Goal: Contribute content: Contribute content

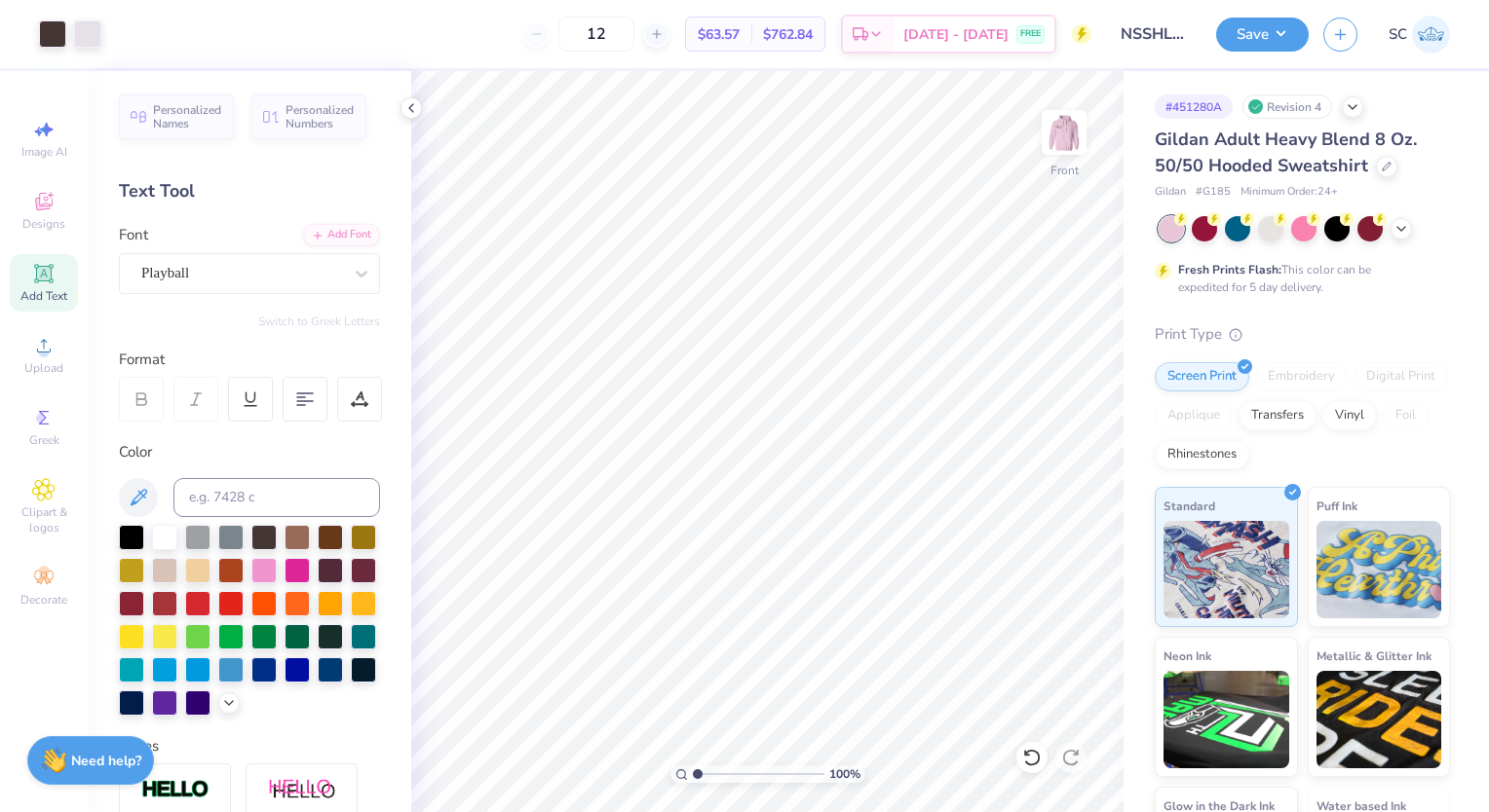
scroll to position [194, 0]
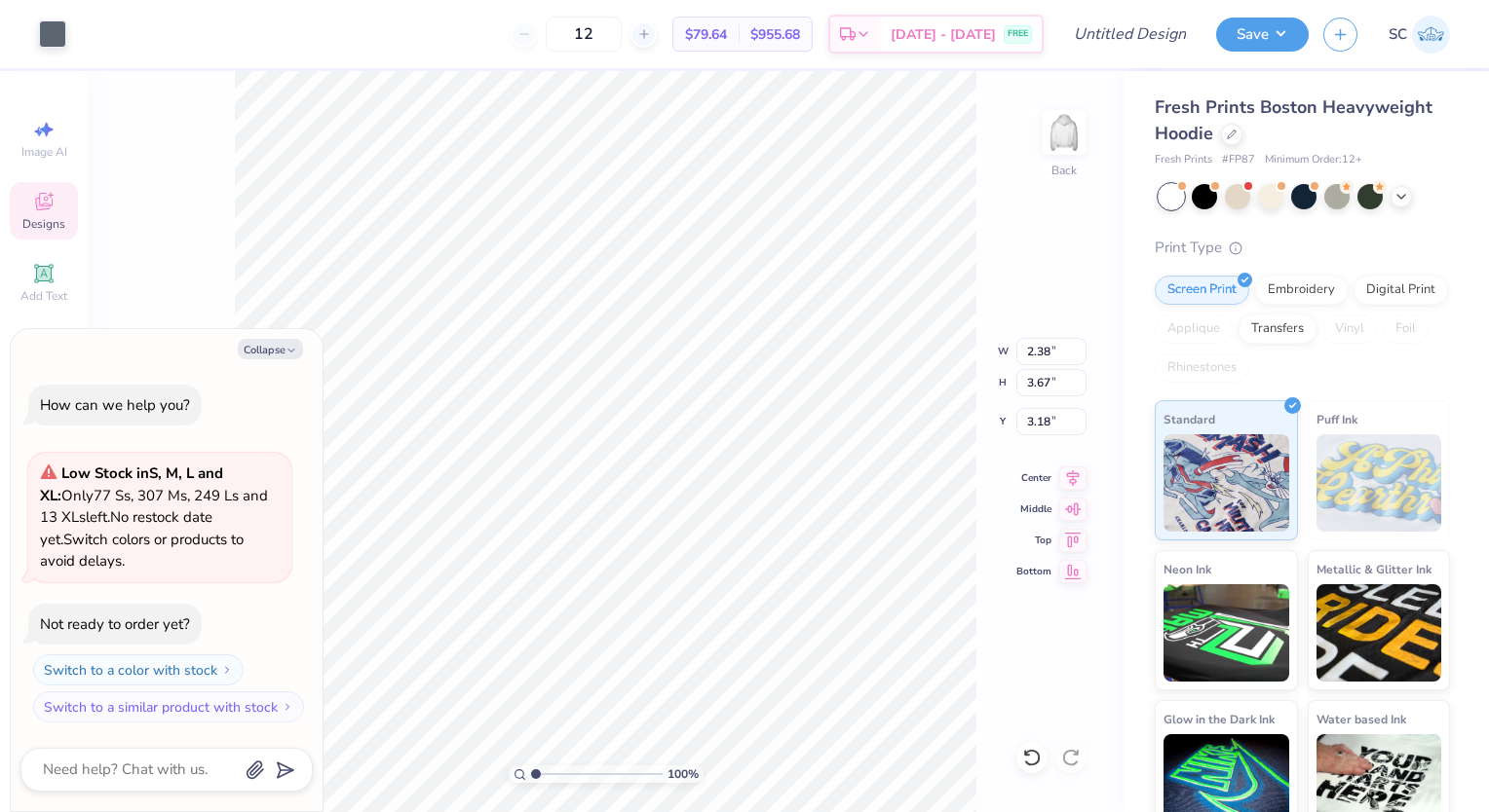
type textarea "x"
type input "2.71"
type input "3.98"
type input "3.02"
type textarea "x"
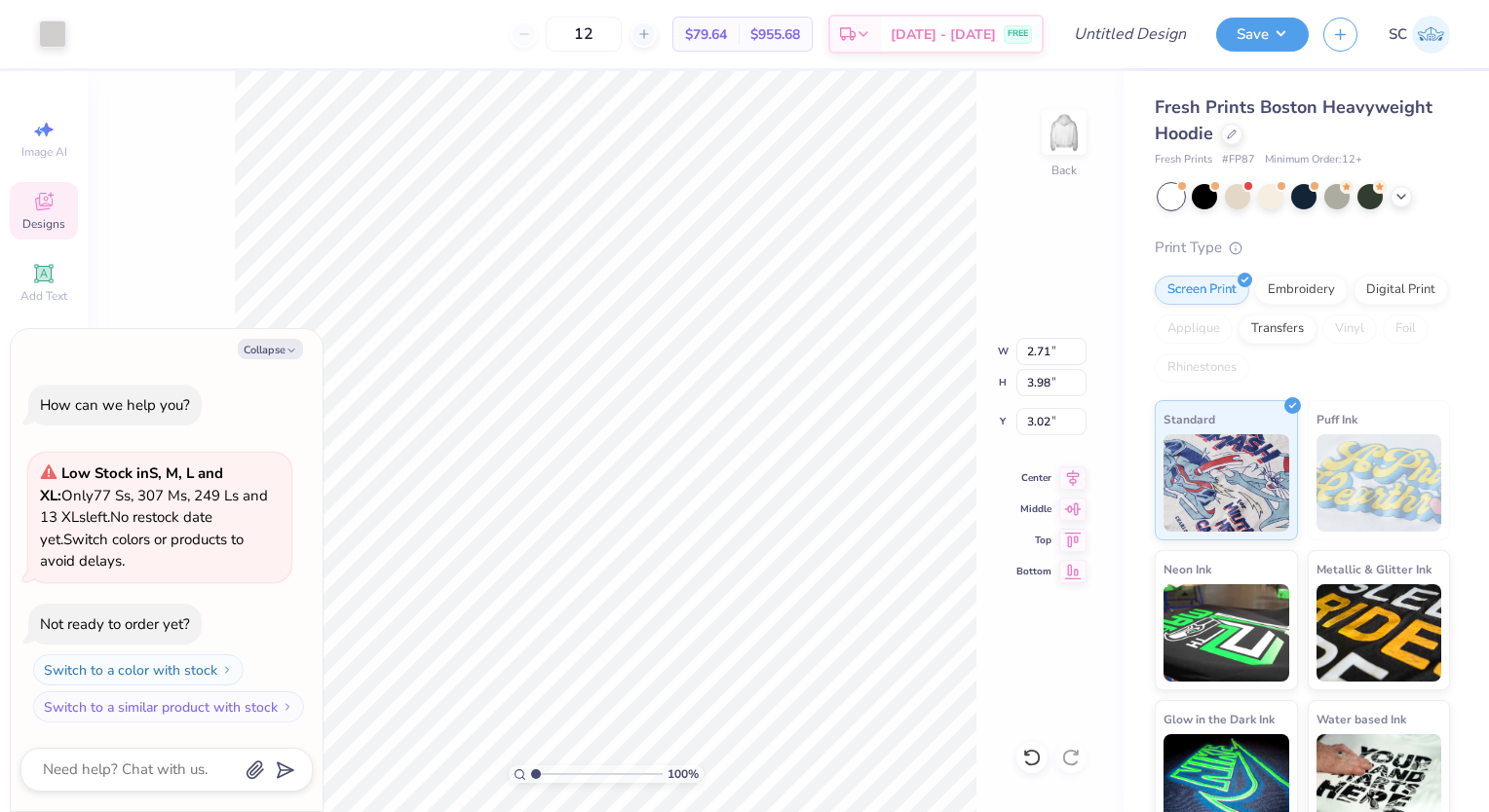
type input "9.50"
type input "5.06"
type input "3.00"
type textarea "x"
type input "2.38"
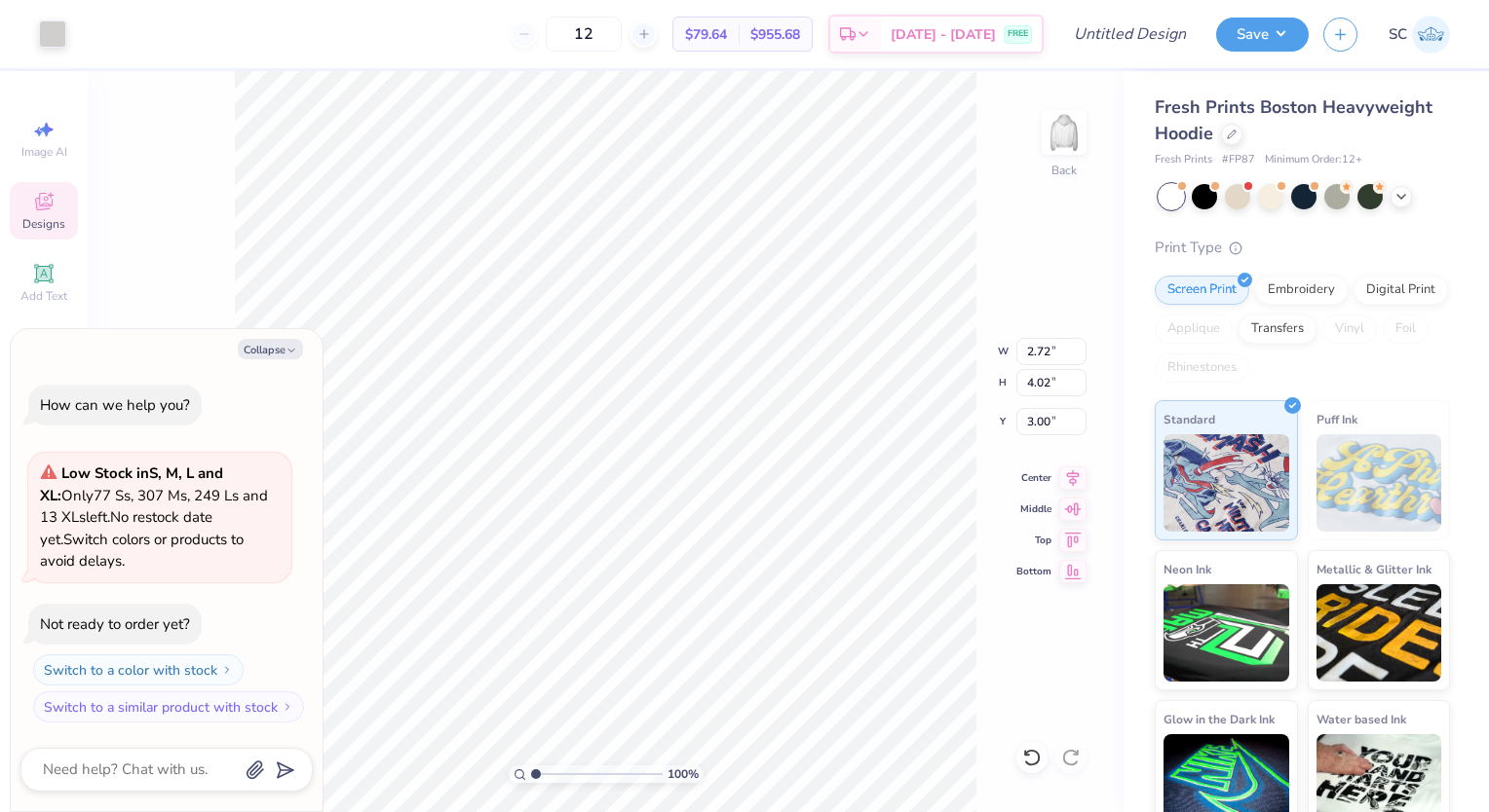
type input "3.67"
type input "3.18"
type textarea "x"
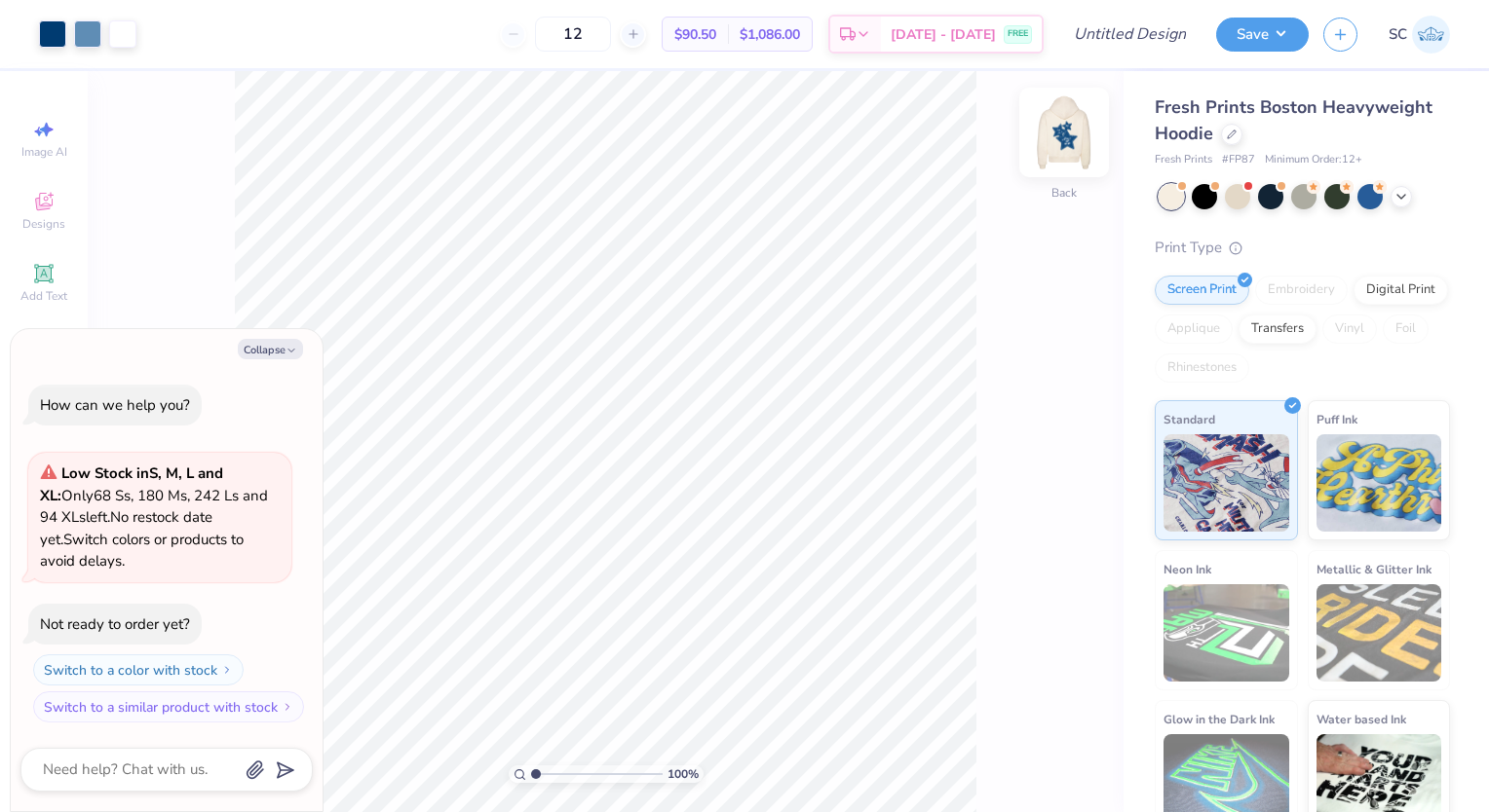
click at [1055, 119] on img at bounding box center [1064, 133] width 78 height 78
click at [280, 345] on button "Collapse" at bounding box center [270, 348] width 65 height 20
type textarea "x"
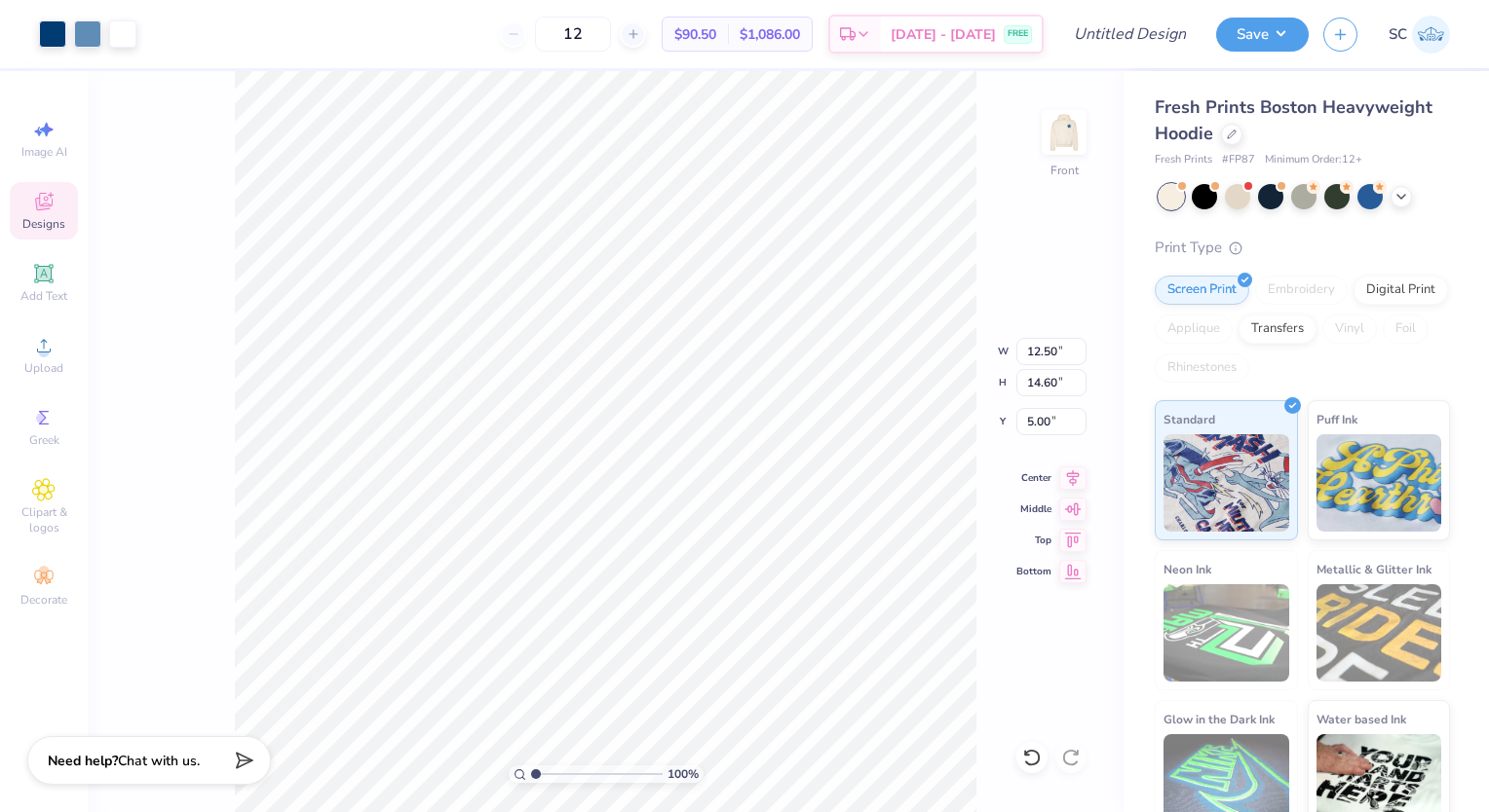
type input "5.00"
click at [158, 766] on span "Chat with us." at bounding box center [159, 758] width 82 height 19
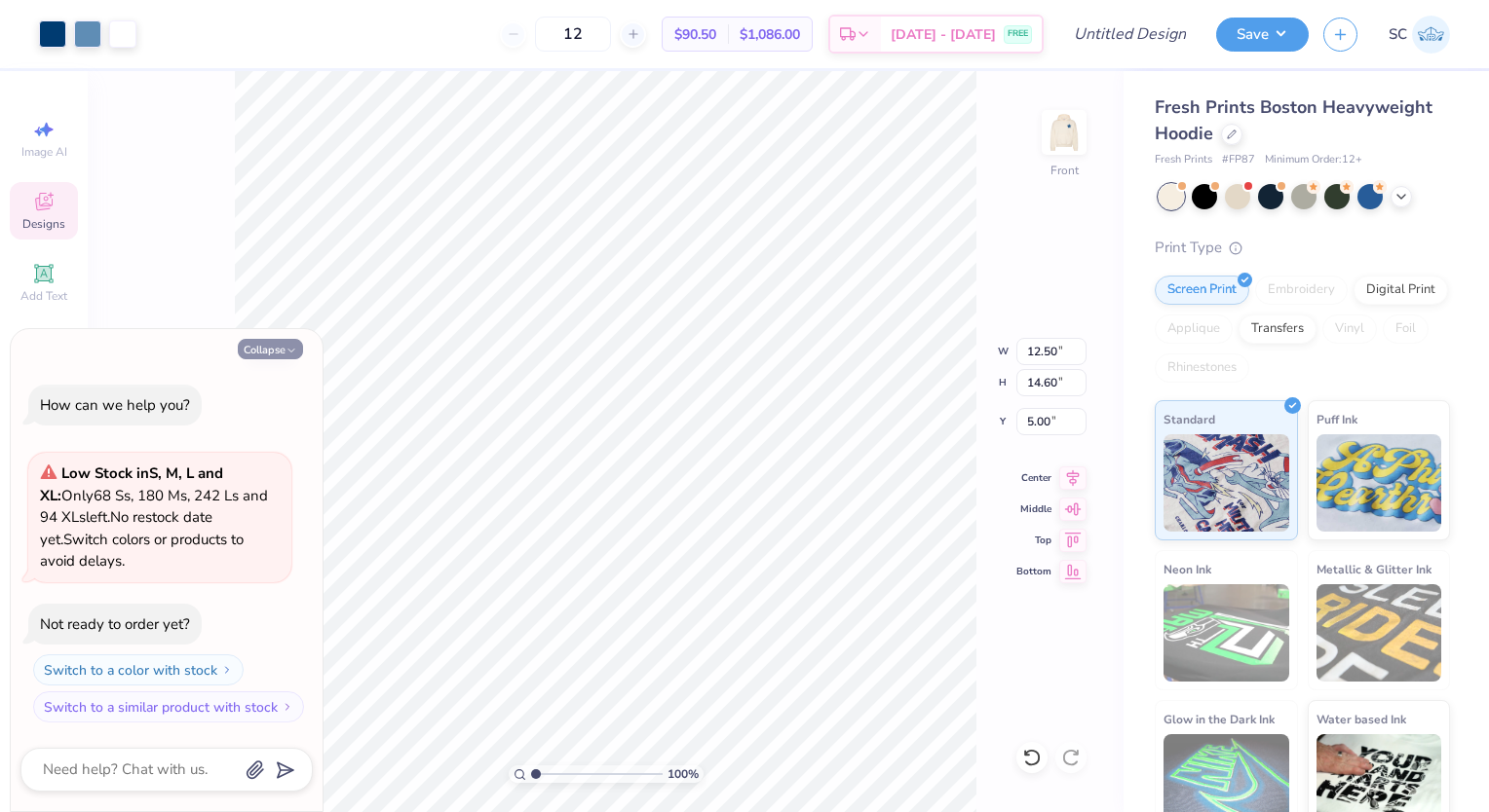
click at [275, 353] on button "Collapse" at bounding box center [270, 348] width 65 height 20
type textarea "x"
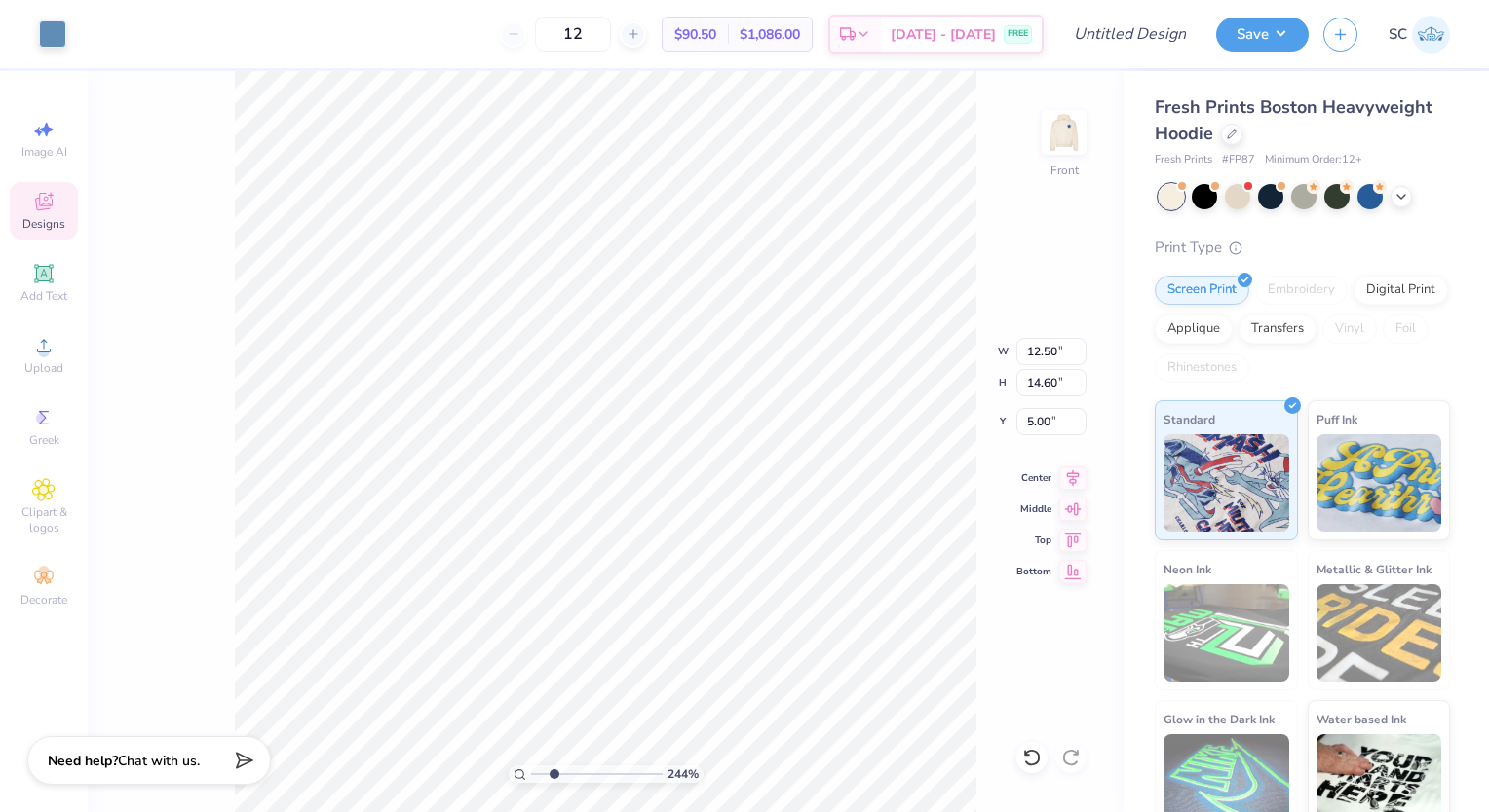
type input "2.43740378390846"
type input "10.58"
type input "10.32"
type input "9.18"
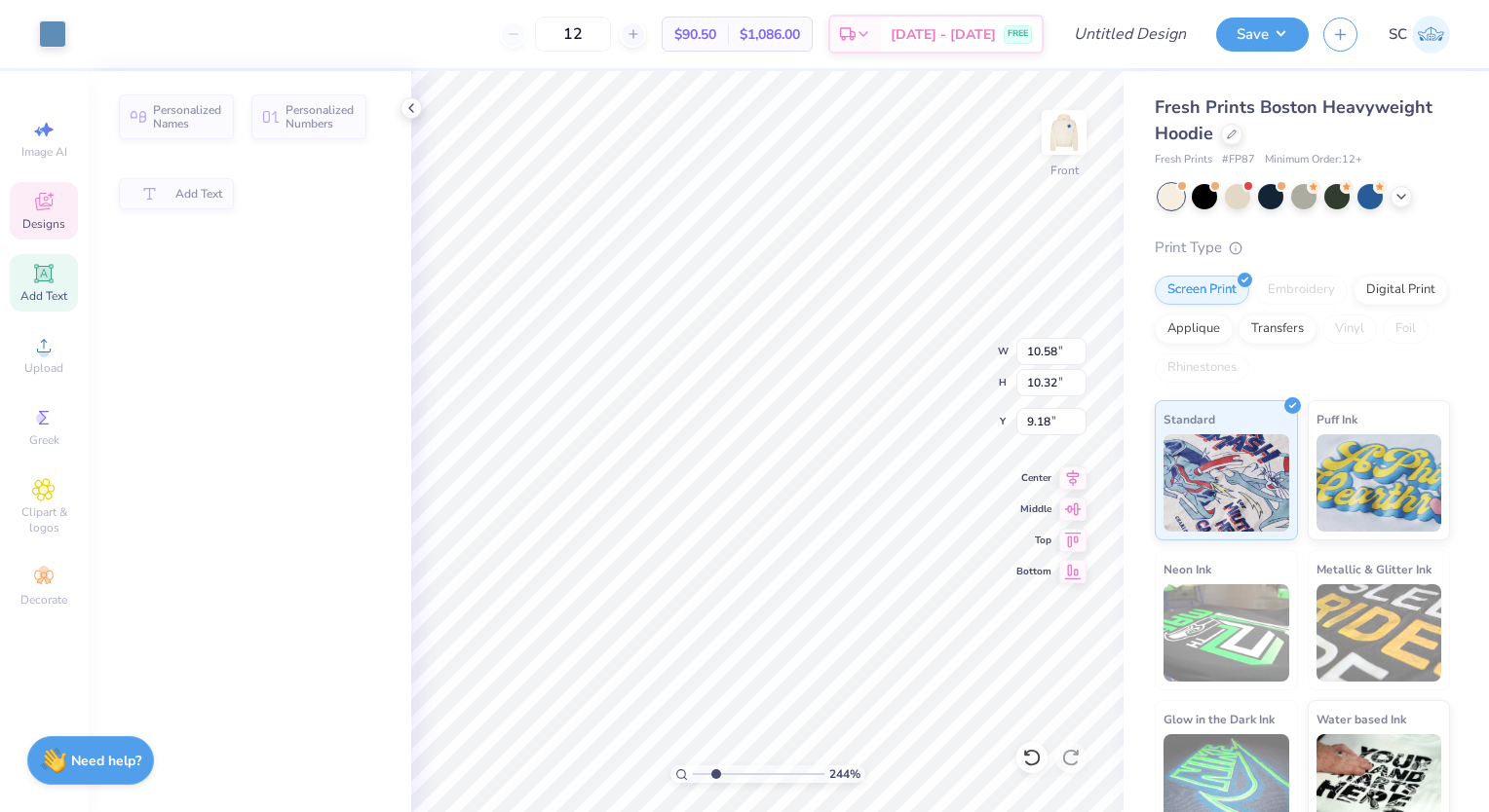
type input "2.43740378390846"
type input "2.68"
type input "0.79"
type input "15.92"
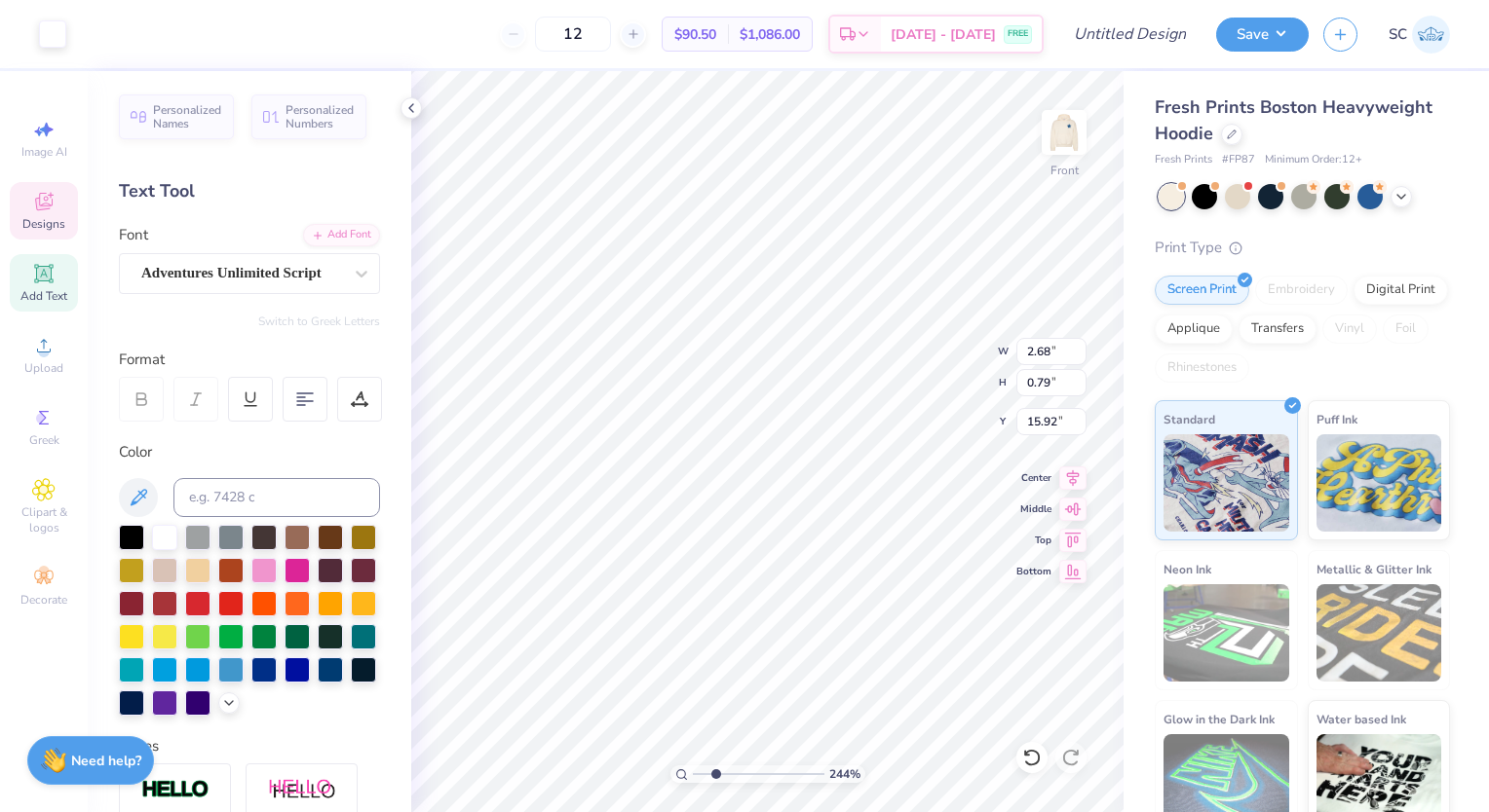
type input "2.43740378390846"
type textarea "on"
type input "2.43740378390846"
type textarea "o"
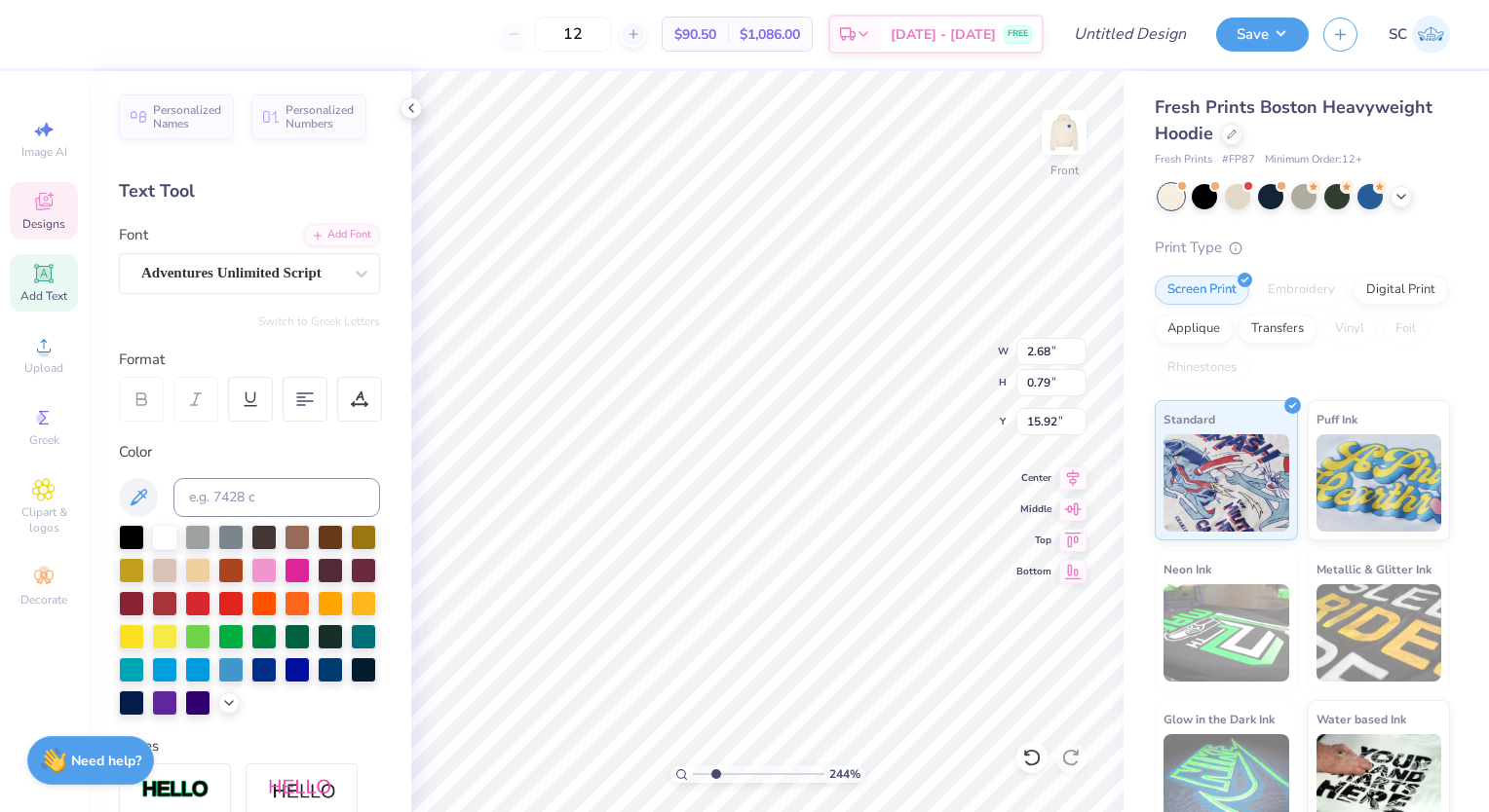
type input "2.43740378390846"
type input "4.58"
type input "1.74"
type input "13.07"
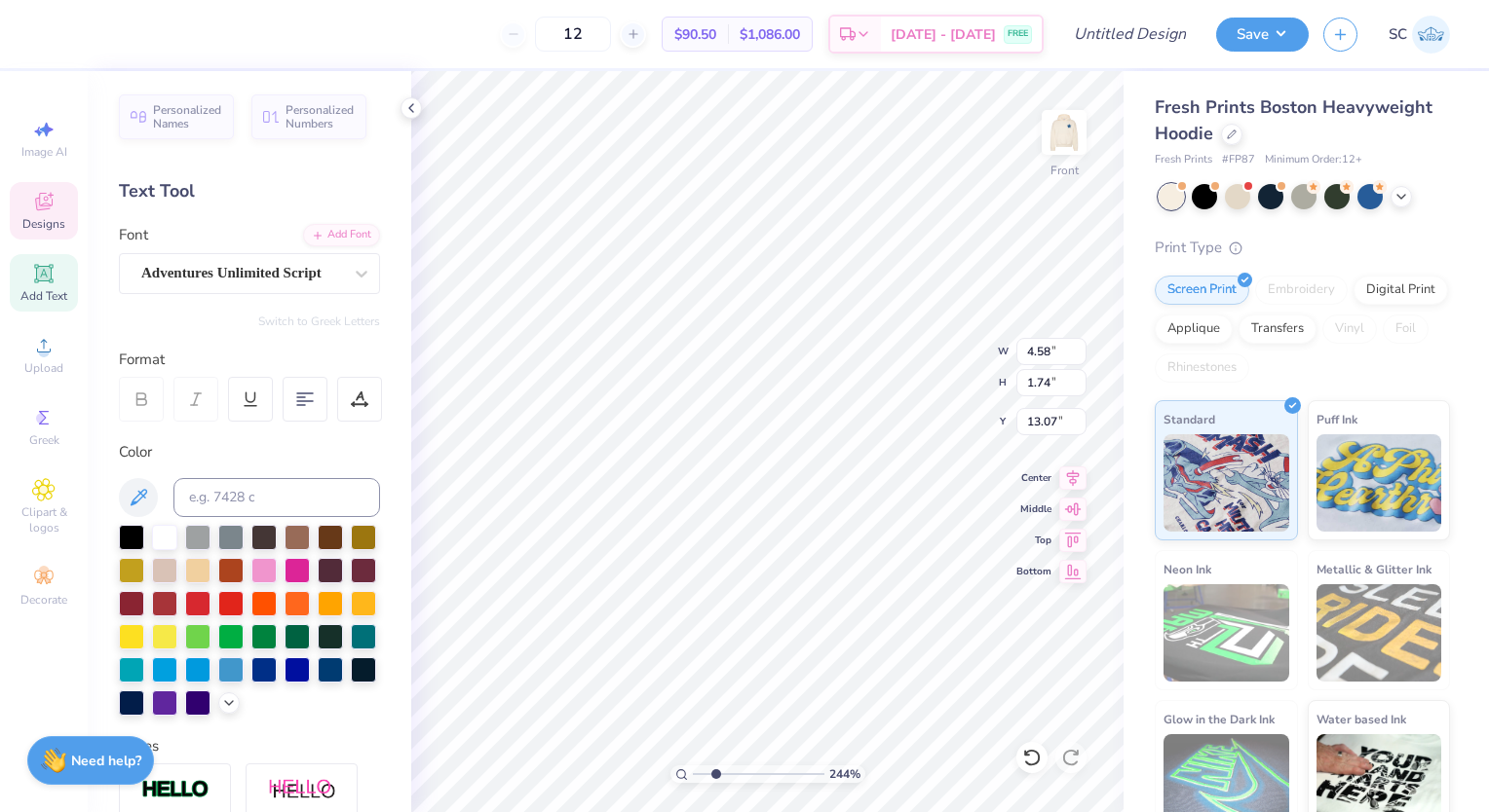
type textarea "shin"
type input "2.43740378390846"
type textarea "shi"
type input "2.43740378390846"
type textarea "s"
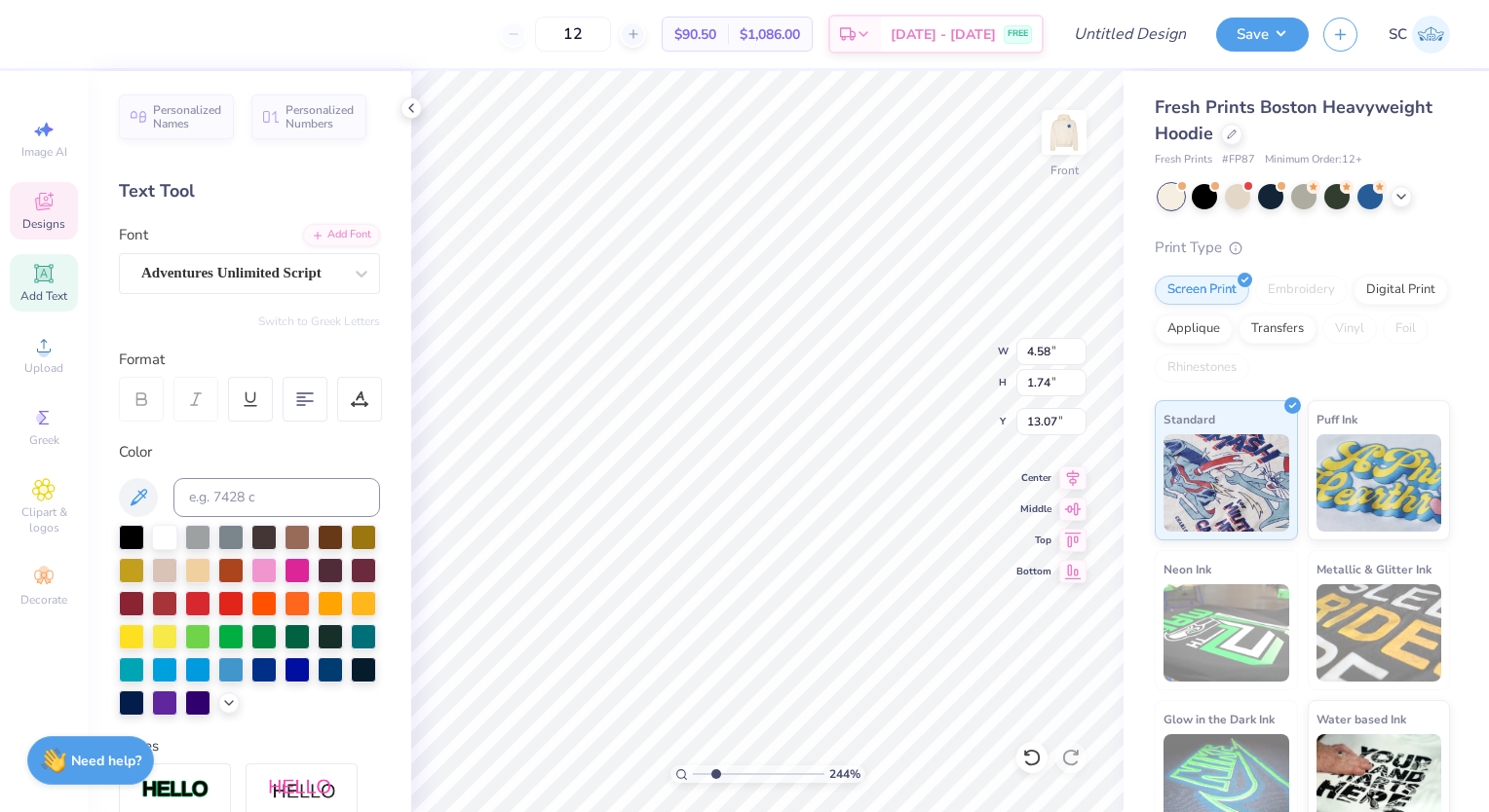
type input "2.43740378390846"
type input "2.01"
type input "1.05"
type input "14.60"
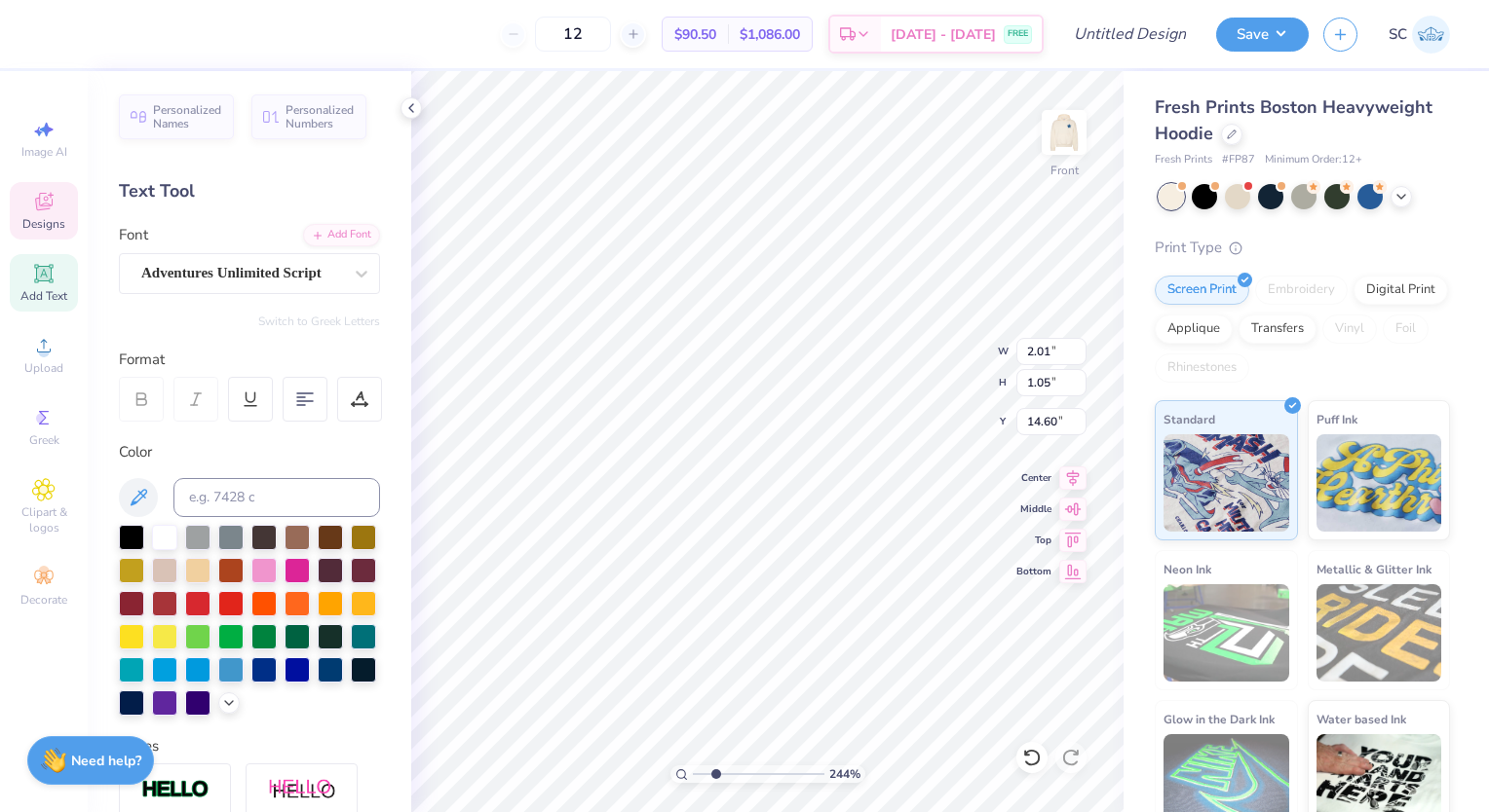
type input "2.43740378390846"
type input "10.58"
type input "10.32"
type input "9.18"
type input "2.43740378390846"
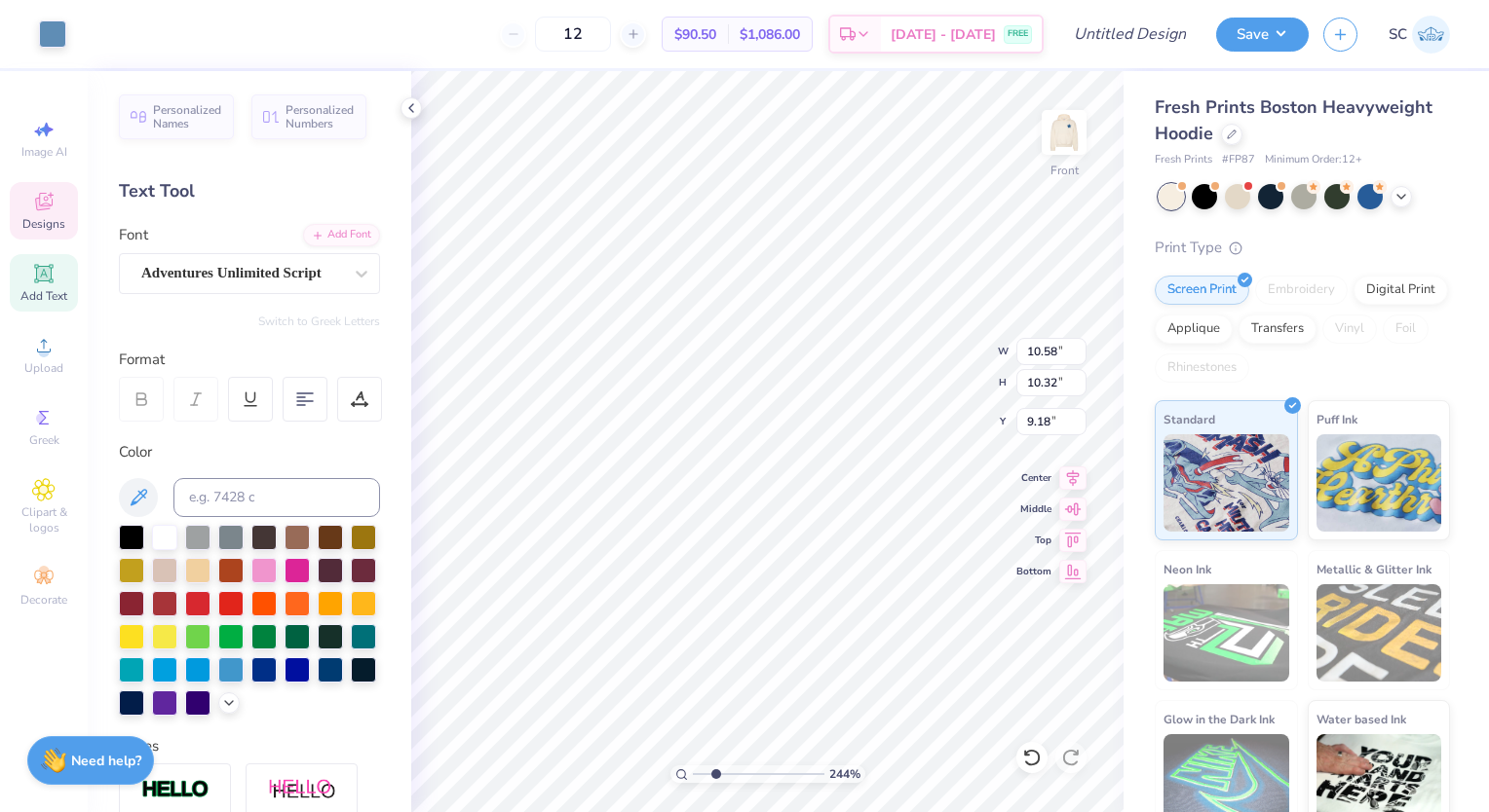
type input "2.01"
type input "1.05"
type input "14.60"
type input "2.43740378390846"
type input "10.78"
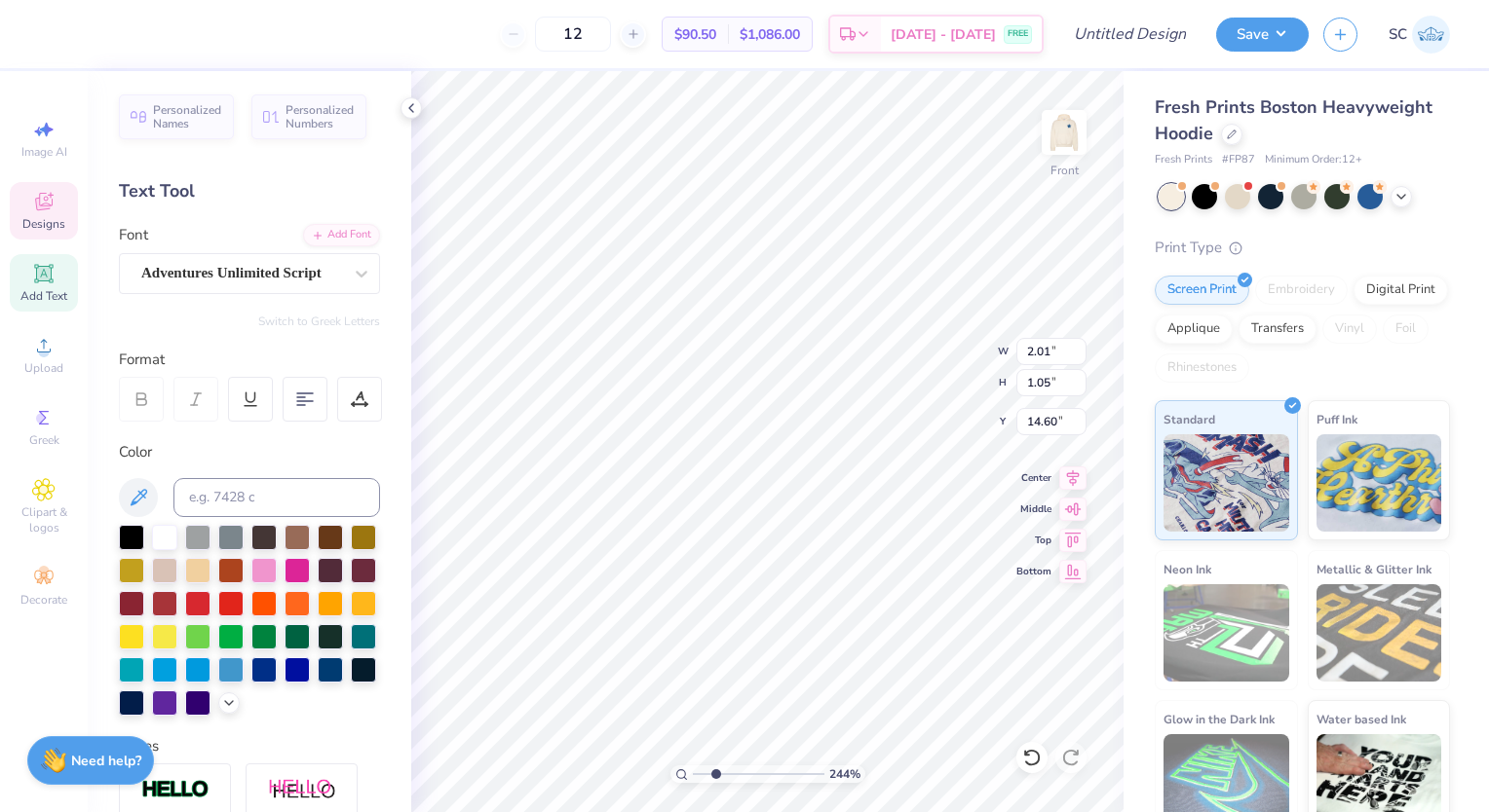
type input "10.51"
type input "9.09"
type input "2.43740378390846"
type input "2.01"
type input "1.05"
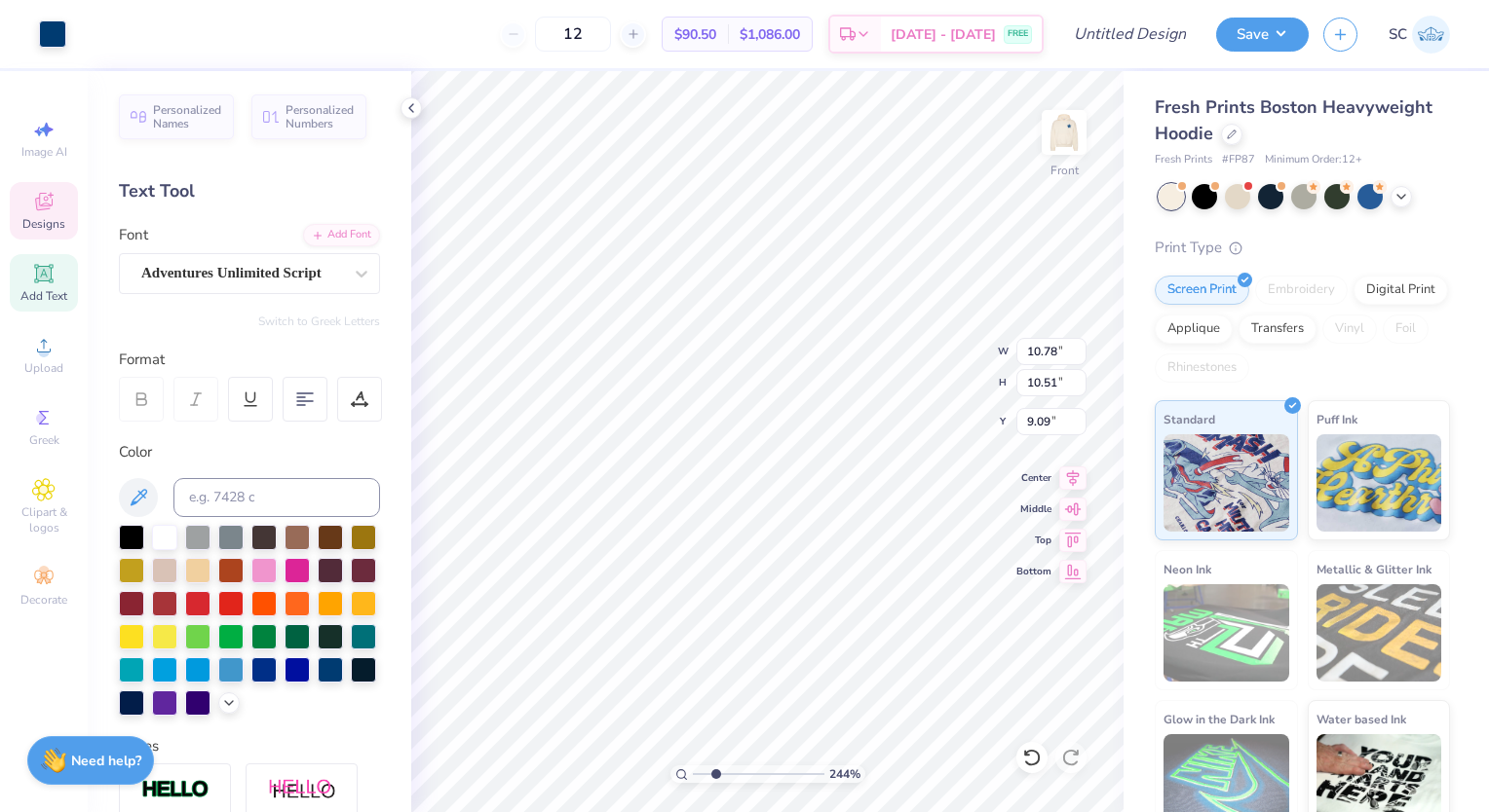
type input "14.60"
type input "2.43740378390846"
type textarea "a"
type input "2.43740378390846"
type textarea "N"
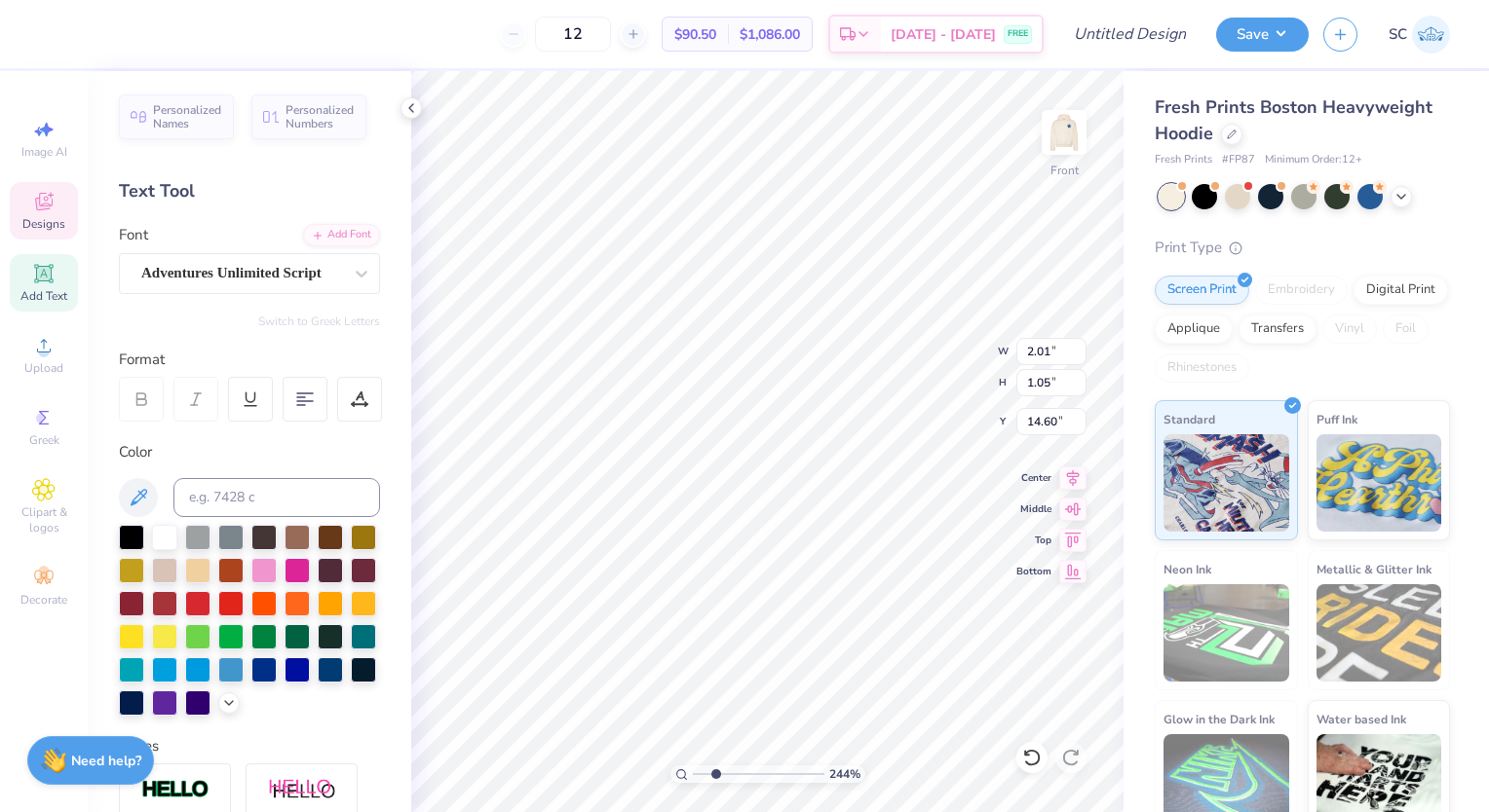
type input "2.43740378390846"
type textarea "NS"
type input "2.43740378390846"
type textarea "NSS"
type input "2.43740378390846"
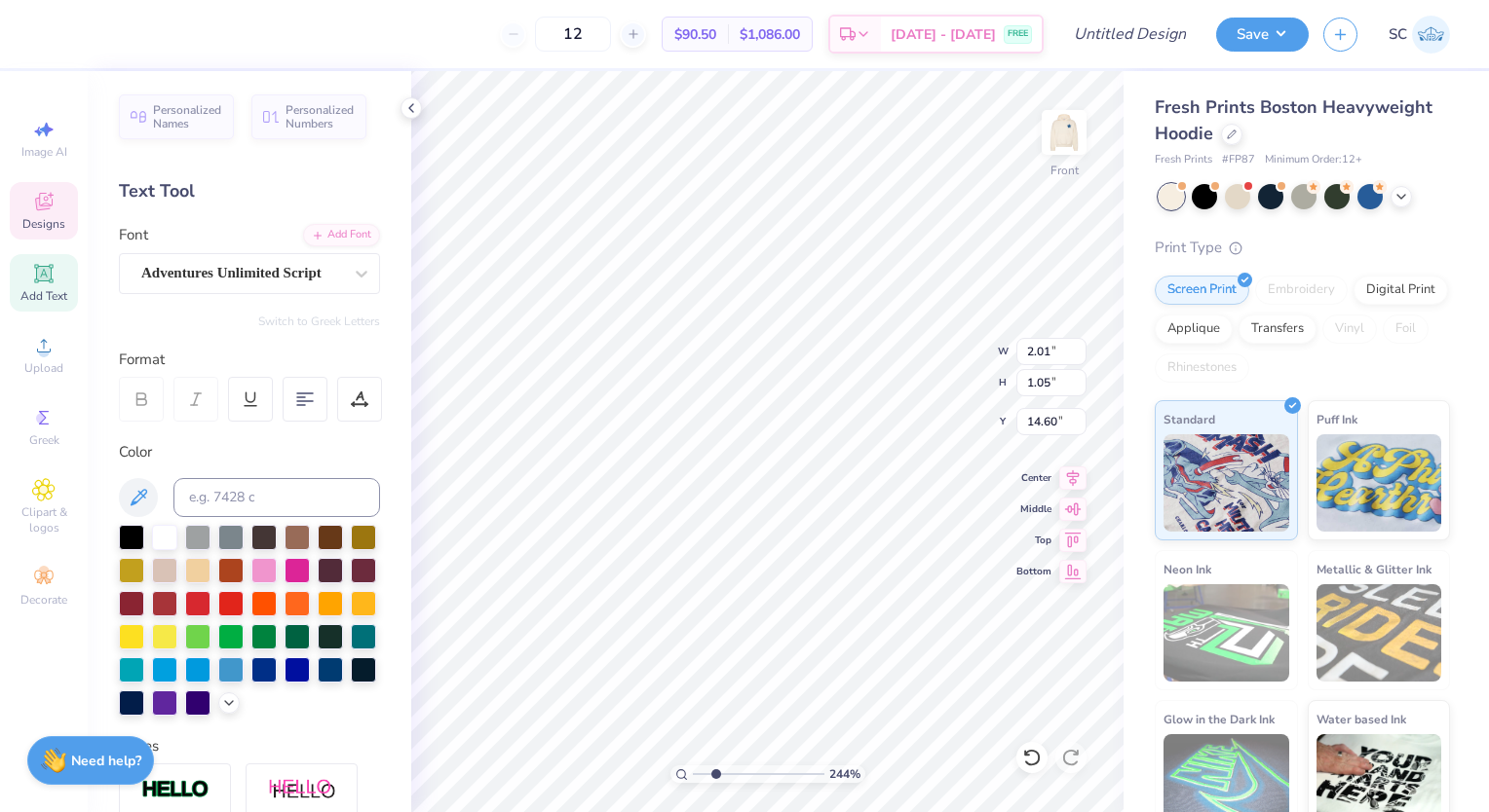
type textarea "NSSH"
type input "2.43740378390846"
type textarea "NSSHL"
type input "2.43740378390846"
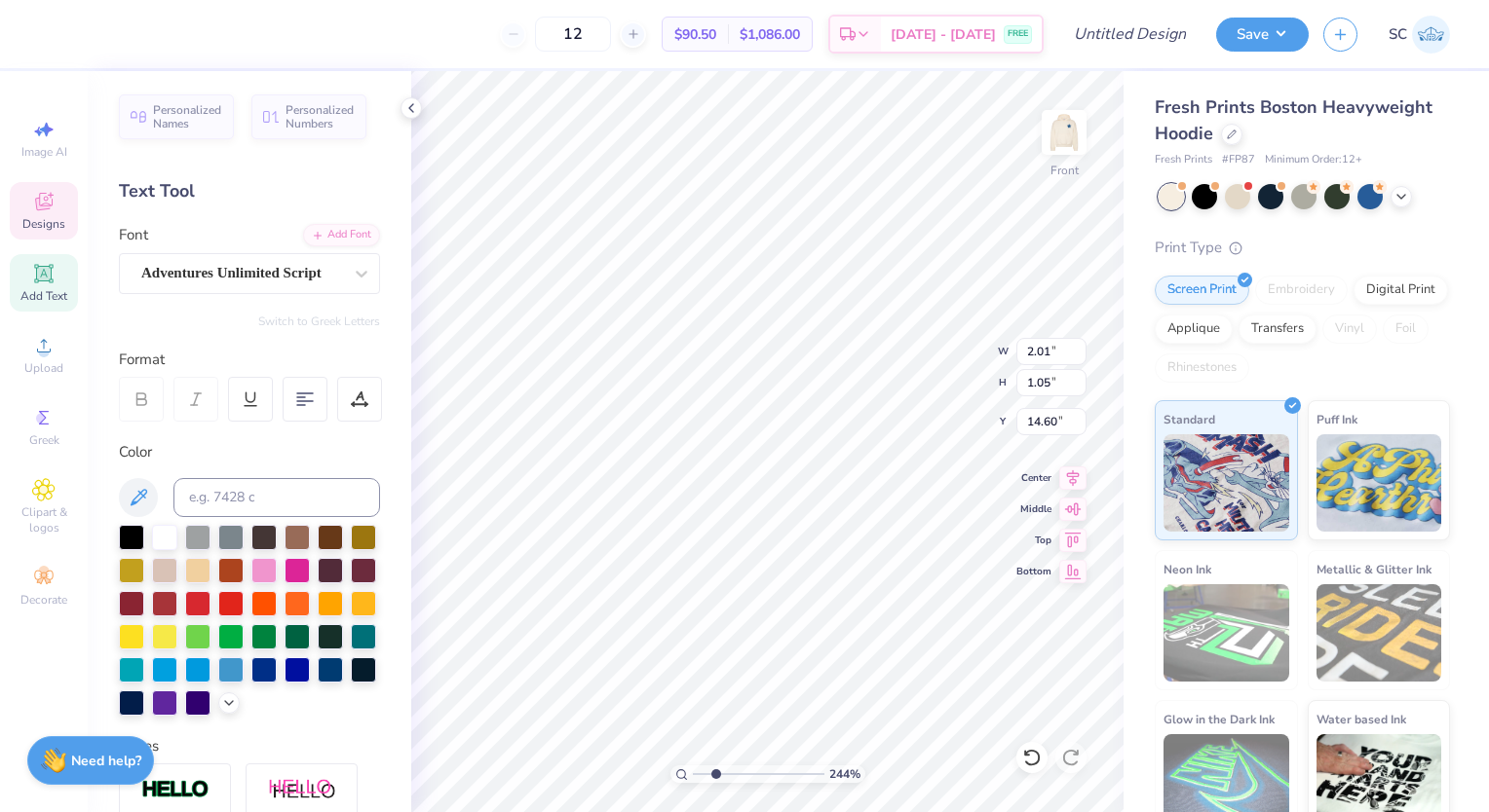
type textarea "NSSHLA="
type input "2.43740378390846"
type textarea "NSSHLA="
type input "2.43740378390846"
type textarea "NSSHLA"
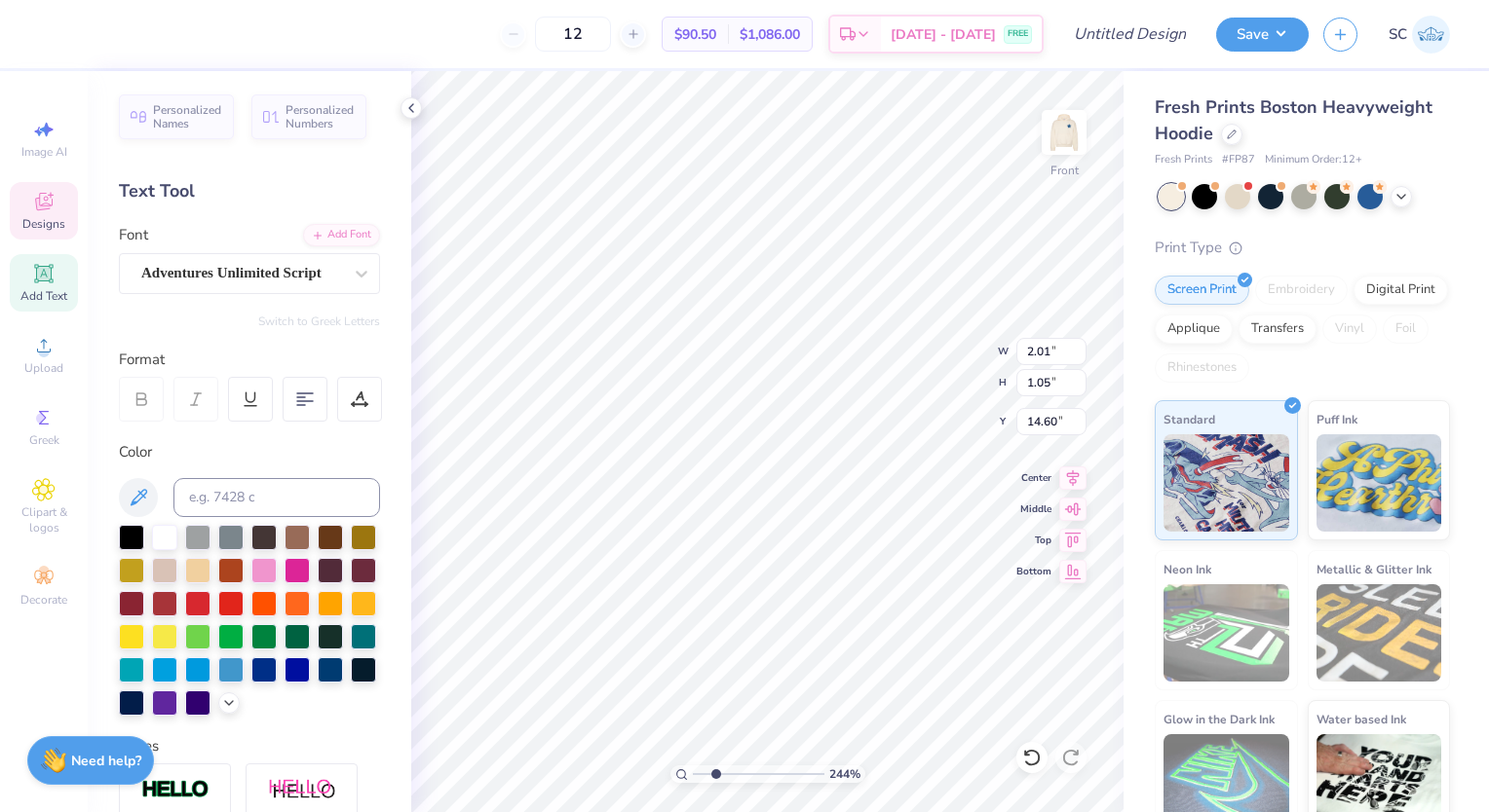
type input "2.43740378390846"
type textarea "NSSHL"
type input "2.43740378390846"
type textarea "NSSH"
type input "2.43740378390846"
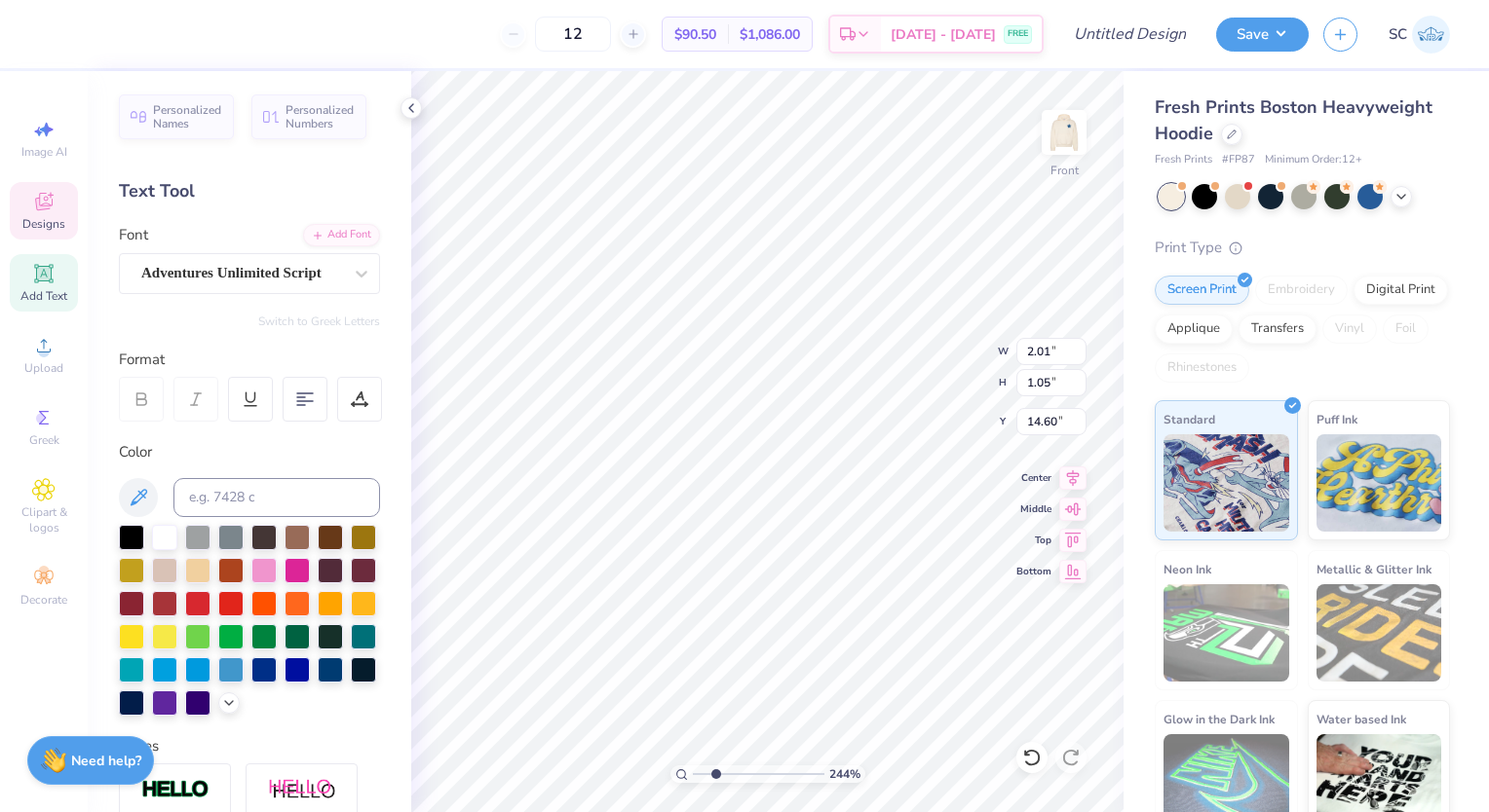
type textarea "NSS"
type input "2.43740378390846"
type textarea "NSSLH"
type input "2.43740378390846"
type textarea "NSSLHA"
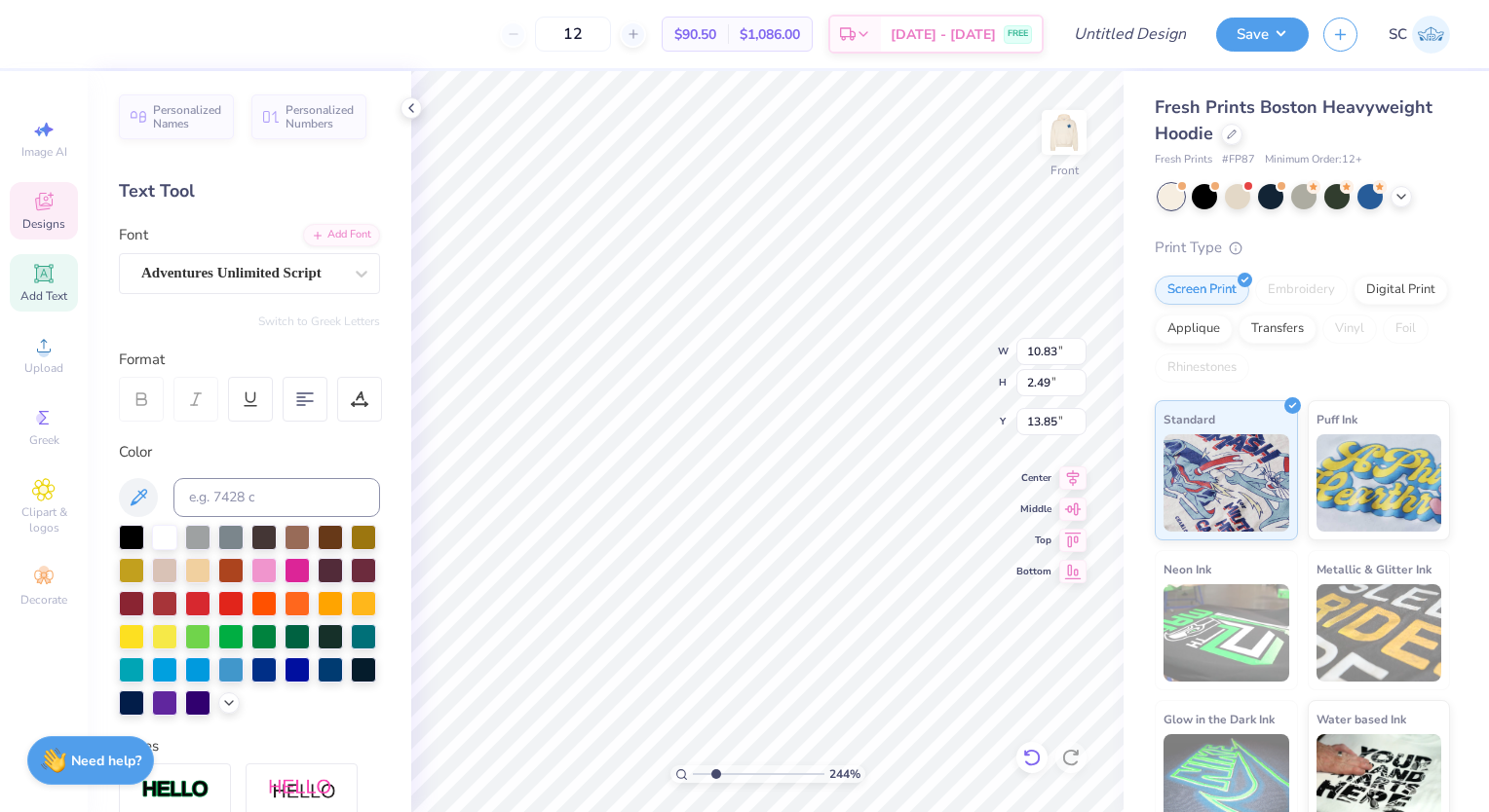
click at [1021, 767] on div at bounding box center [1032, 758] width 31 height 31
type input "2.43740378390846"
type input "10.58"
type input "10.32"
type input "9.18"
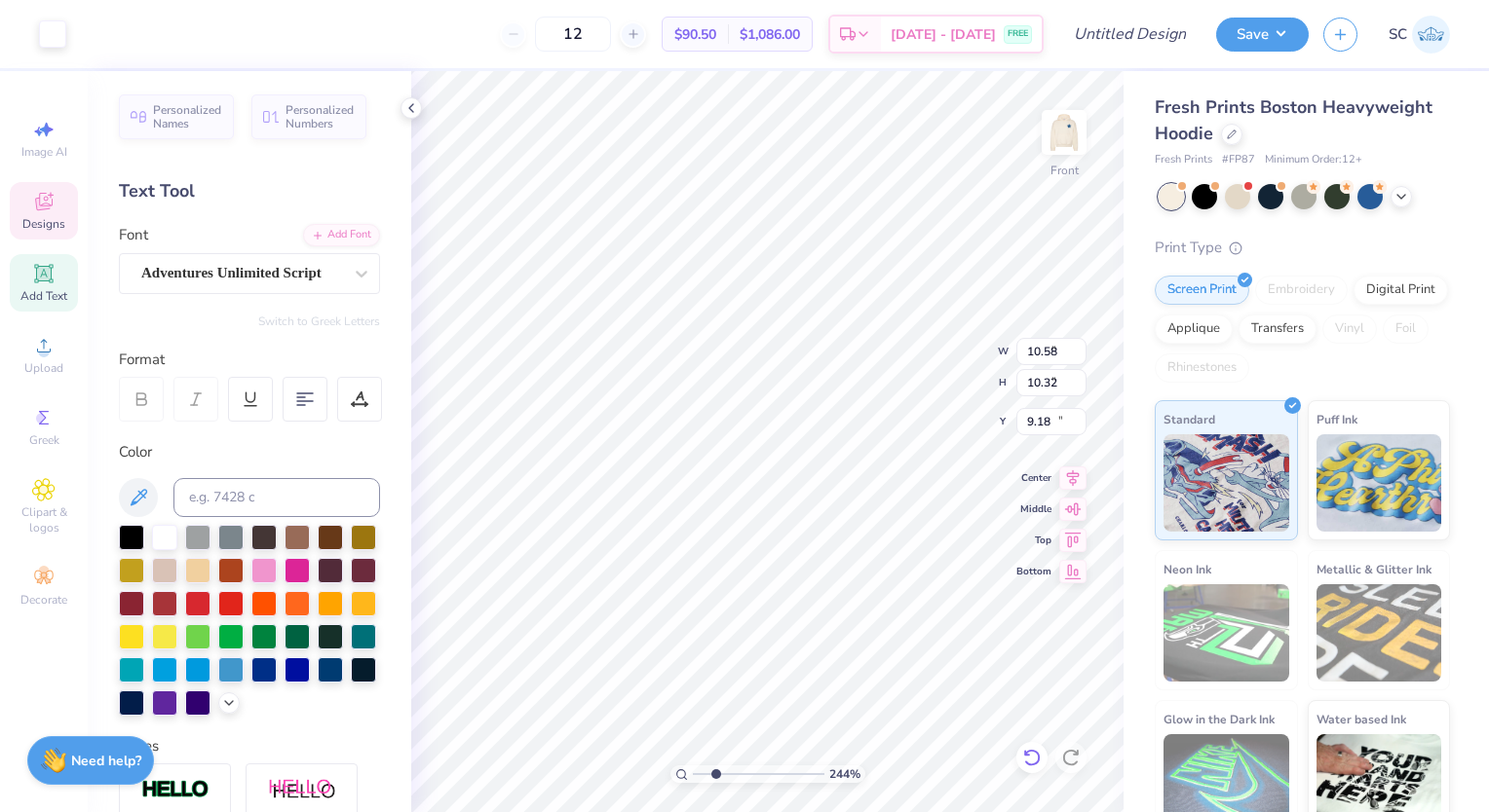
type input "2.43740378390846"
type input "7.10"
type input "1.63"
type input "13.54"
type input "2.43740378390846"
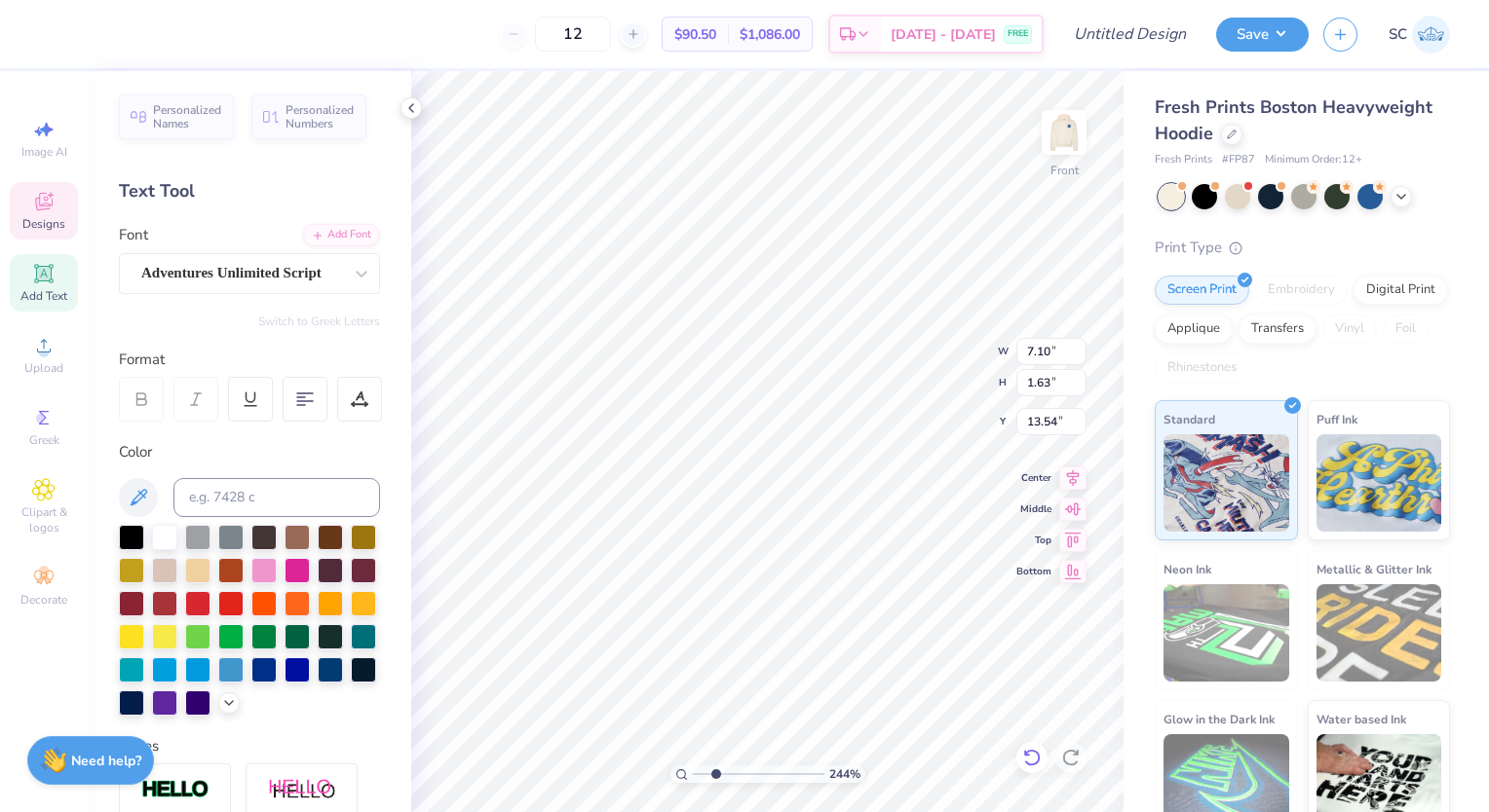
type input "13.12"
type input "3.67059613417527"
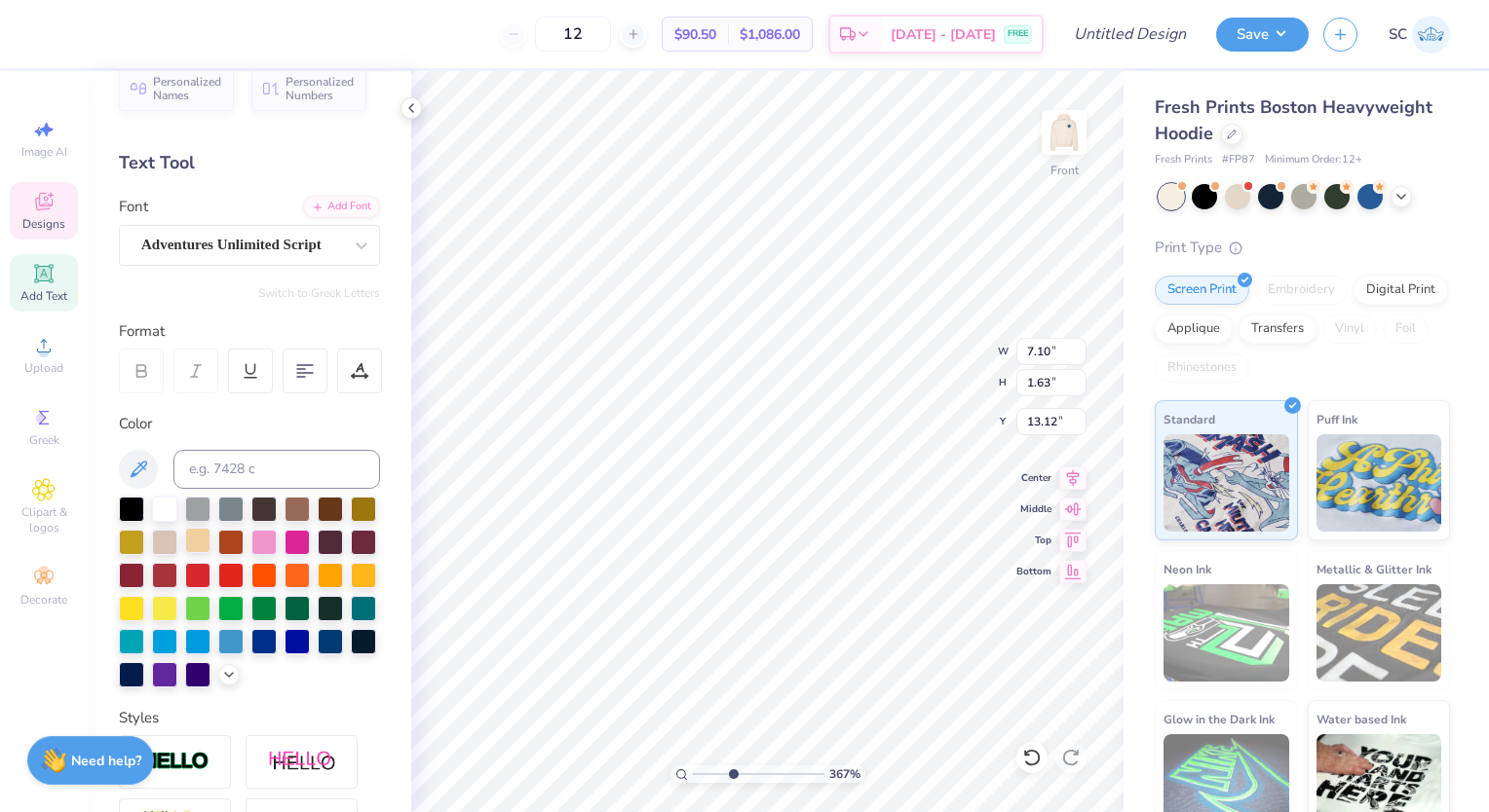
scroll to position [0, 0]
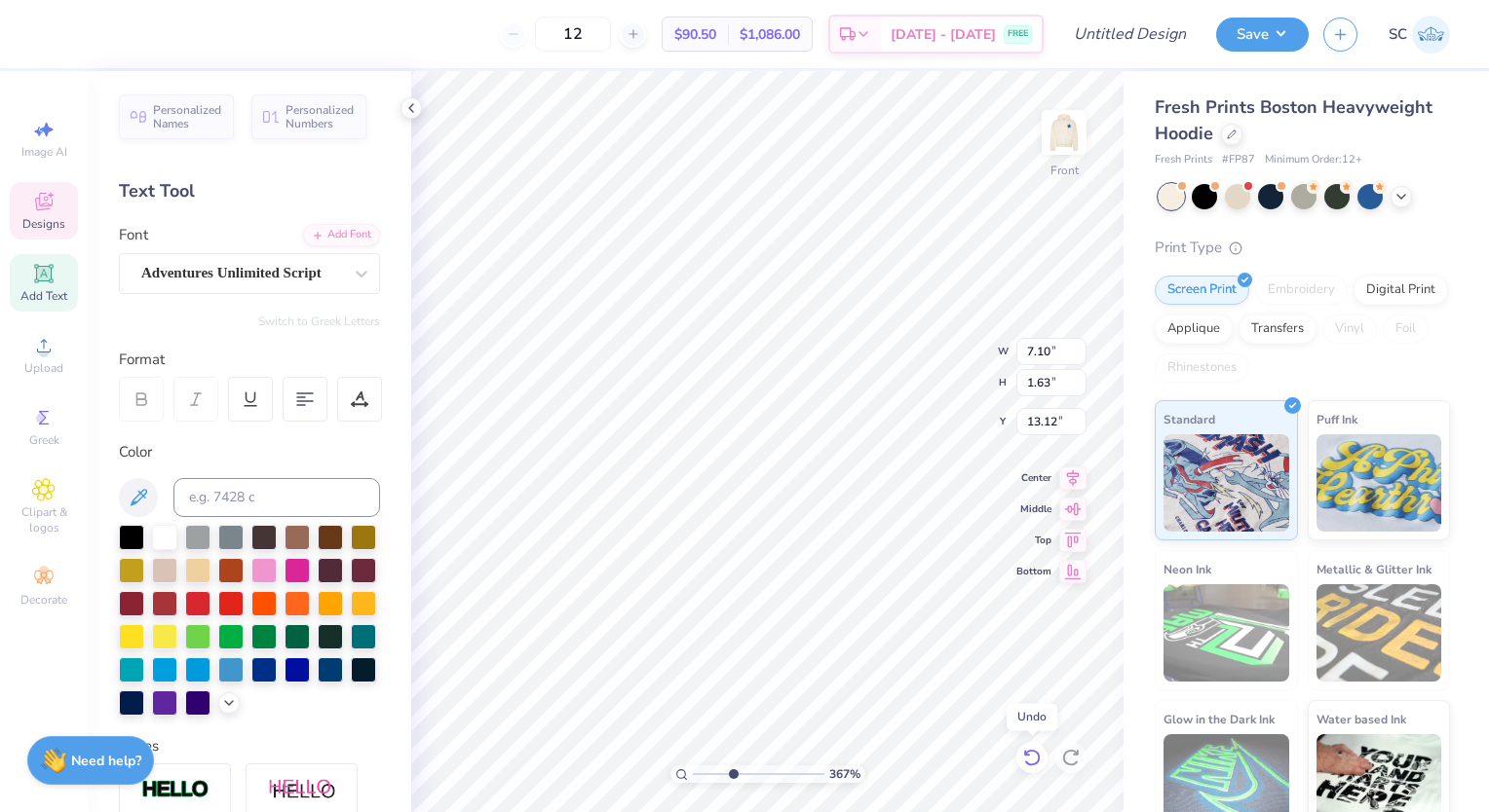
type textarea "NSSLHA"
click at [1034, 761] on icon at bounding box center [1032, 758] width 20 height 20
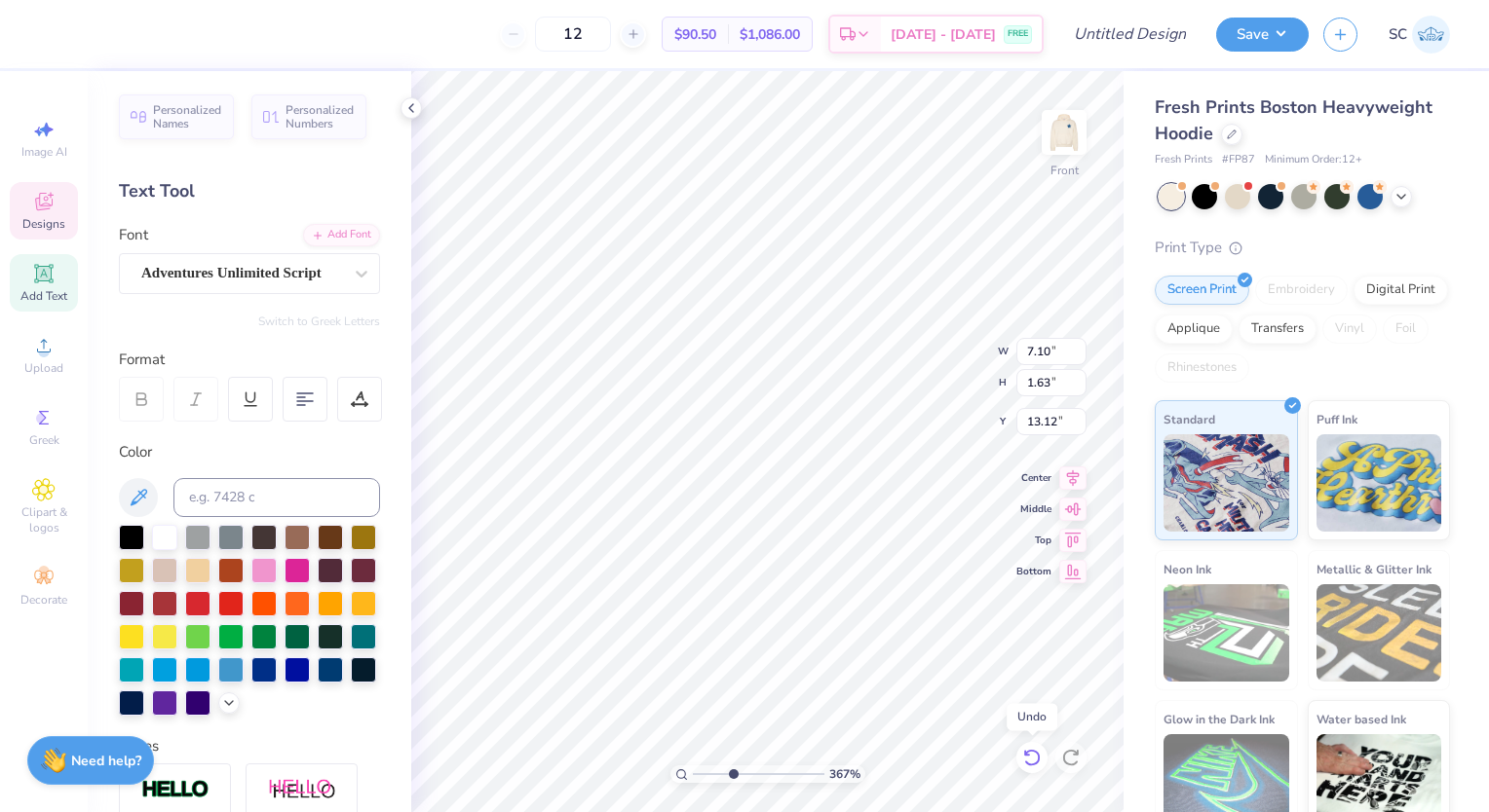
click at [1034, 761] on icon at bounding box center [1032, 758] width 20 height 20
type input "3.67059613417527"
type input "10.83"
type input "2.49"
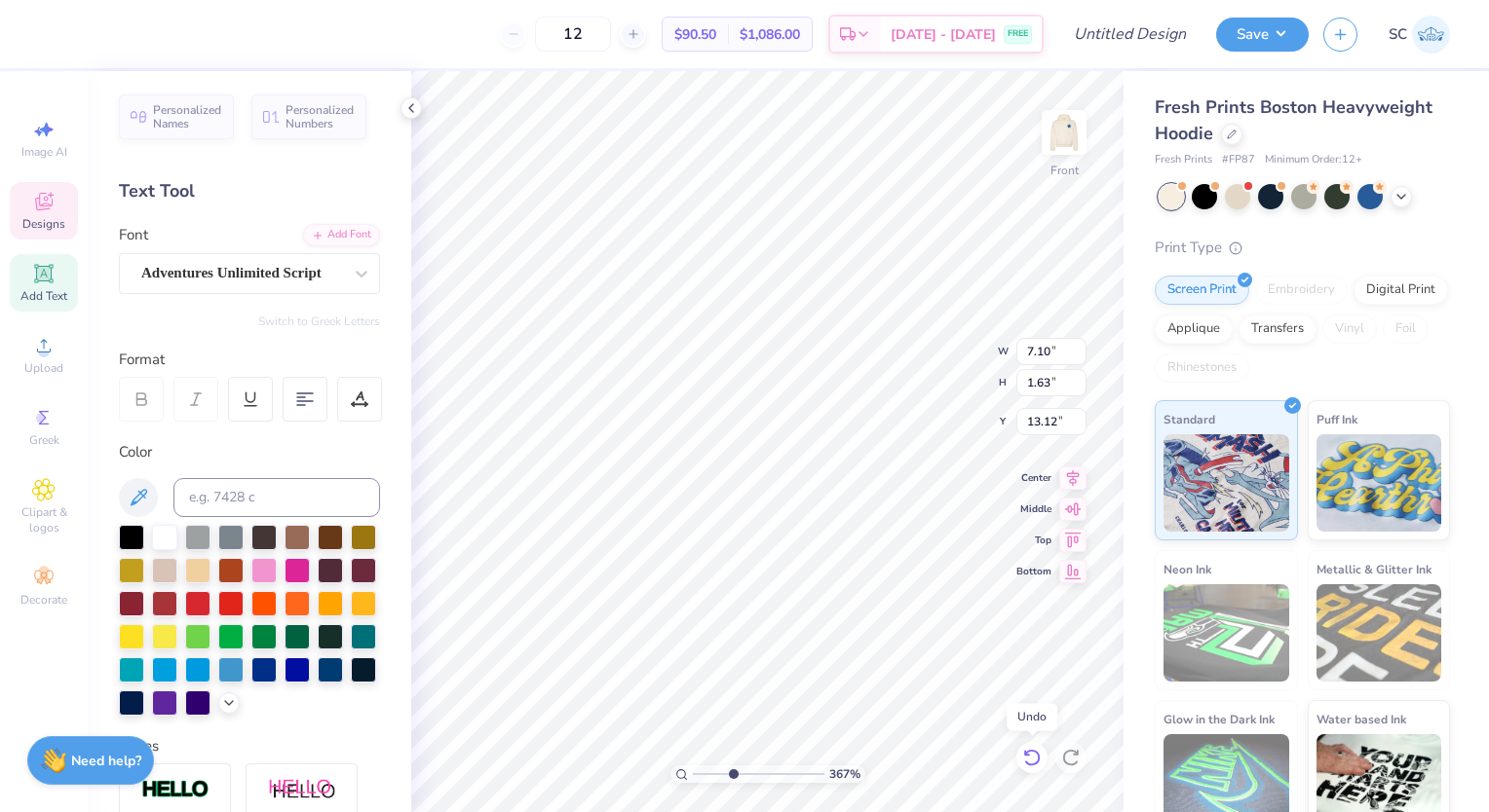
type input "13.85"
type input "3.67059613417527"
type input "10.78"
type input "10.51"
type input "9.09"
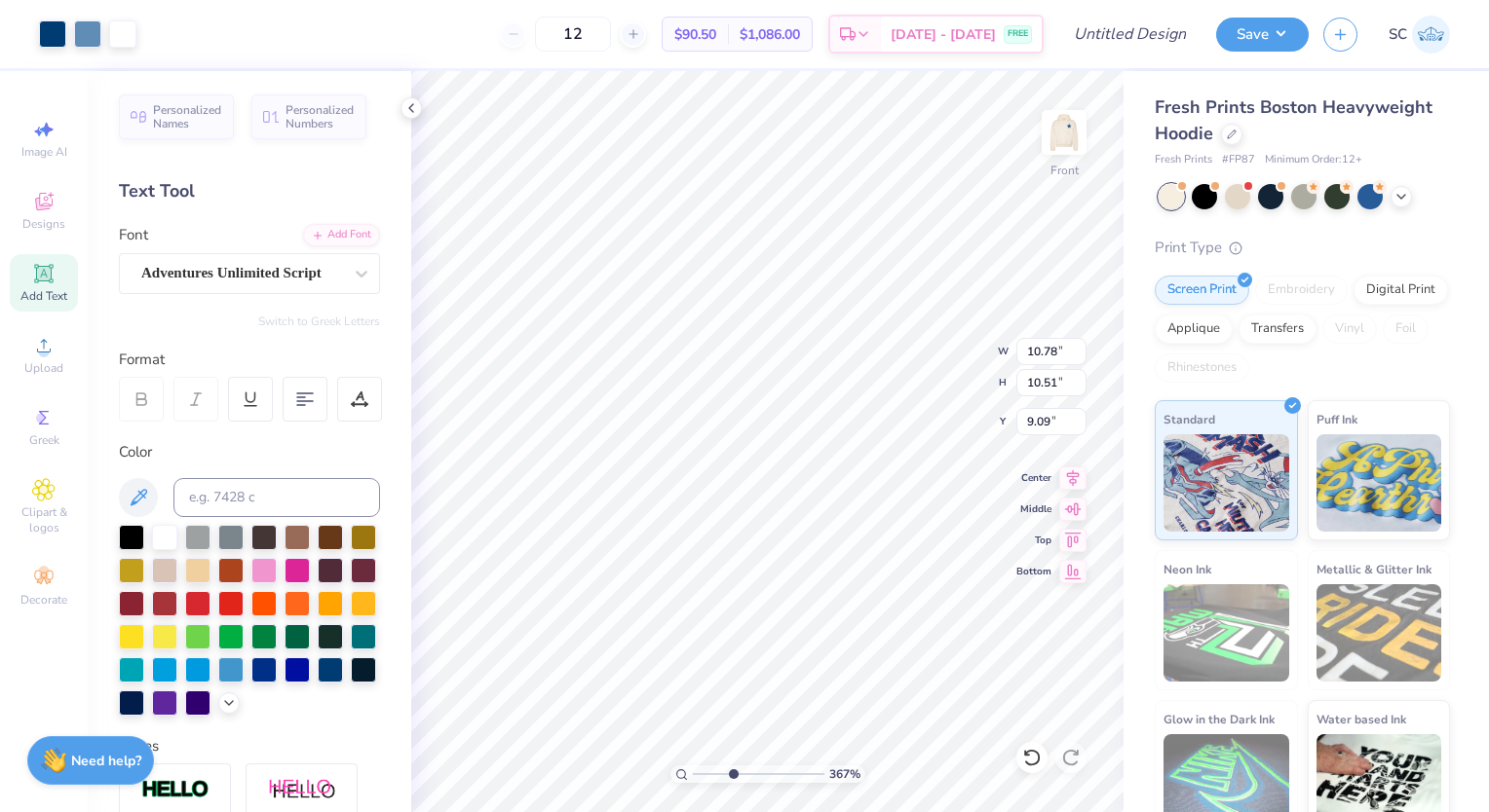
click at [1430, 151] on div "Fresh Prints Boston Heavyweight Hoodie Fresh Prints # FP87 Minimum Order: 12 +" at bounding box center [1303, 132] width 295 height 74
type input "2.97467379777936"
type input "7.67"
type input "1.77"
type input "14.34"
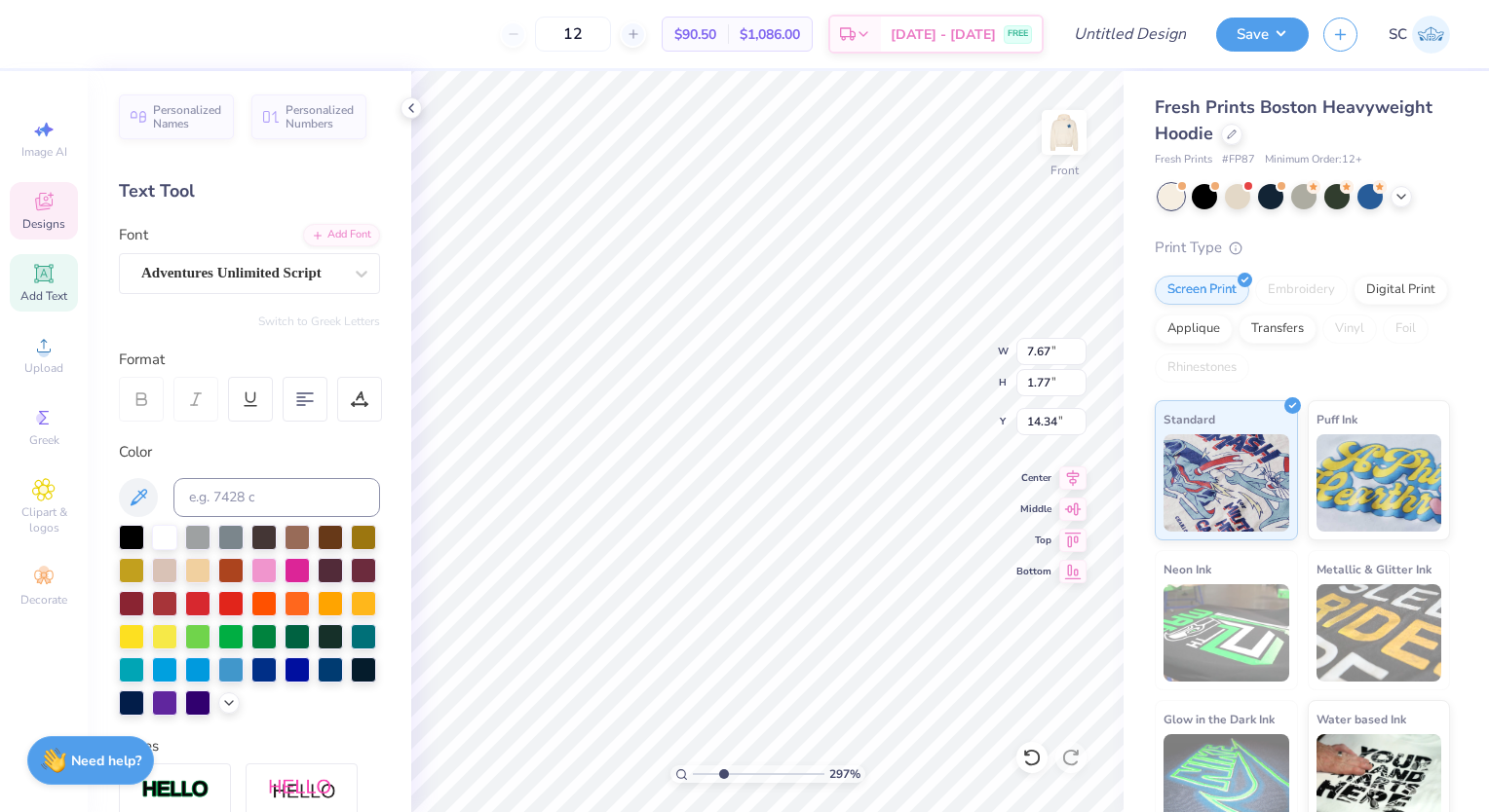
type input "2.97467379777936"
type input "12.87"
click at [42, 302] on span "Add Text" at bounding box center [44, 296] width 47 height 16
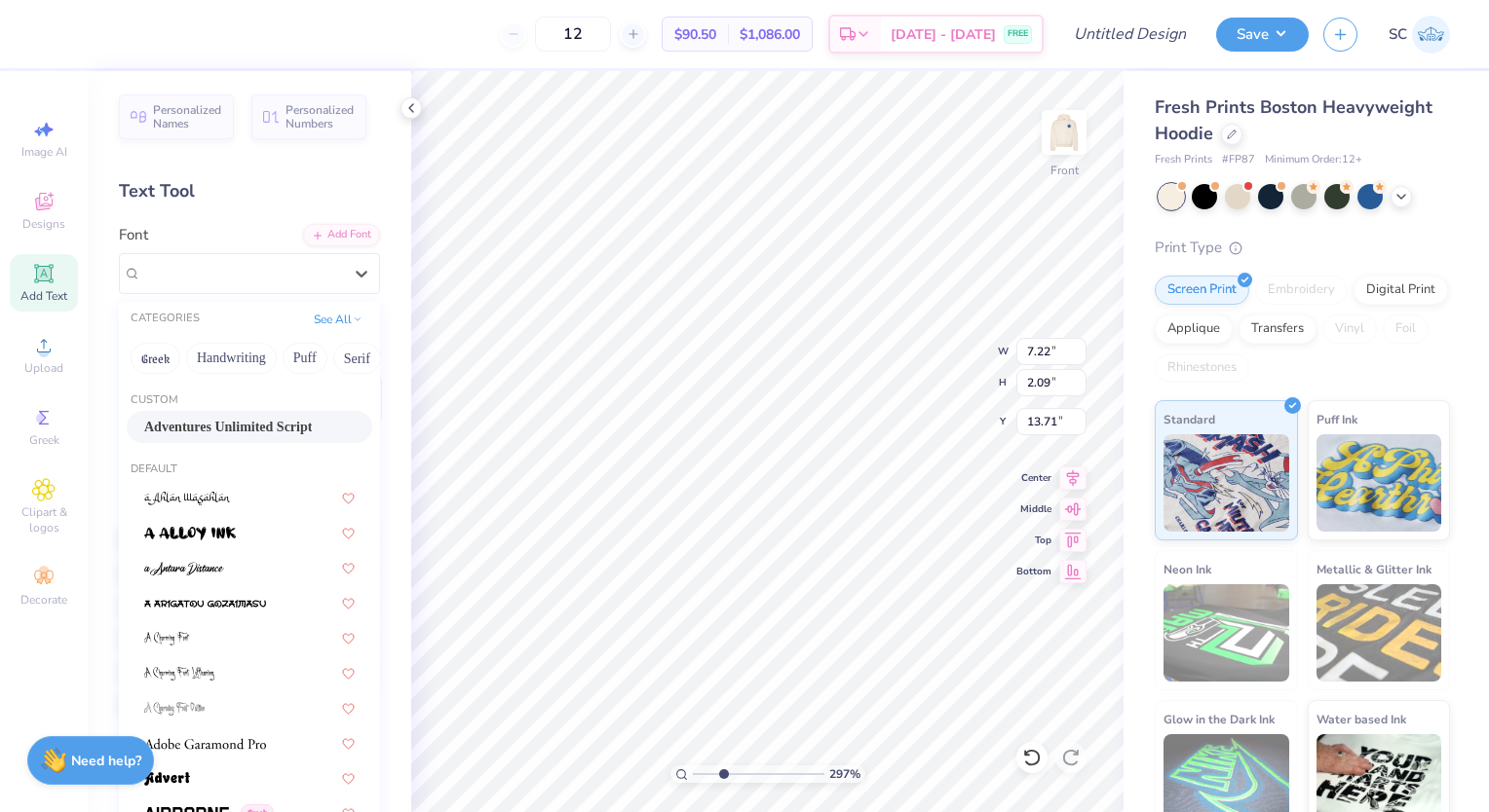
click at [260, 433] on span "Adventures Unlimited Script" at bounding box center [228, 426] width 168 height 20
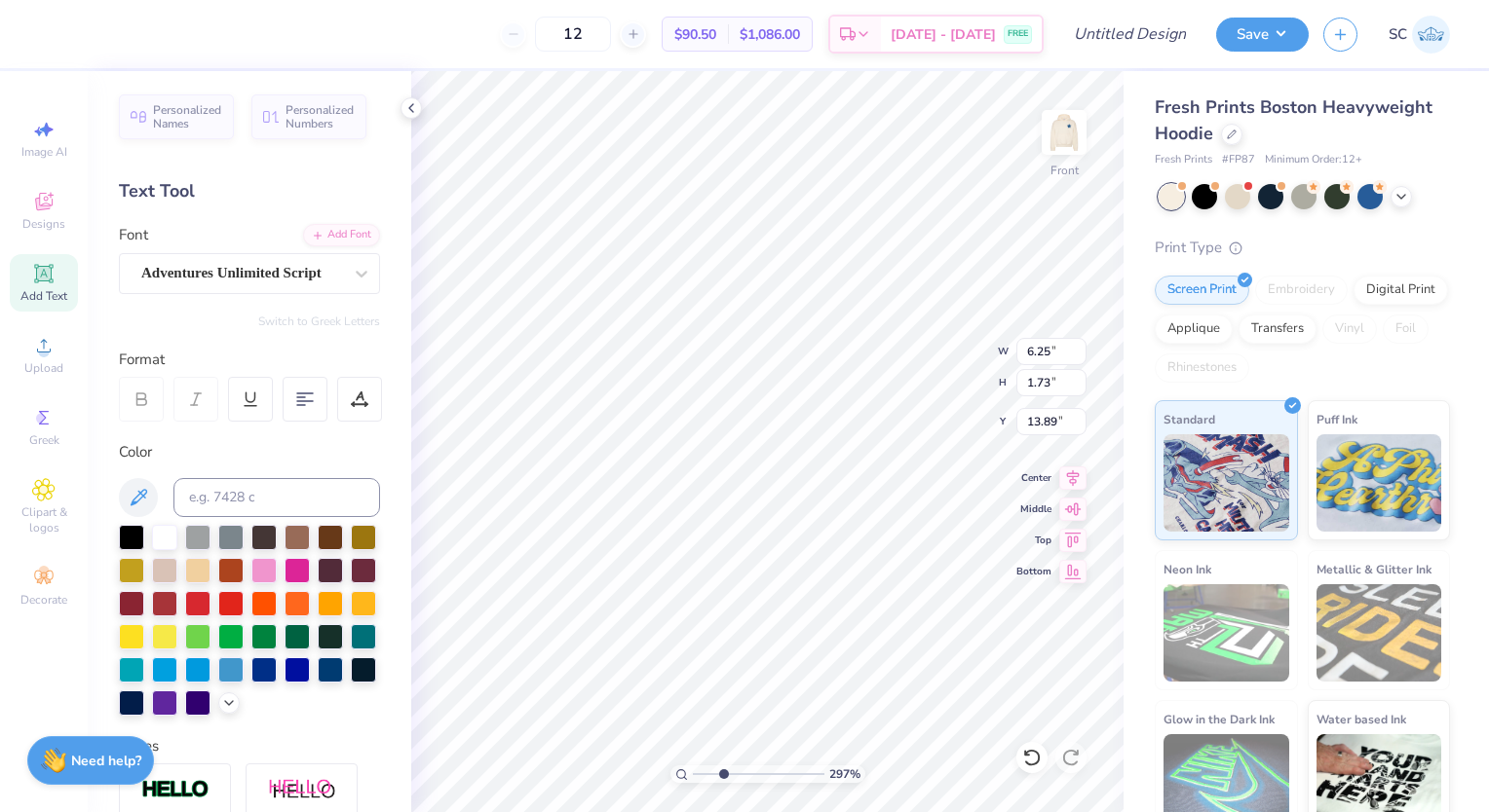
type input "2.97467379777936"
type input "6.25"
type input "1.73"
type input "13.89"
click at [1025, 758] on icon at bounding box center [1032, 758] width 20 height 20
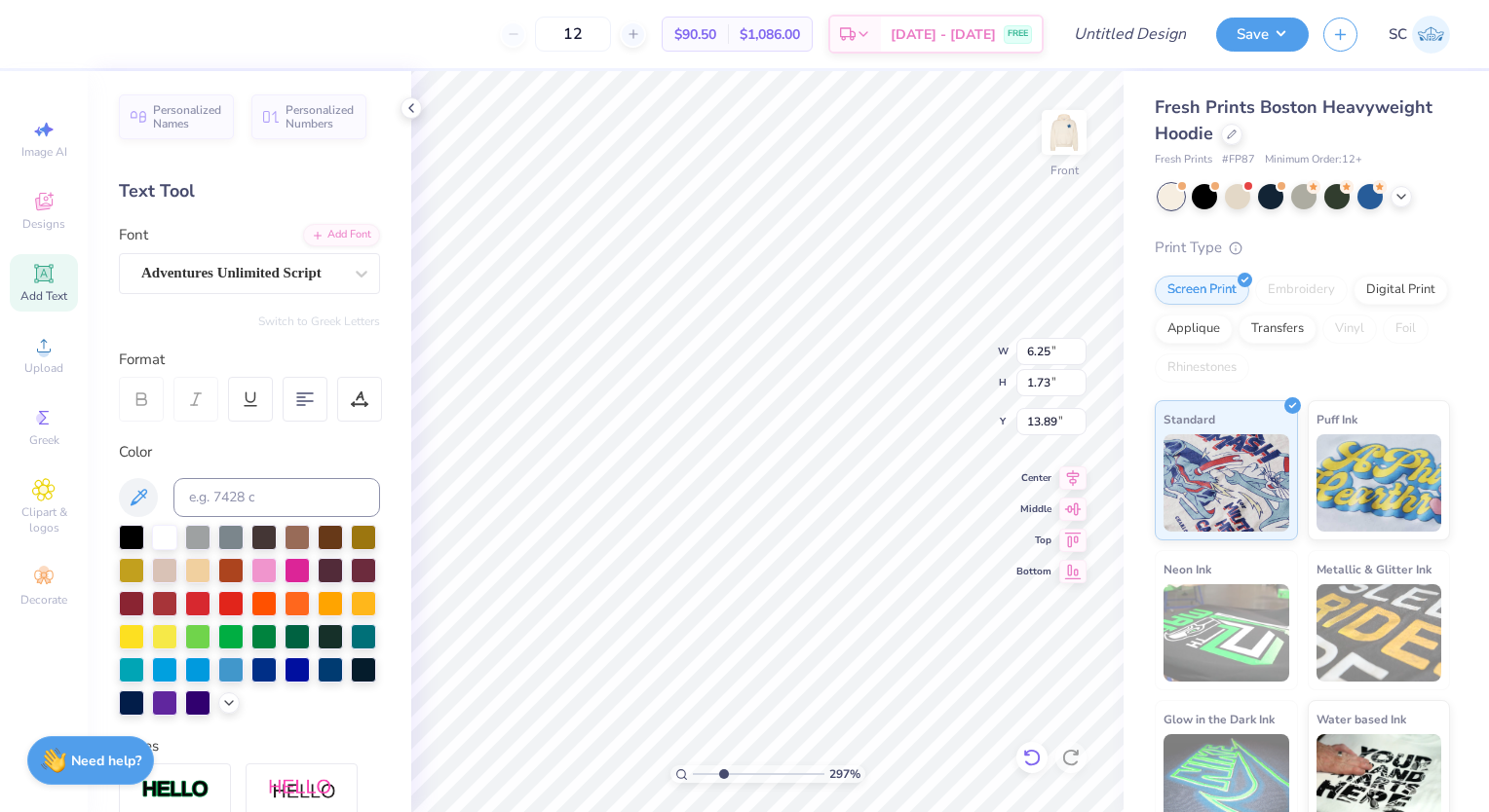
type input "2.97467379777936"
type input "14.86"
type textarea "TEX"
type input "2.97467379777936"
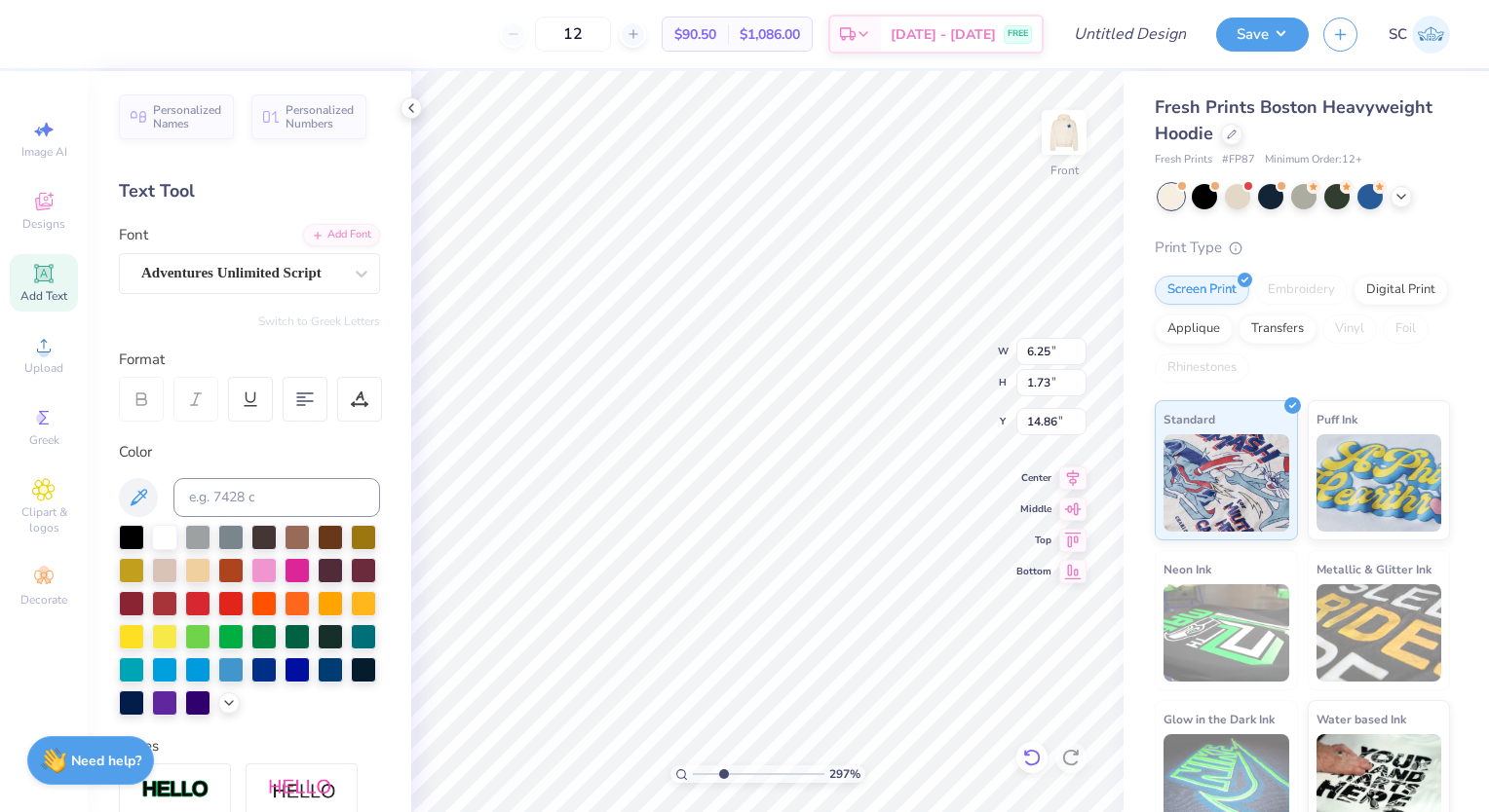
type textarea "TE"
type input "2.97467379777936"
type textarea "T"
type input "2.97467379777936"
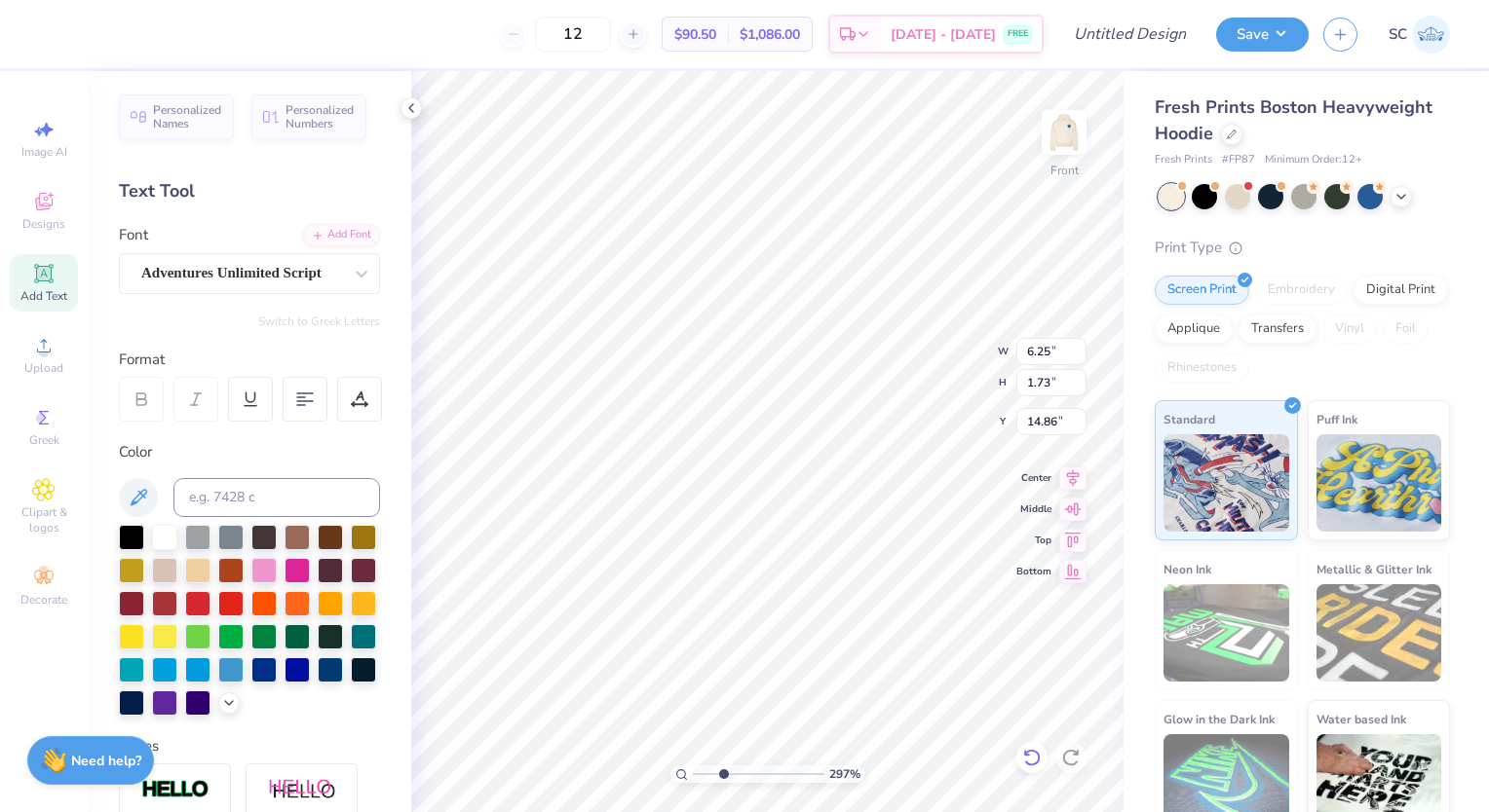
type textarea "U"
type input "2.97467379777936"
type textarea "Univ"
type input "2.97467379777936"
type textarea "Unive"
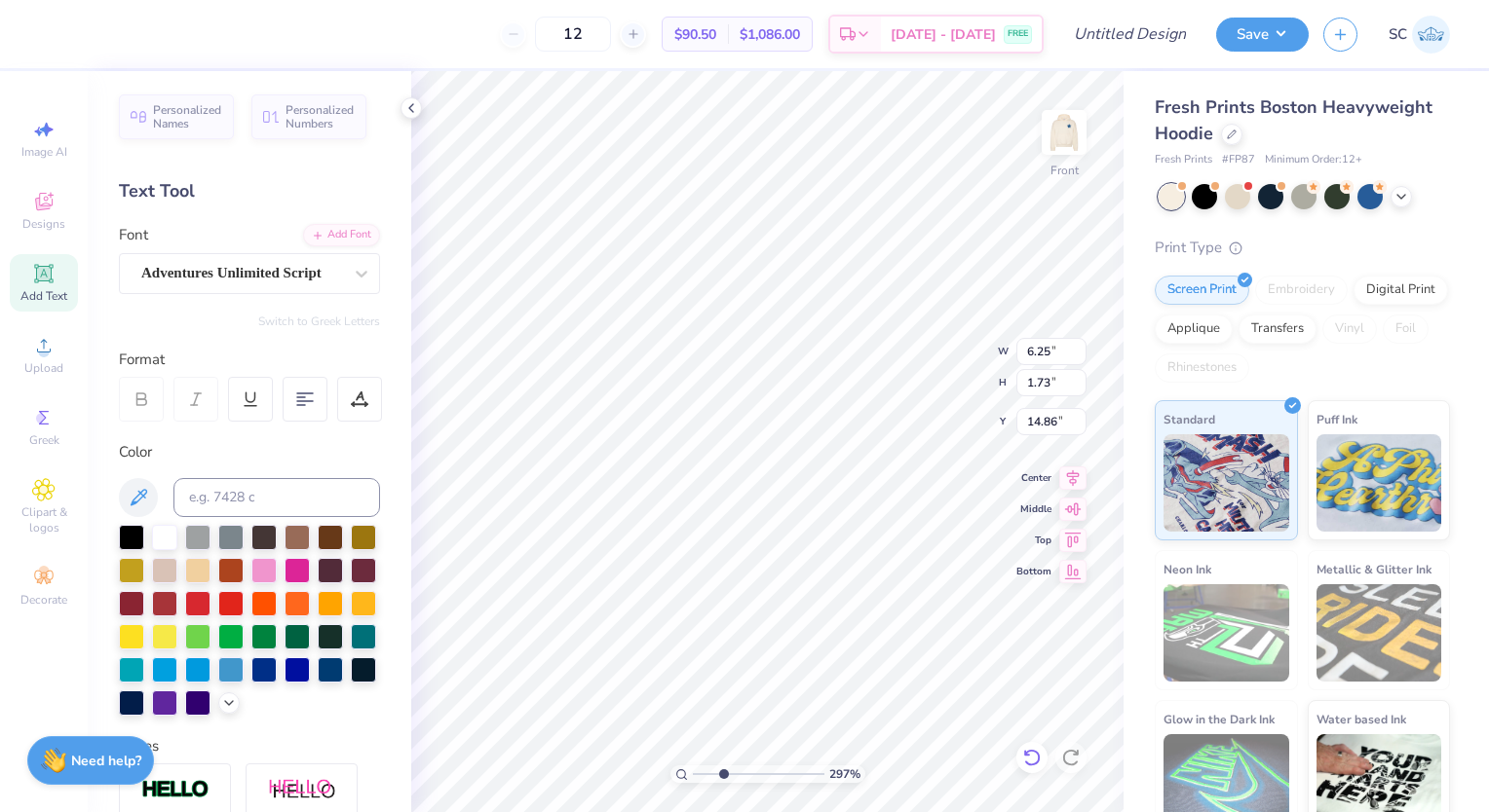
type input "2.97467379777936"
type textarea "Universi"
type input "2.97467379777936"
type textarea "University"
type input "2.97467379777936"
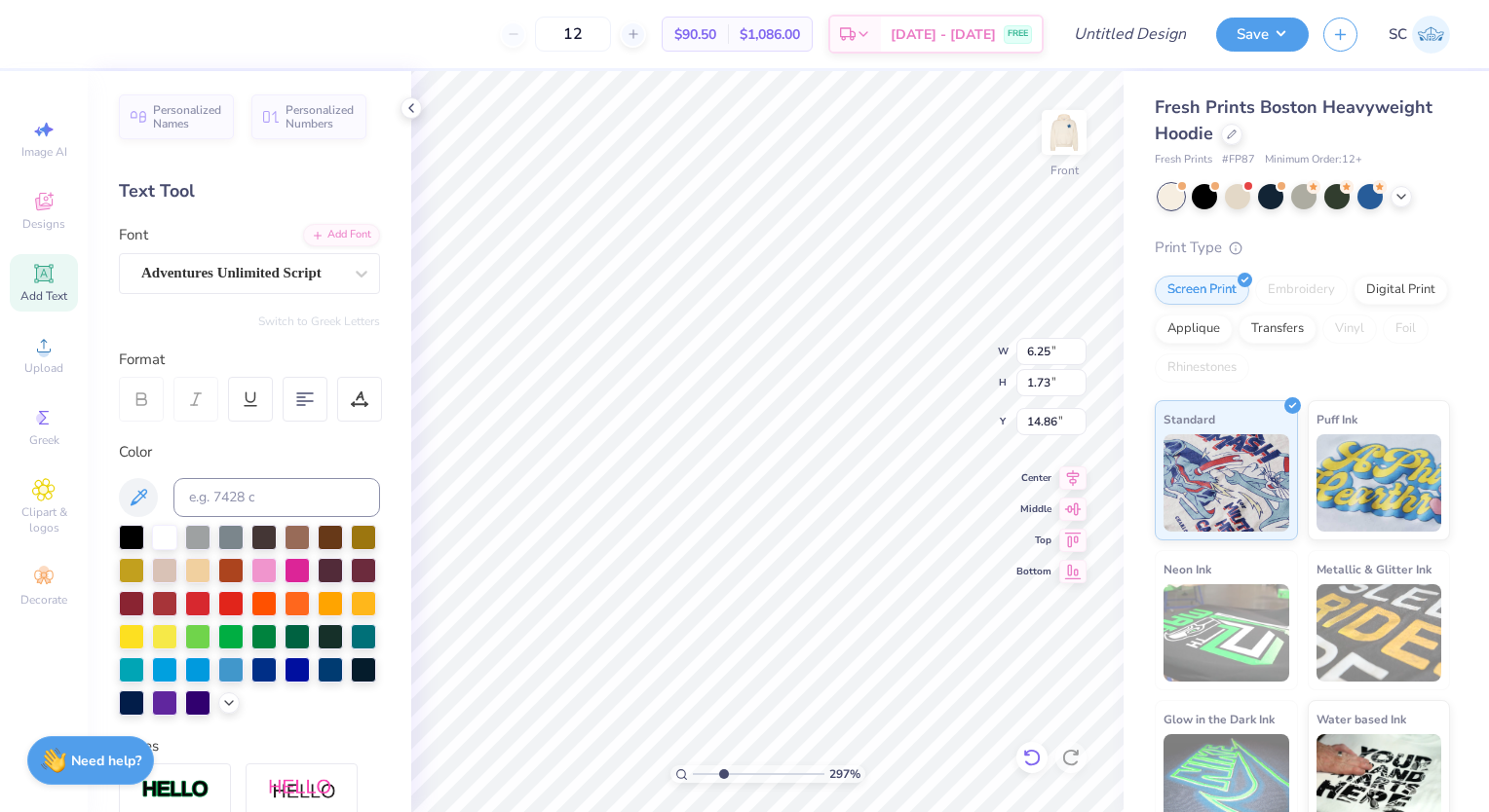
type textarea "University"
type input "2.97467379777936"
type textarea "University o"
type input "2.97467379777936"
type textarea "University of"
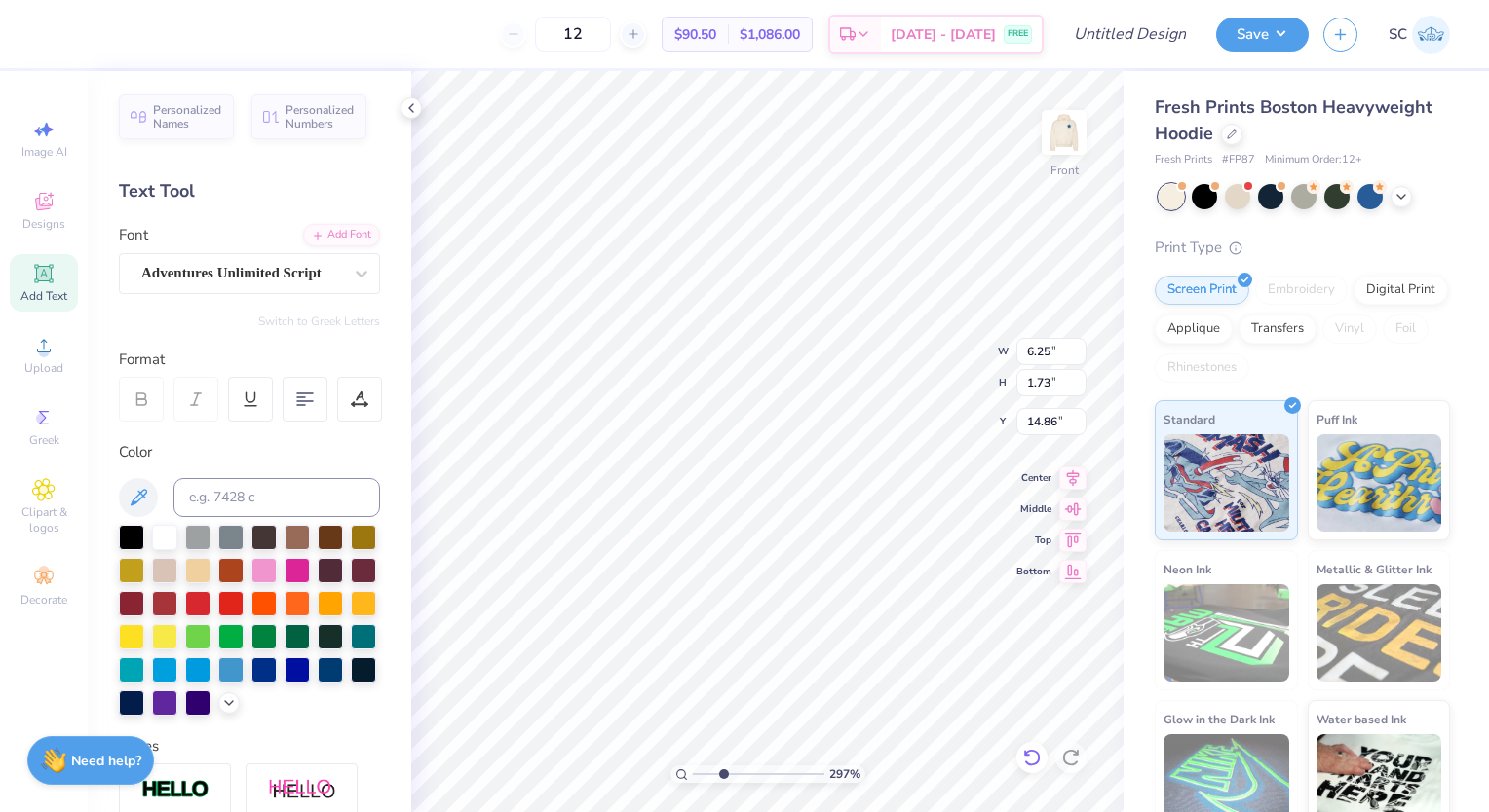
type input "2.97467379777936"
type textarea "University of D"
type input "2.97467379777936"
type textarea "University of Del"
type input "2.97467379777936"
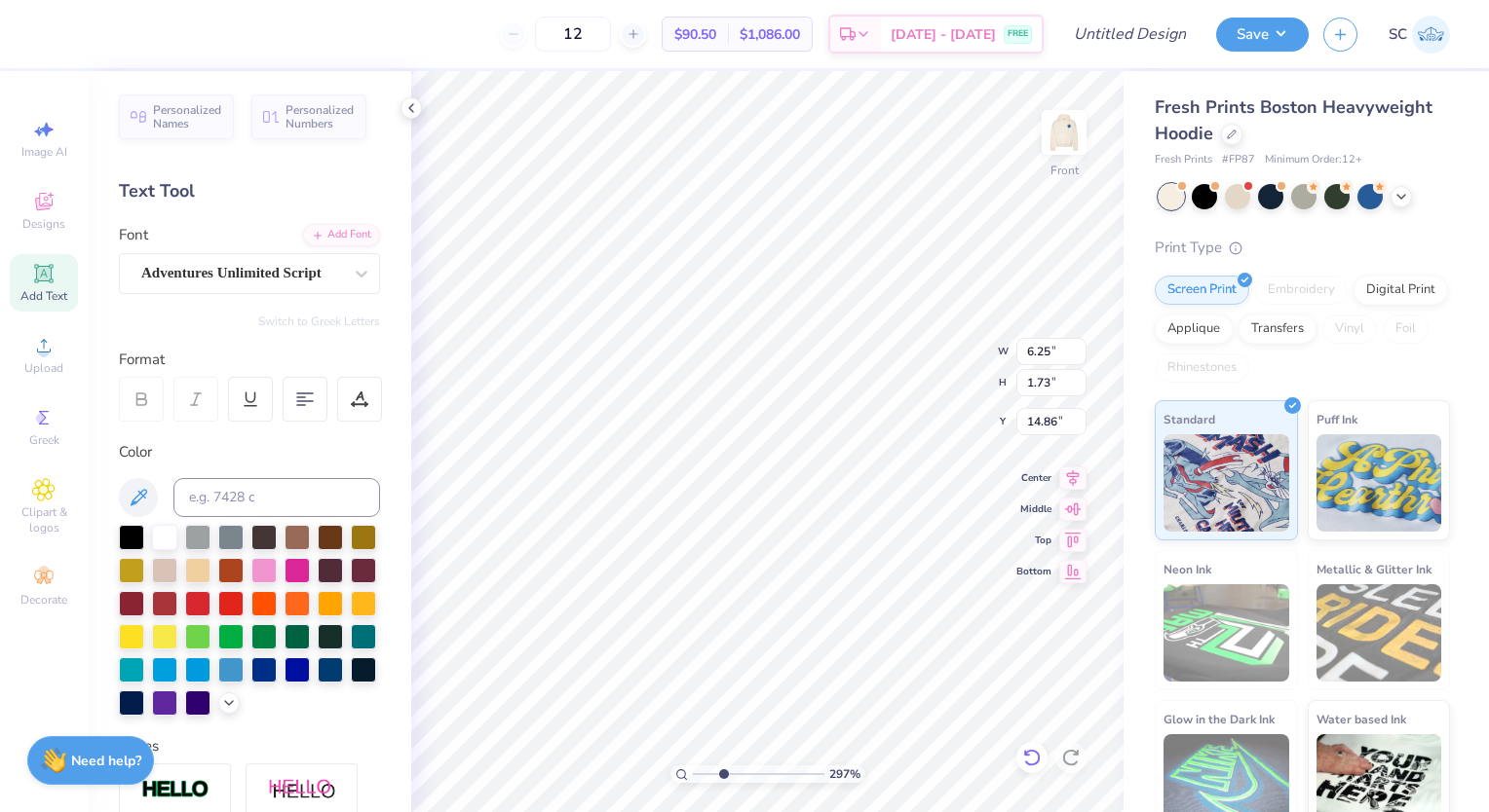
type textarea "University of Delawa"
type input "2.97467379777936"
type textarea "University of Delaware"
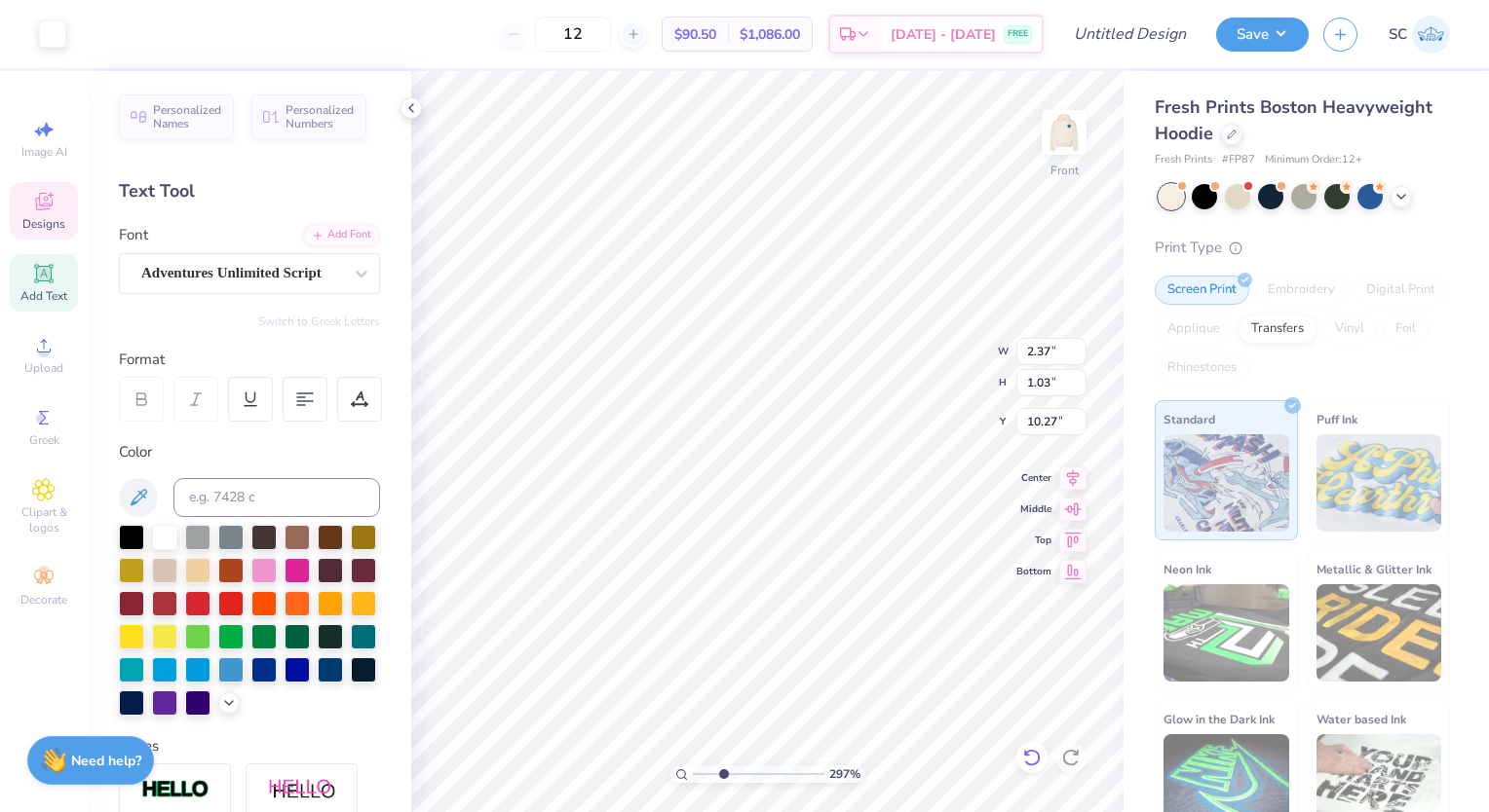
type input "2.97467379777936"
type textarea "Del"
type input "2.97467379777936"
type textarea "De"
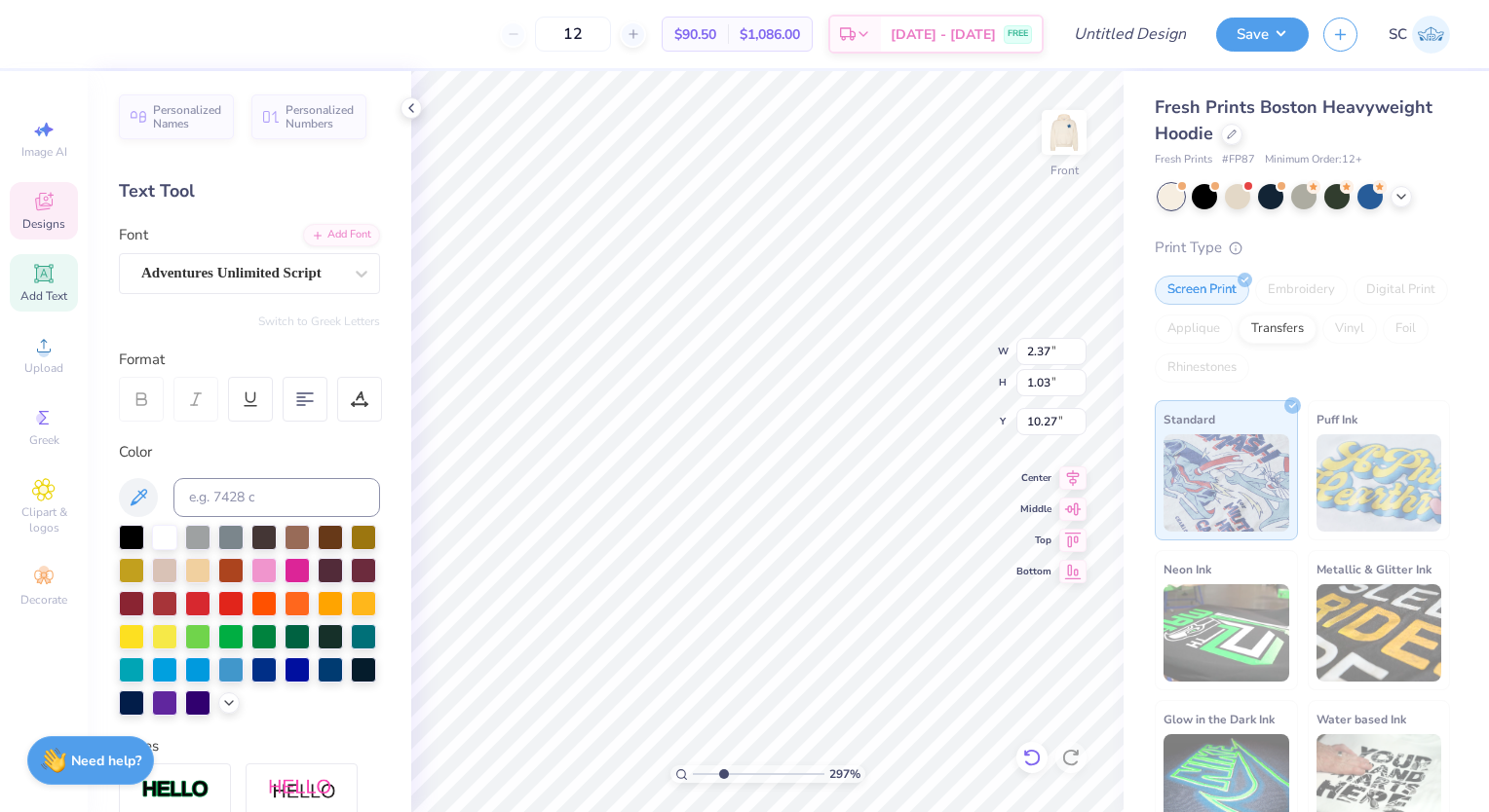
type input "2.97467379777936"
type textarea "D"
type input "2.97467379777936"
type textarea "H"
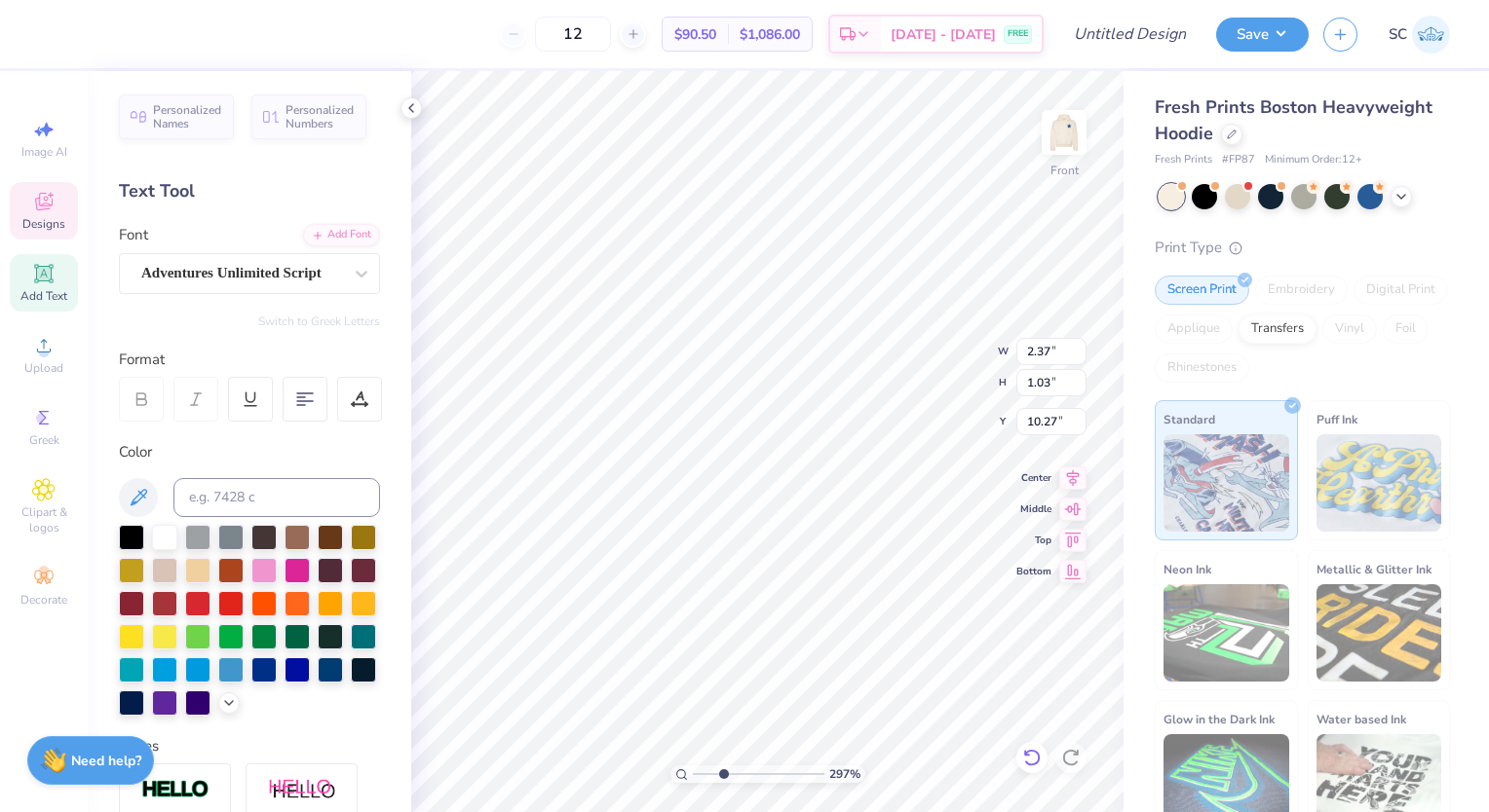
type input "2.97467379777936"
type textarea "Here"
type input "2.97467379777936"
type input "1.86"
type input "1.17"
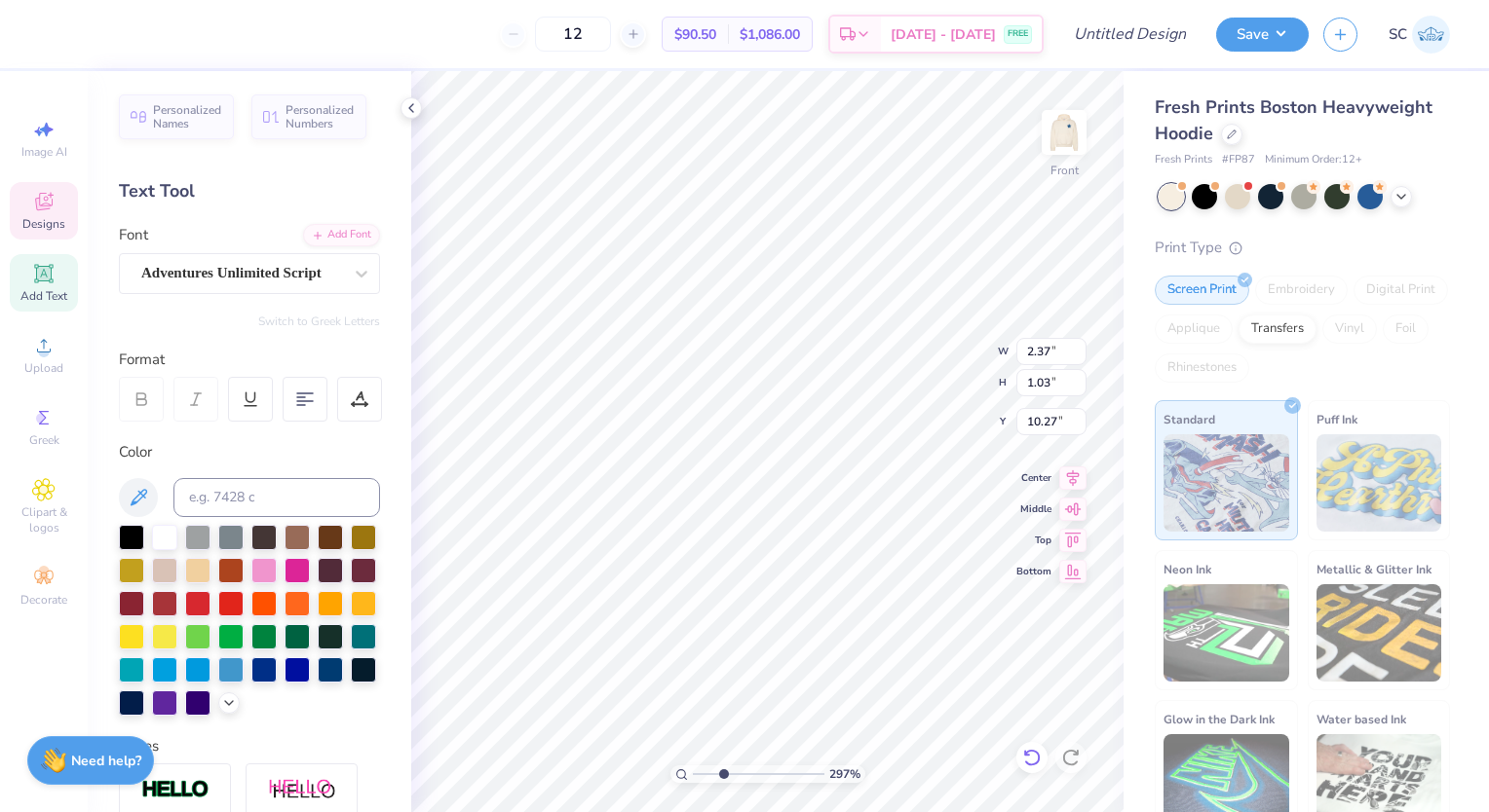
type input "9.02"
type input "2.97467379777936"
type textarea "S"
type input "2.97467379777936"
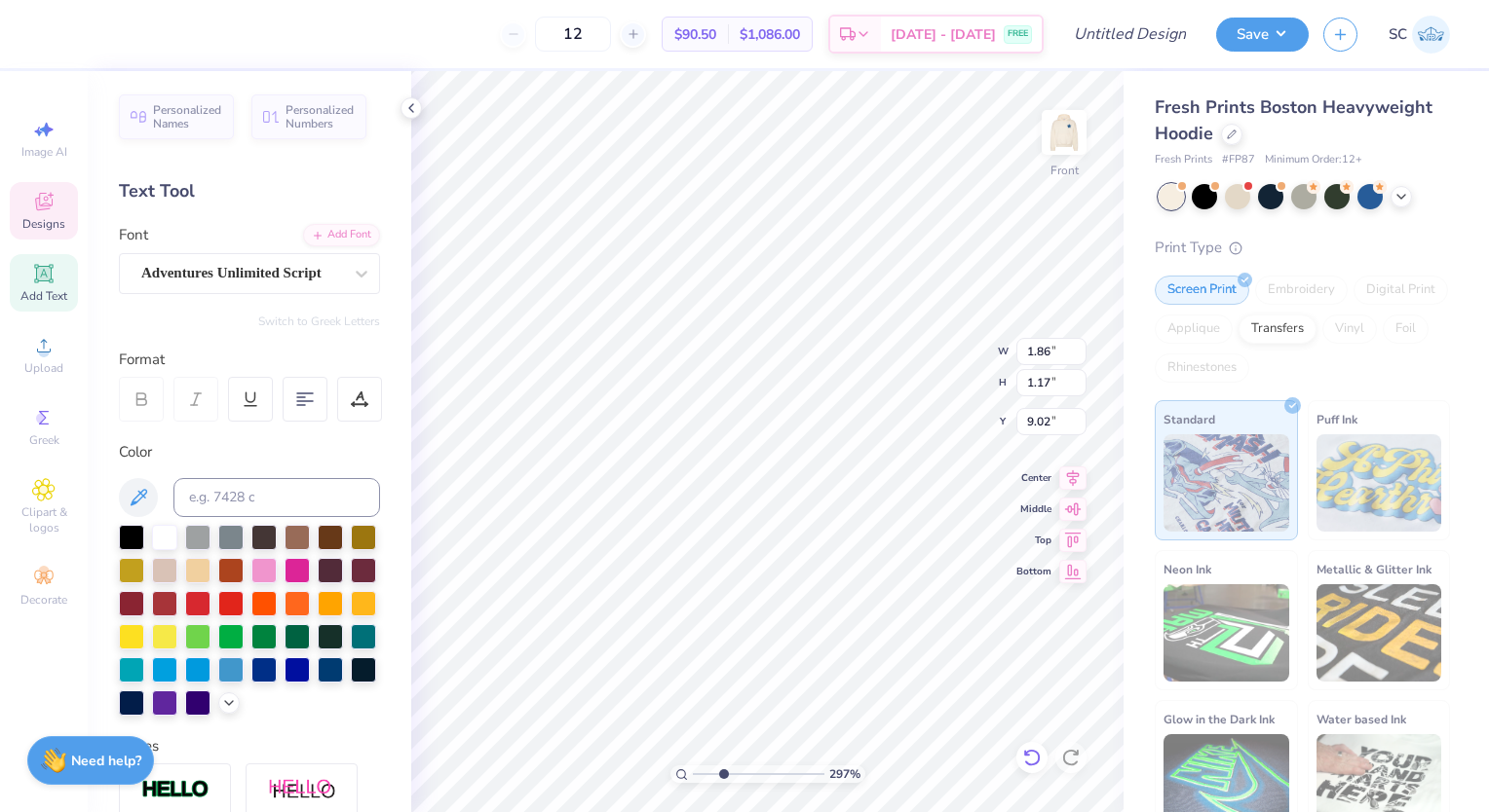
type textarea "S"
type input "2.97467379777936"
type textarea "Su"
type input "2.97467379777936"
type textarea "Suc"
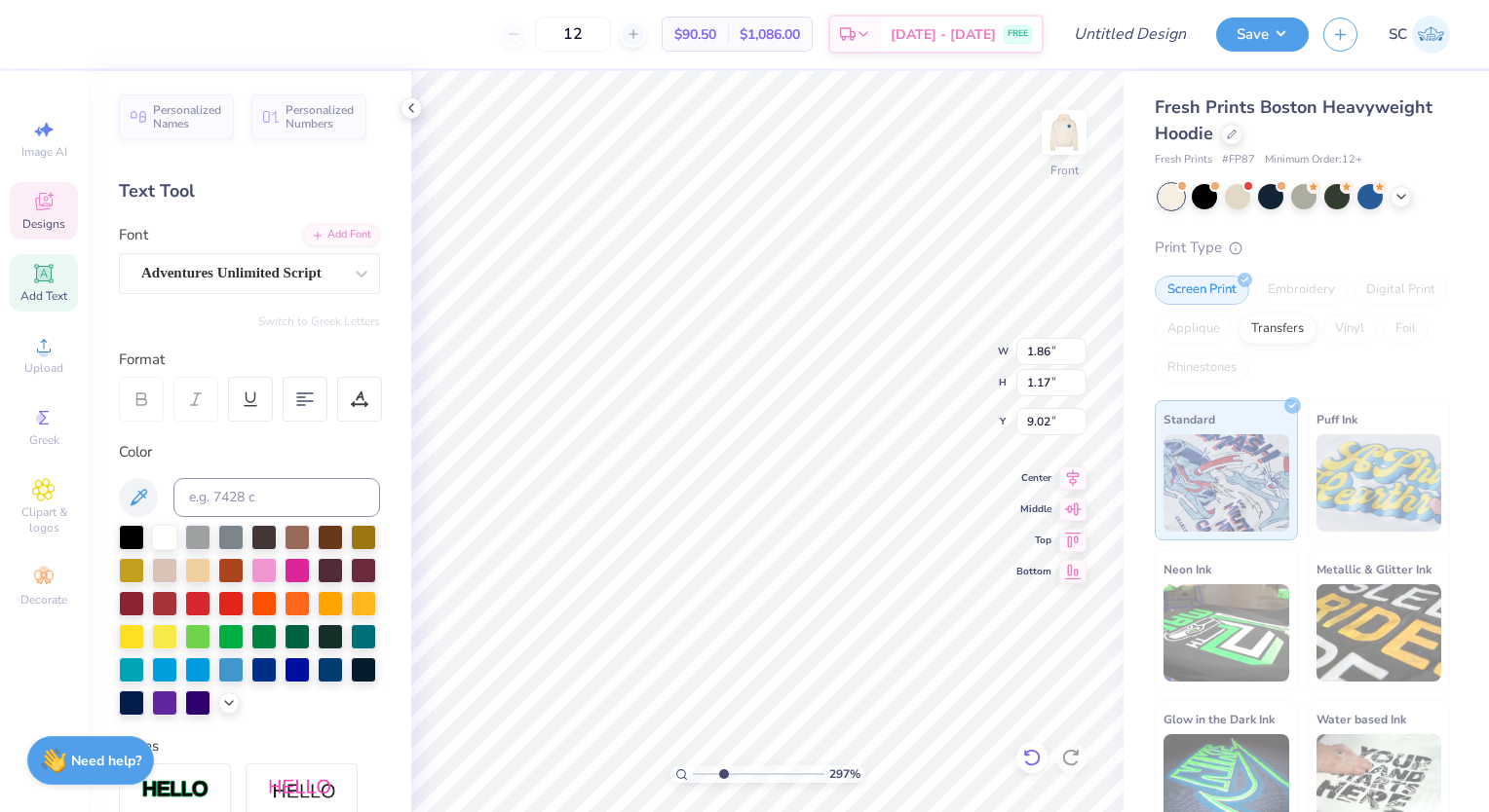
type input "2.97467379777936"
type textarea "Succe"
type input "2.97467379777936"
type textarea "Succes"
type input "2.97467379777936"
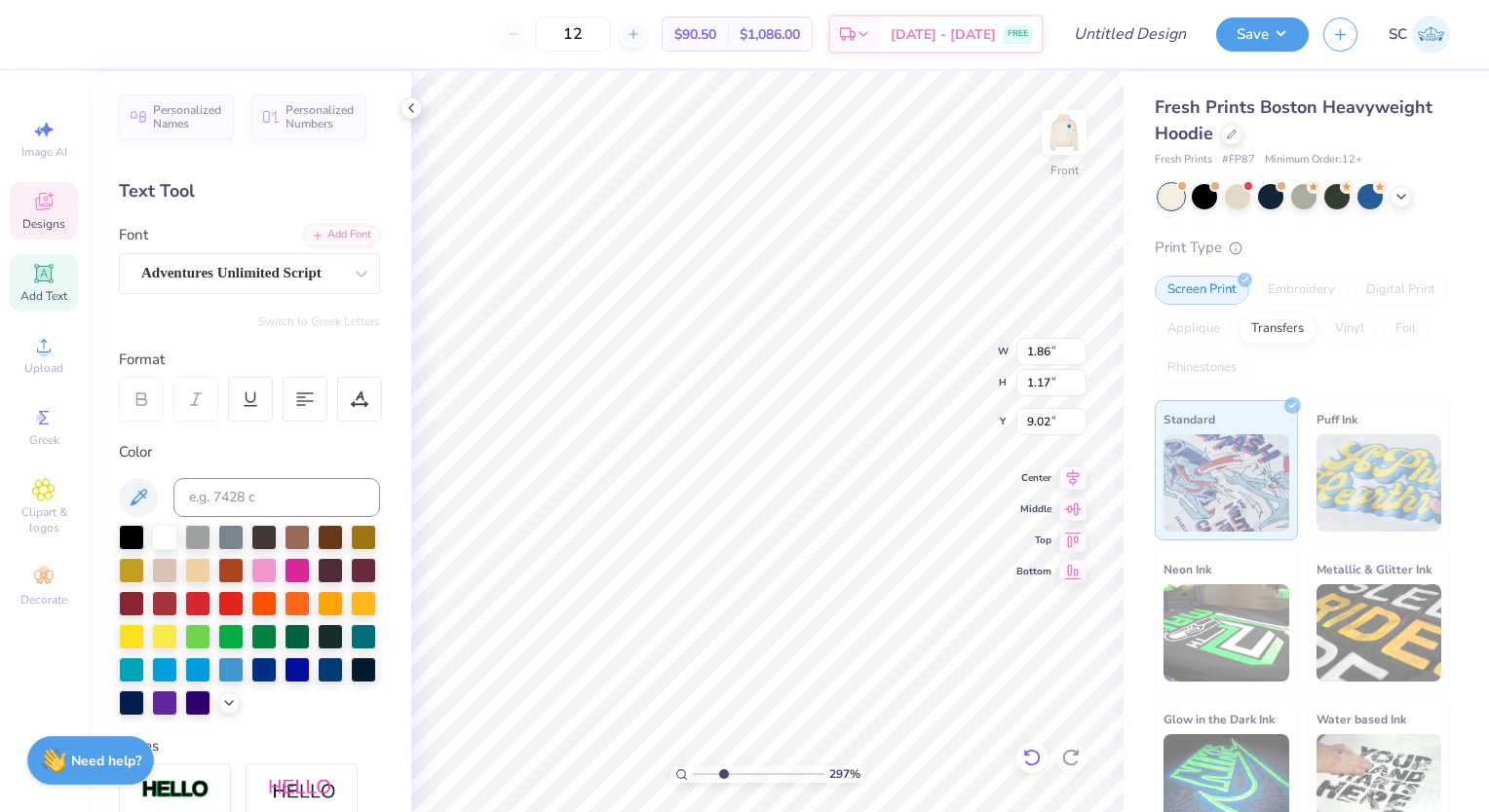
type textarea "Success"
type input "2.97467379777936"
type textarea "Success"
type input "2.97467379777936"
type textarea "Success S"
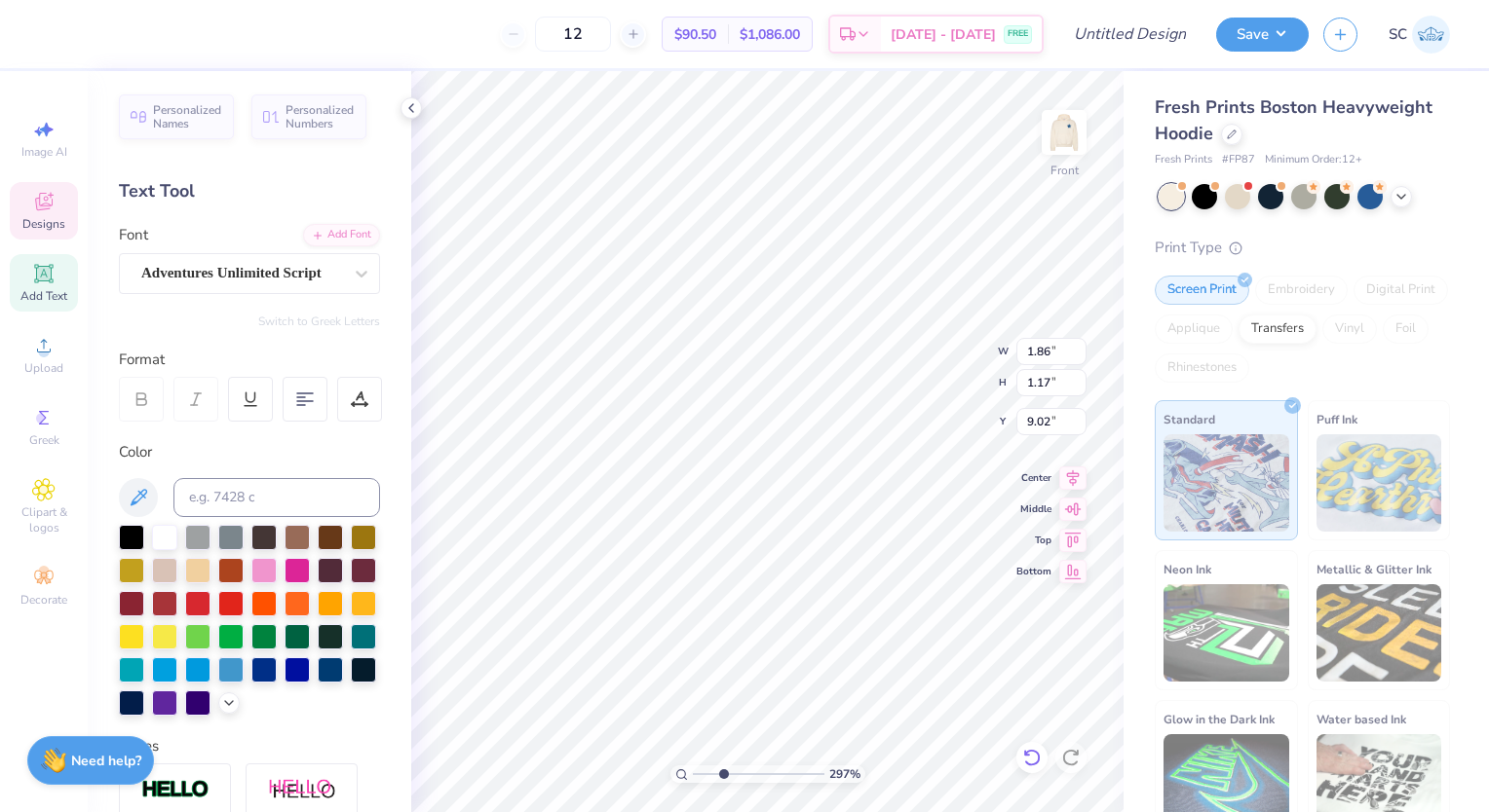
type input "2.97467379777936"
type textarea "Success St"
type input "2.97467379777936"
type textarea "Success Star"
type input "2.97467379777936"
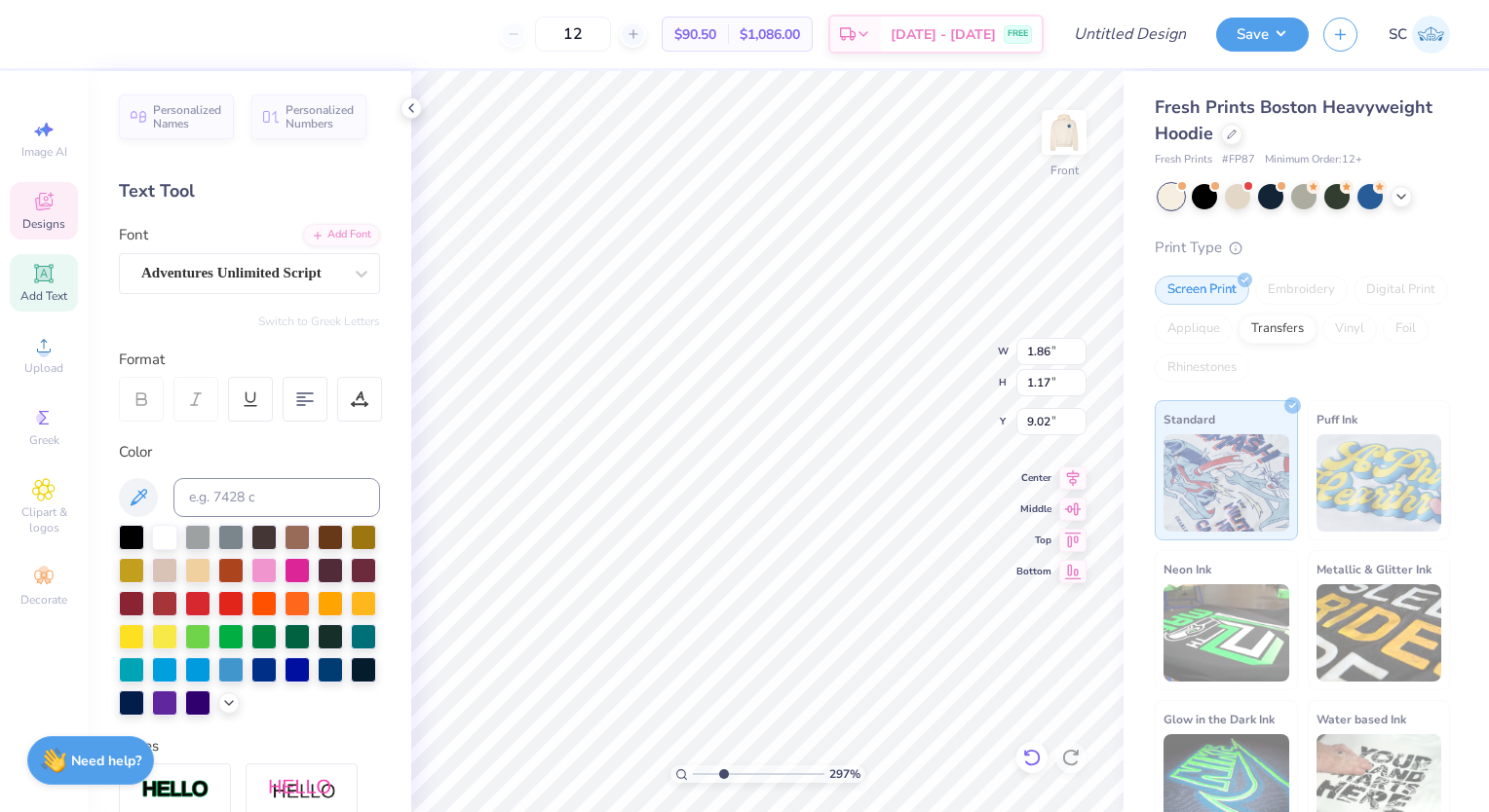
type textarea "Success Start"
type input "2.97467379777936"
type textarea "Success Starts"
type input "2.97467379777936"
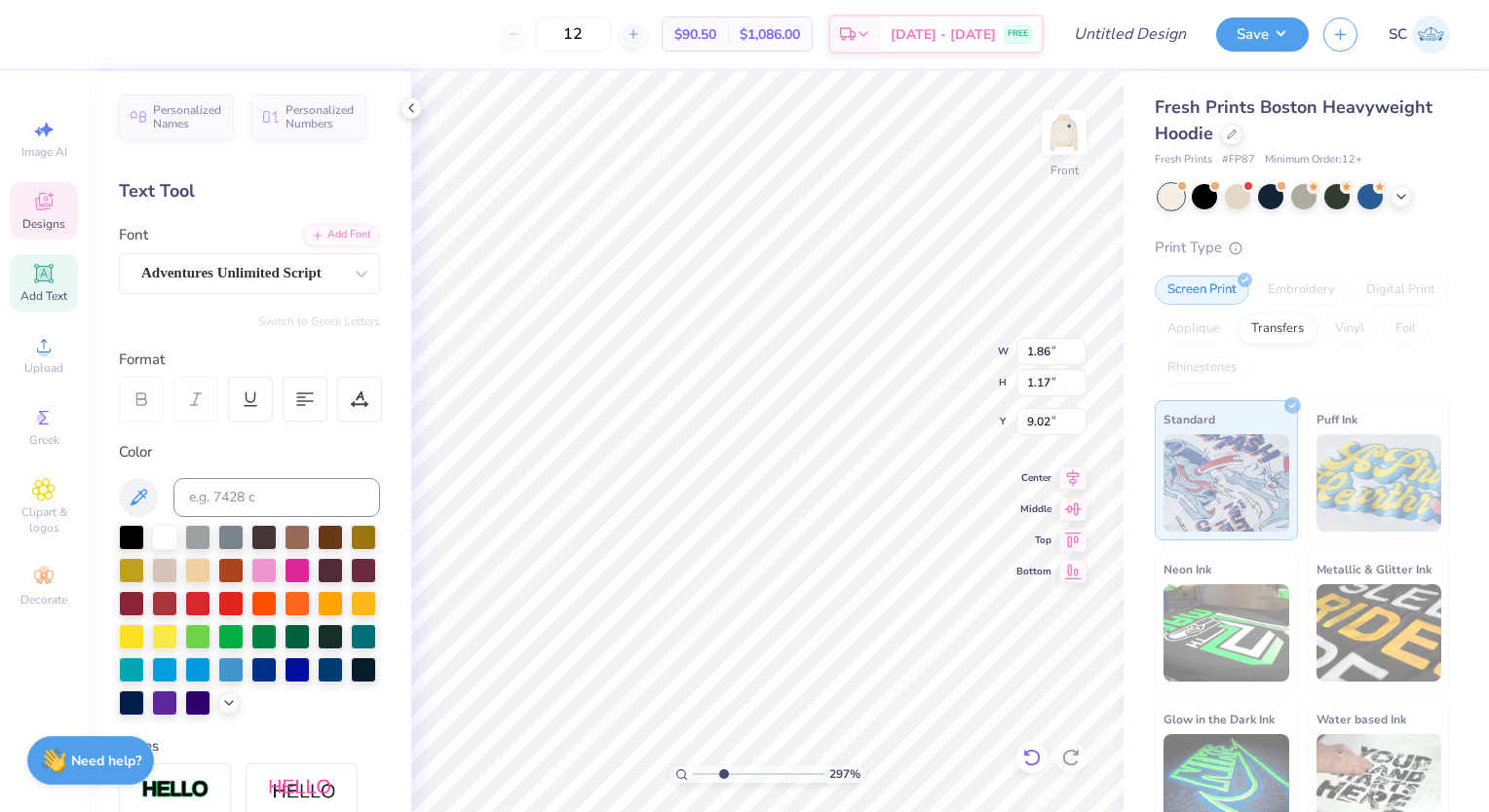
type textarea "Success Start"
type input "2.97467379777936"
type textarea "Success Starts"
type input "2.97467379777936"
type input "0.99"
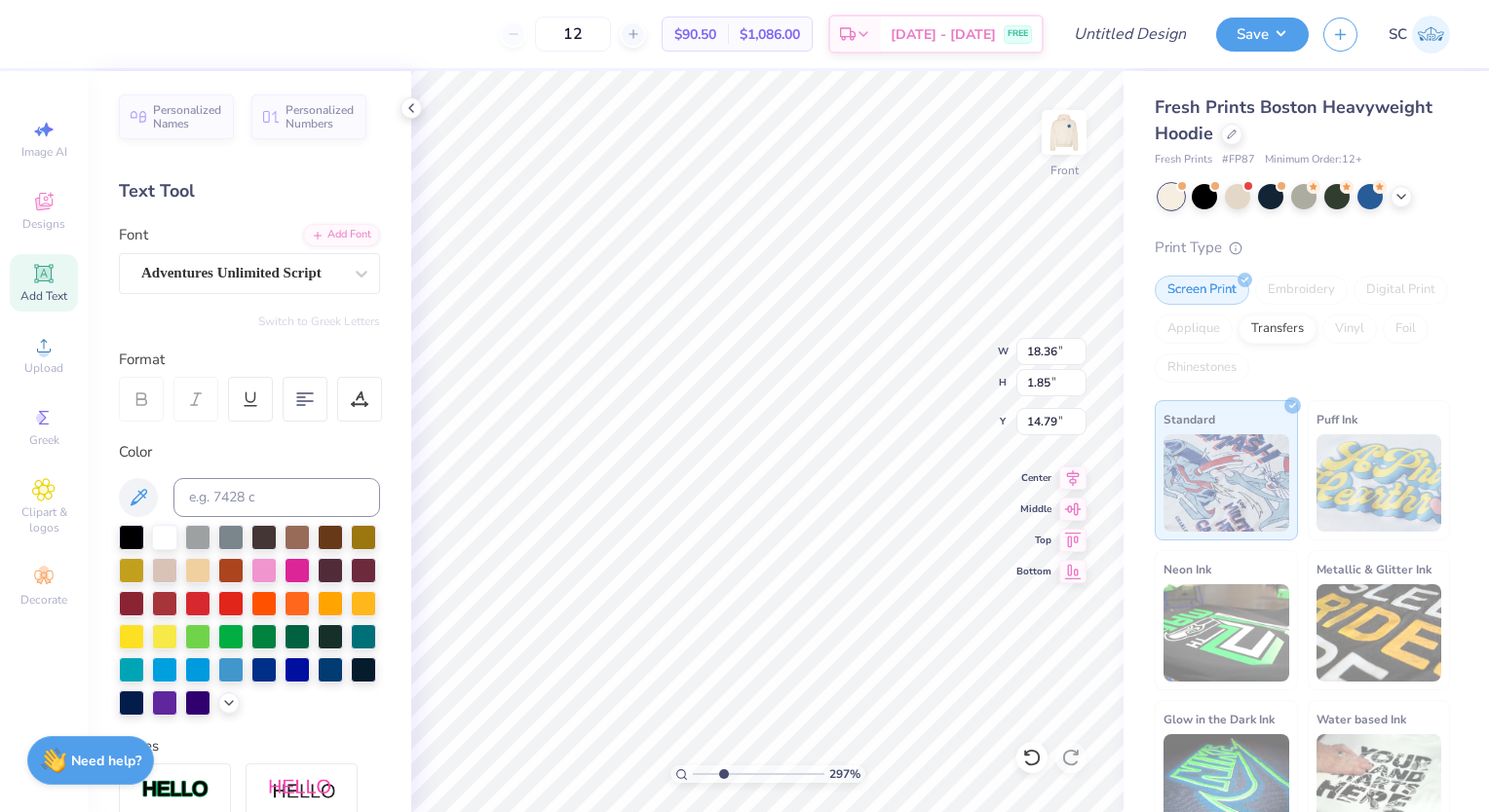
type input "1.08"
type input "7.14"
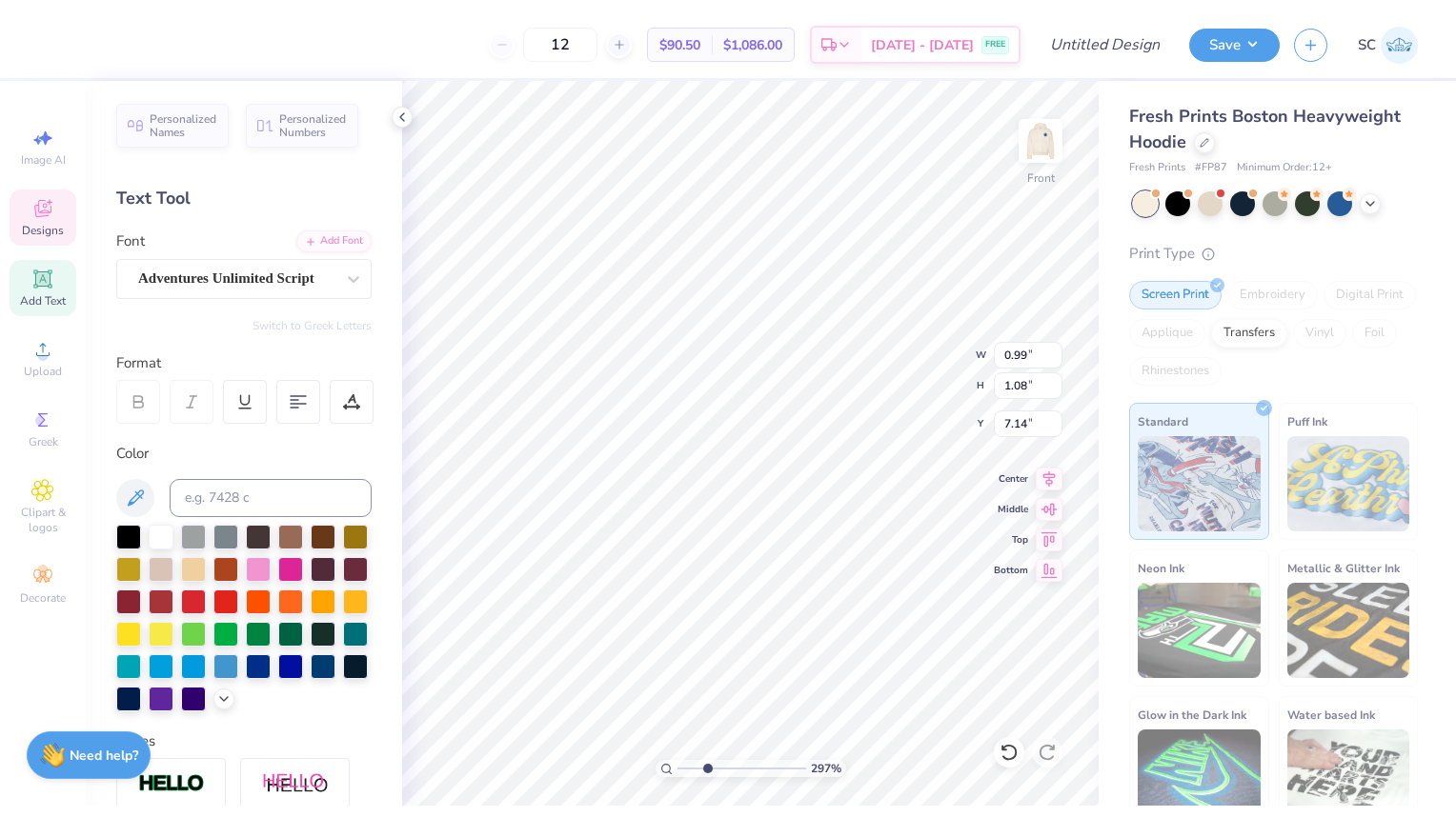
scroll to position [15, 2]
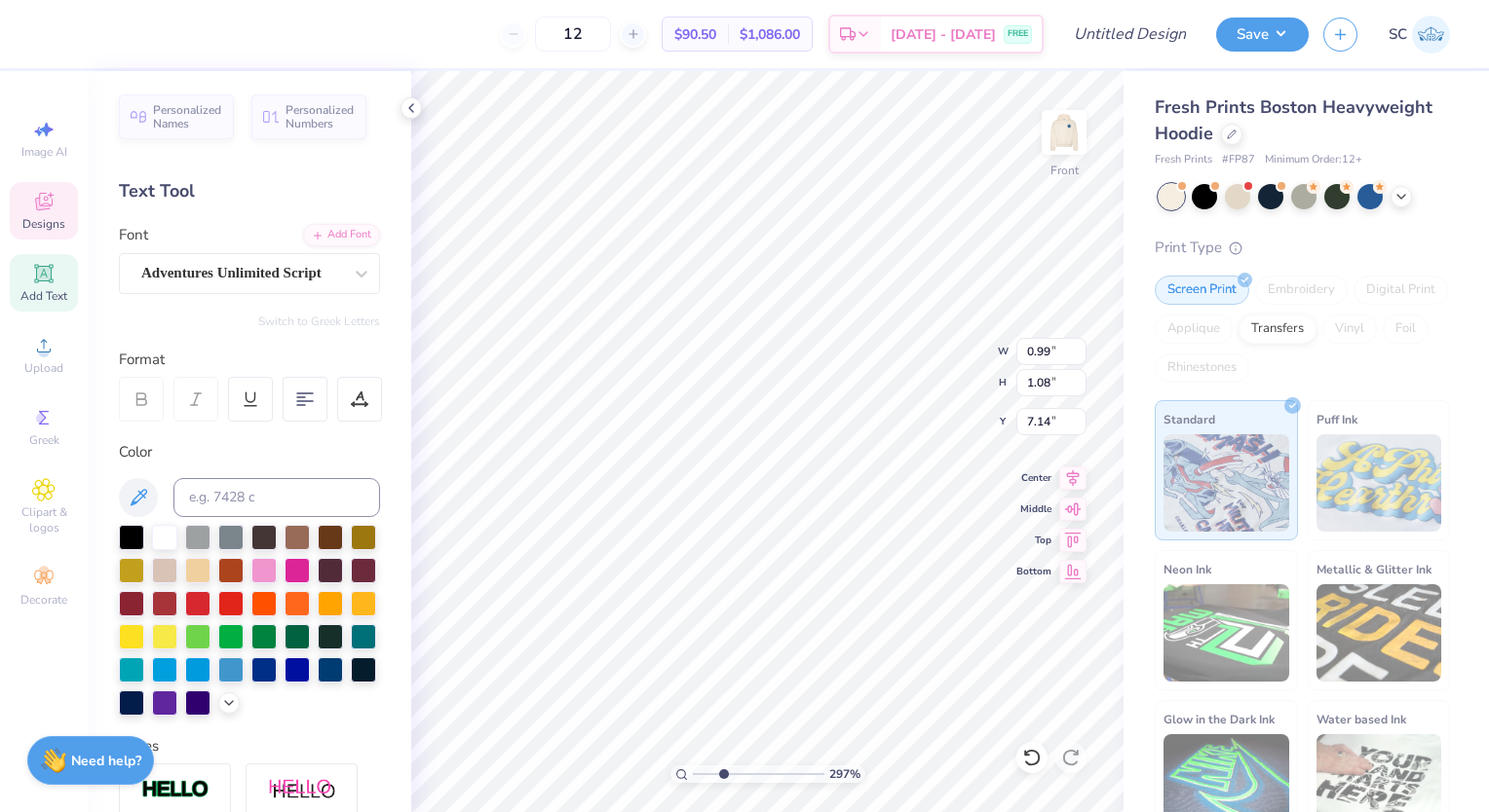
type input "2.97467379777936"
type textarea "177"
type input "2.97467379777936"
type textarea "177"
type input "2.97467379777936"
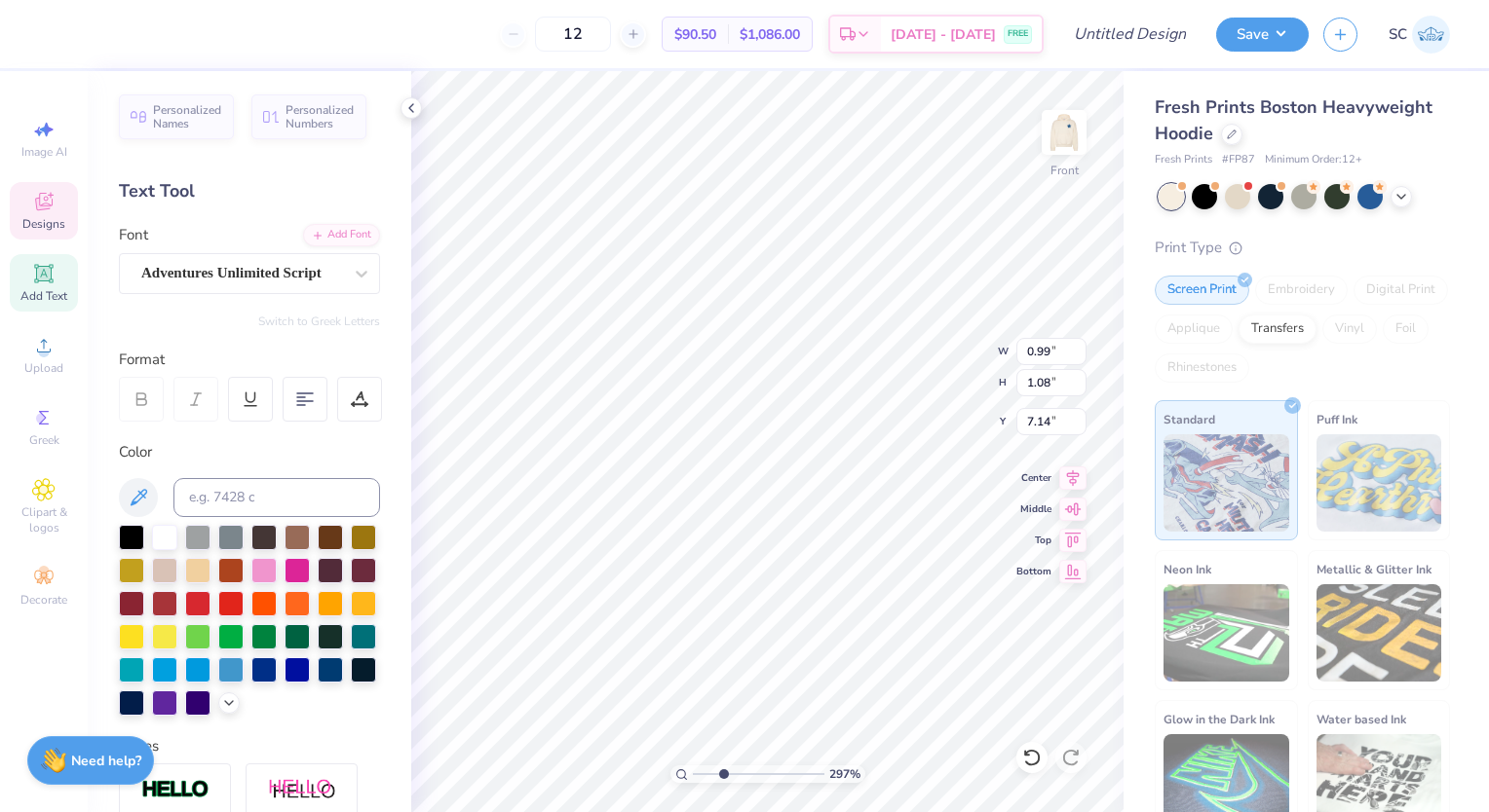
type textarea "1"
type input "2.97467379777936"
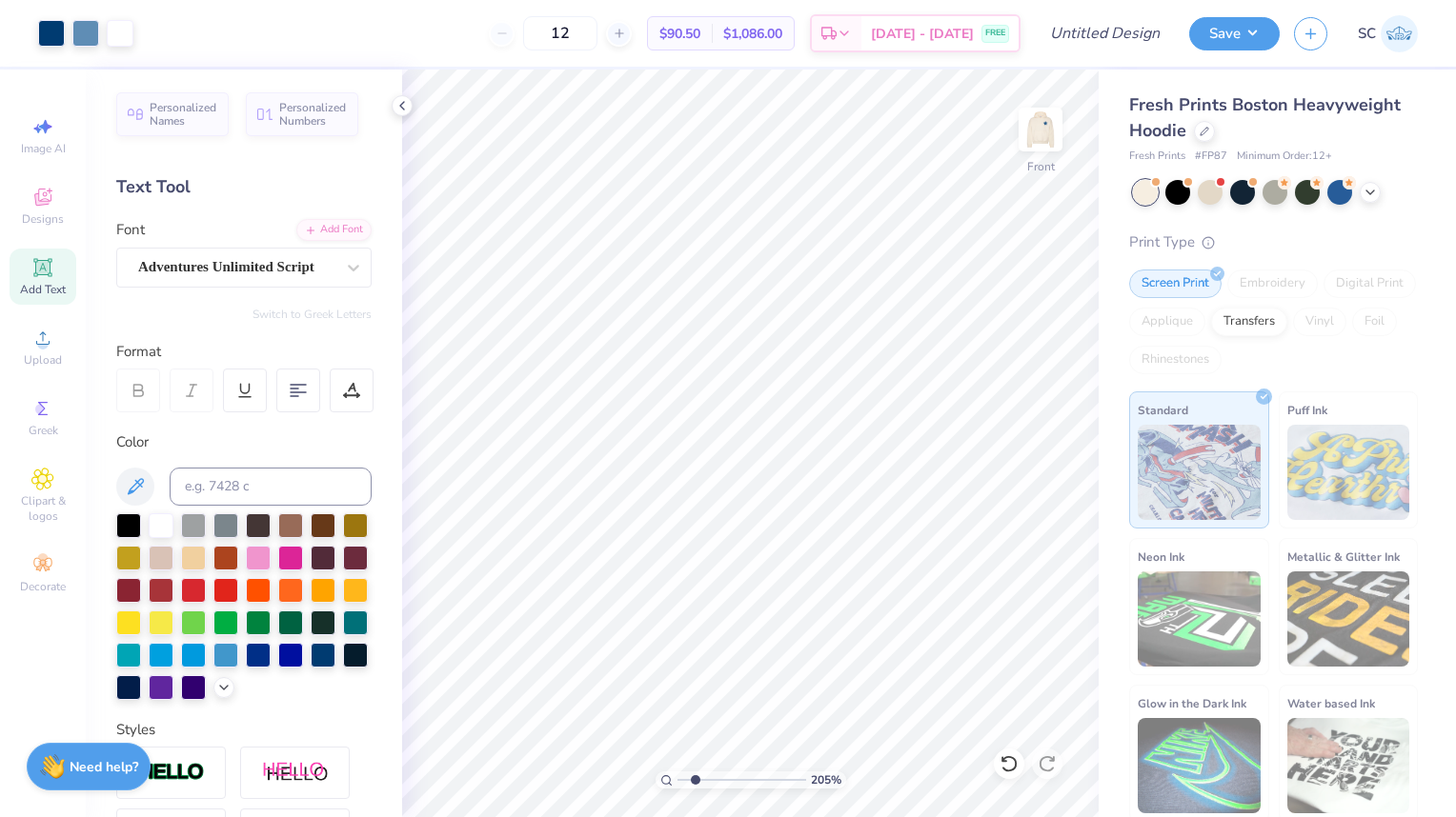
click at [401, 103] on icon at bounding box center [402, 106] width 15 height 15
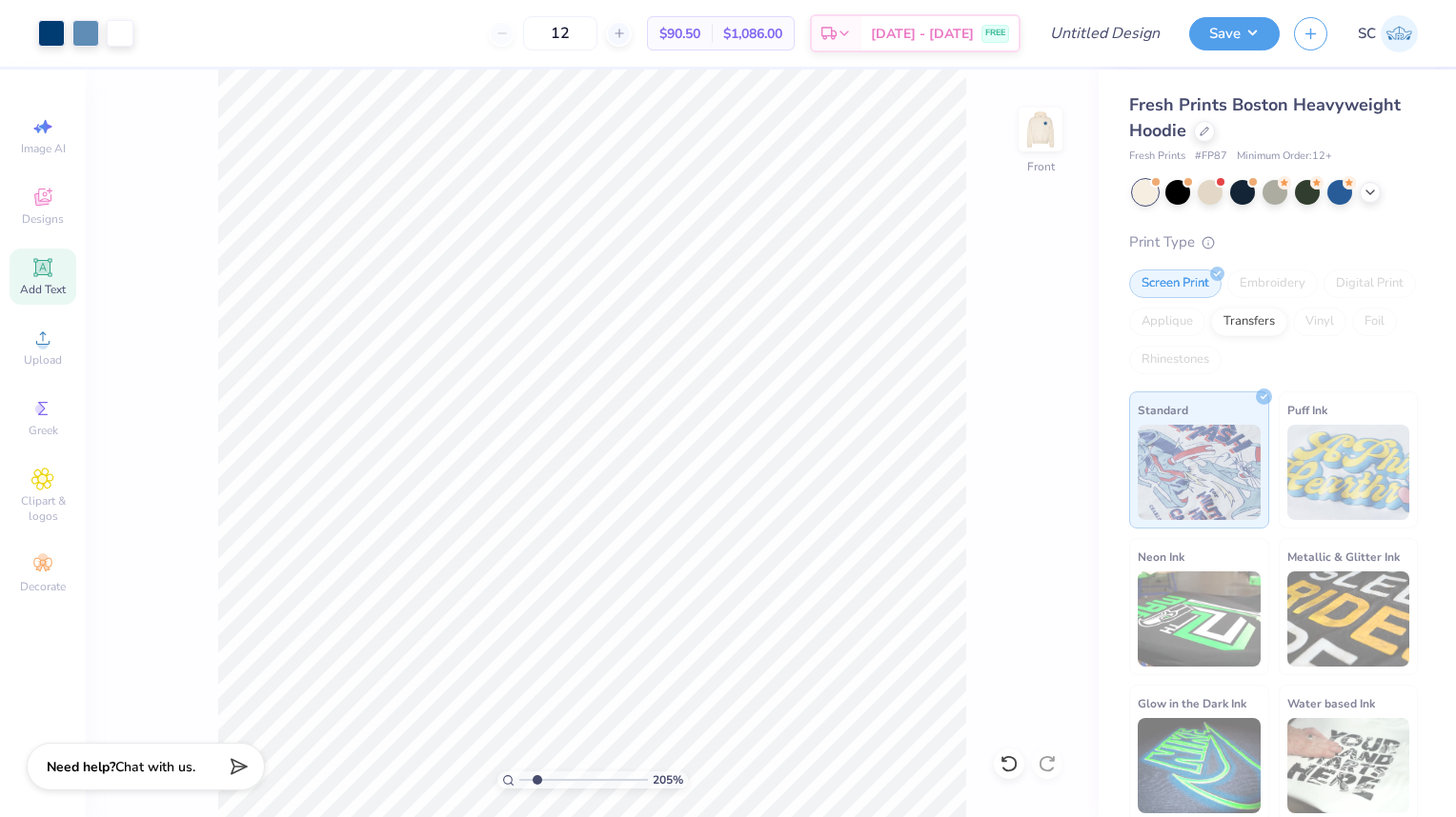
click at [1006, 777] on div at bounding box center [1009, 765] width 31 height 31
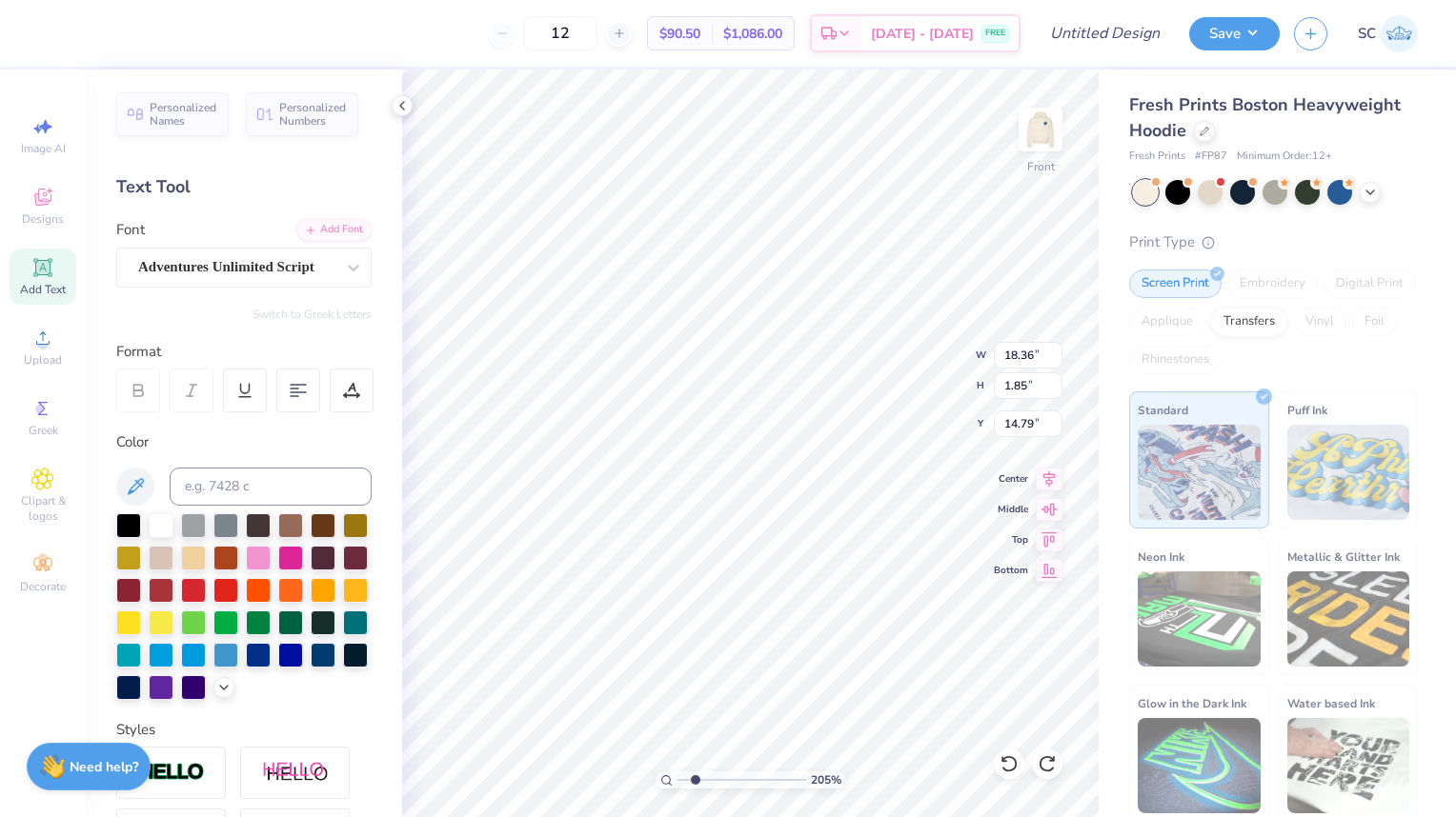
click at [397, 113] on icon at bounding box center [402, 106] width 15 height 15
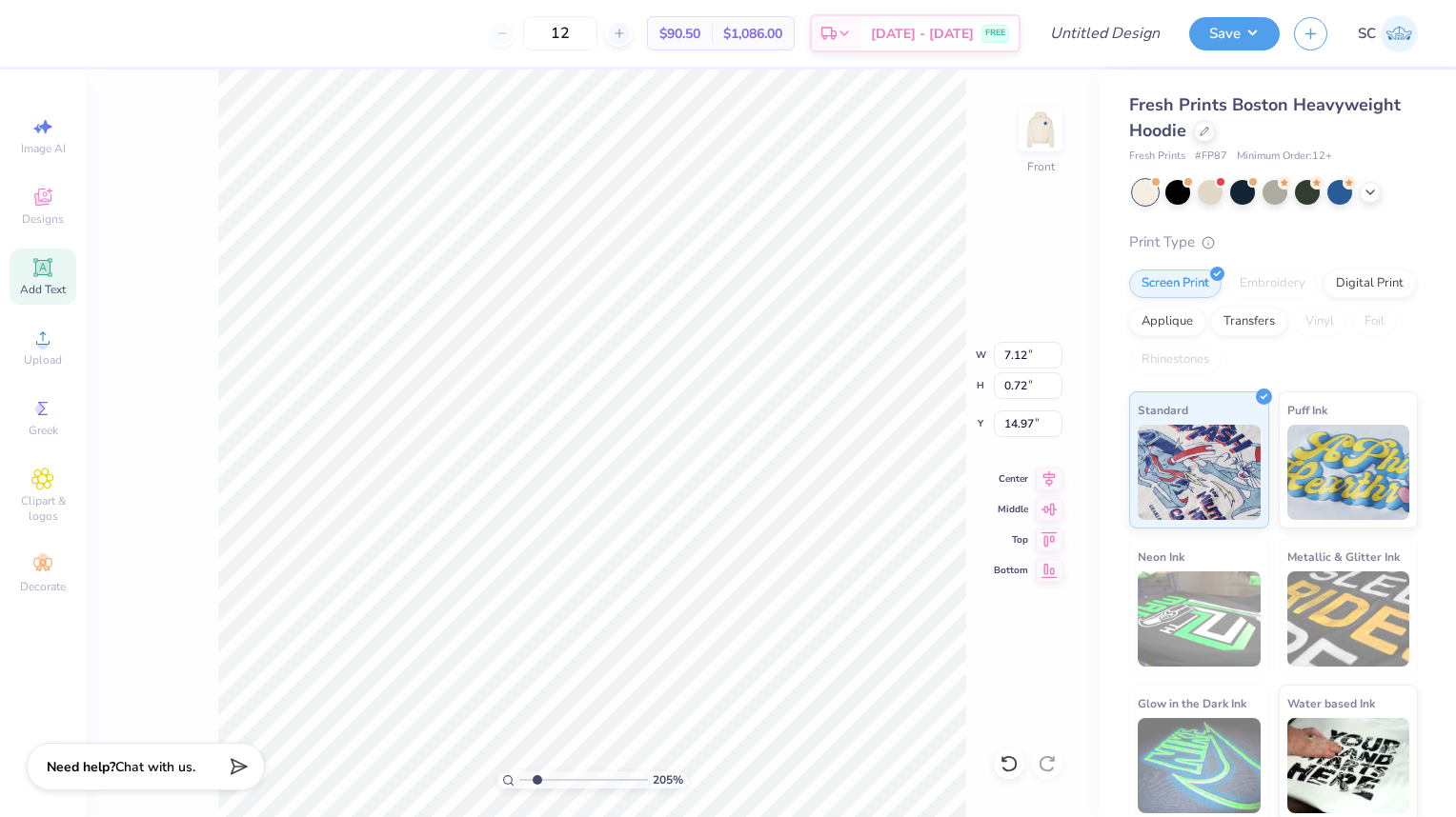
scroll to position [15, 5]
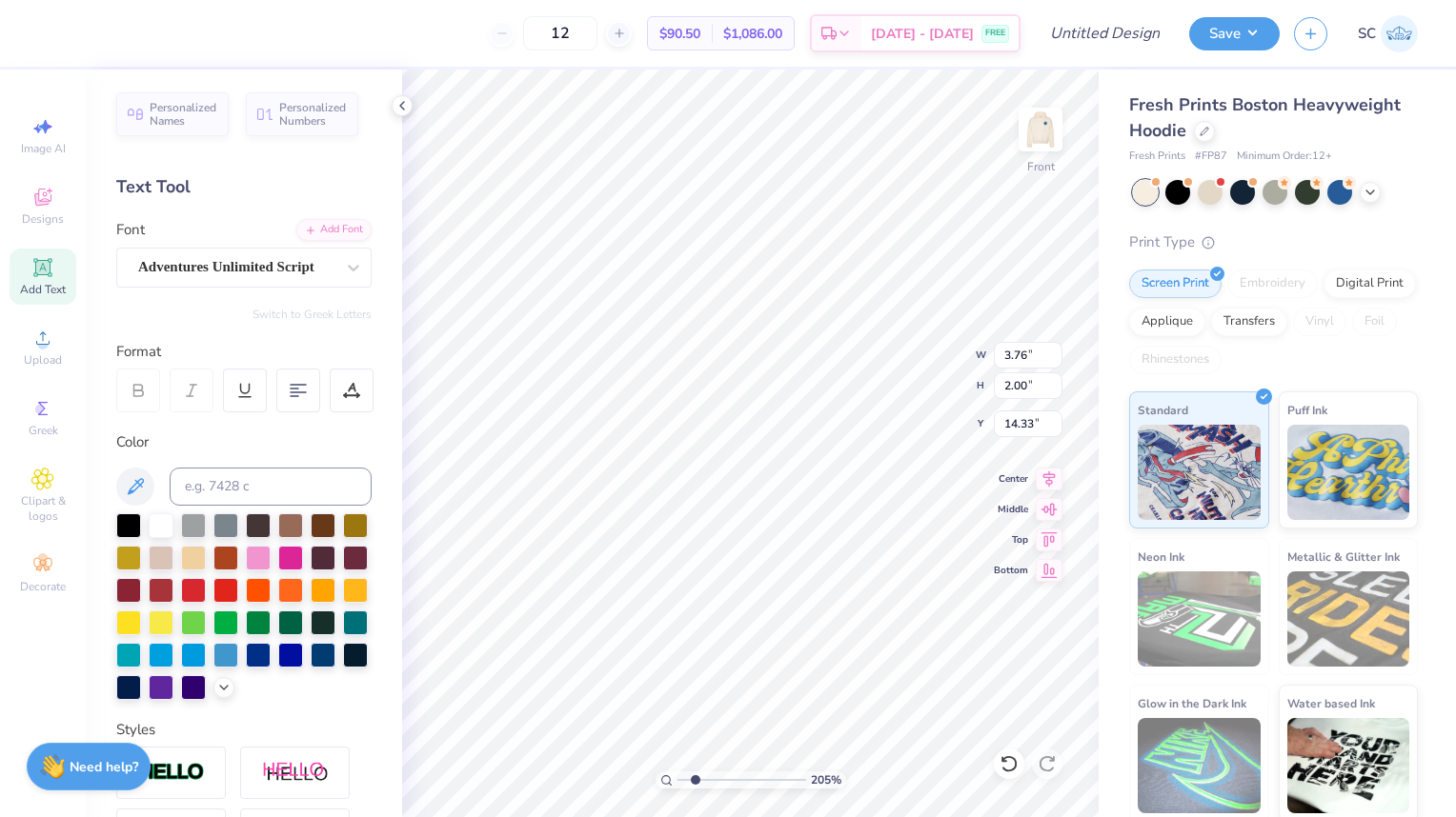
click at [296, 388] on 378 at bounding box center [294, 388] width 8 height 0
click at [1010, 773] on div at bounding box center [1009, 765] width 31 height 31
click at [1048, 130] on img at bounding box center [1041, 130] width 38 height 38
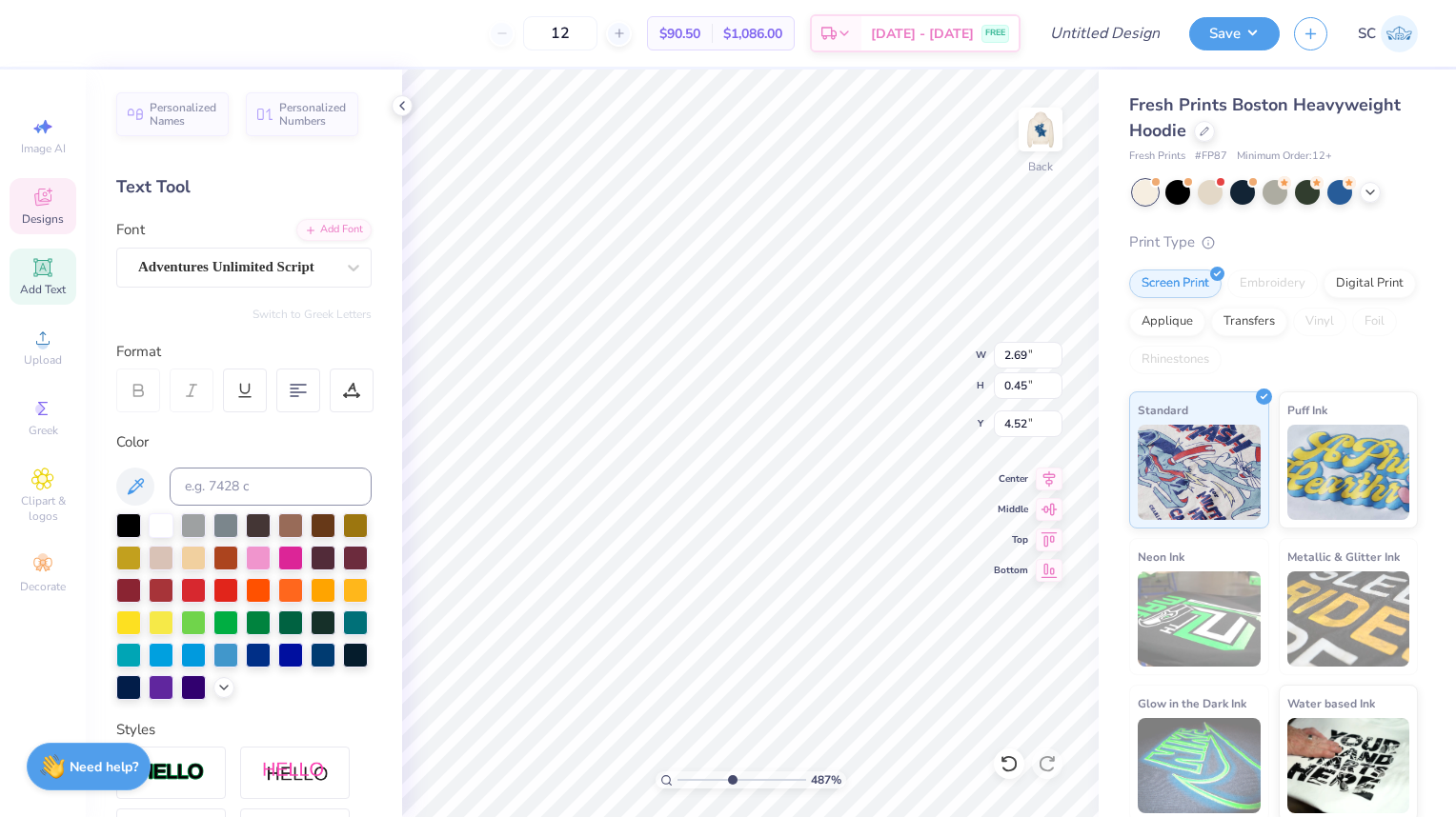
click at [50, 267] on icon at bounding box center [42, 266] width 18 height 18
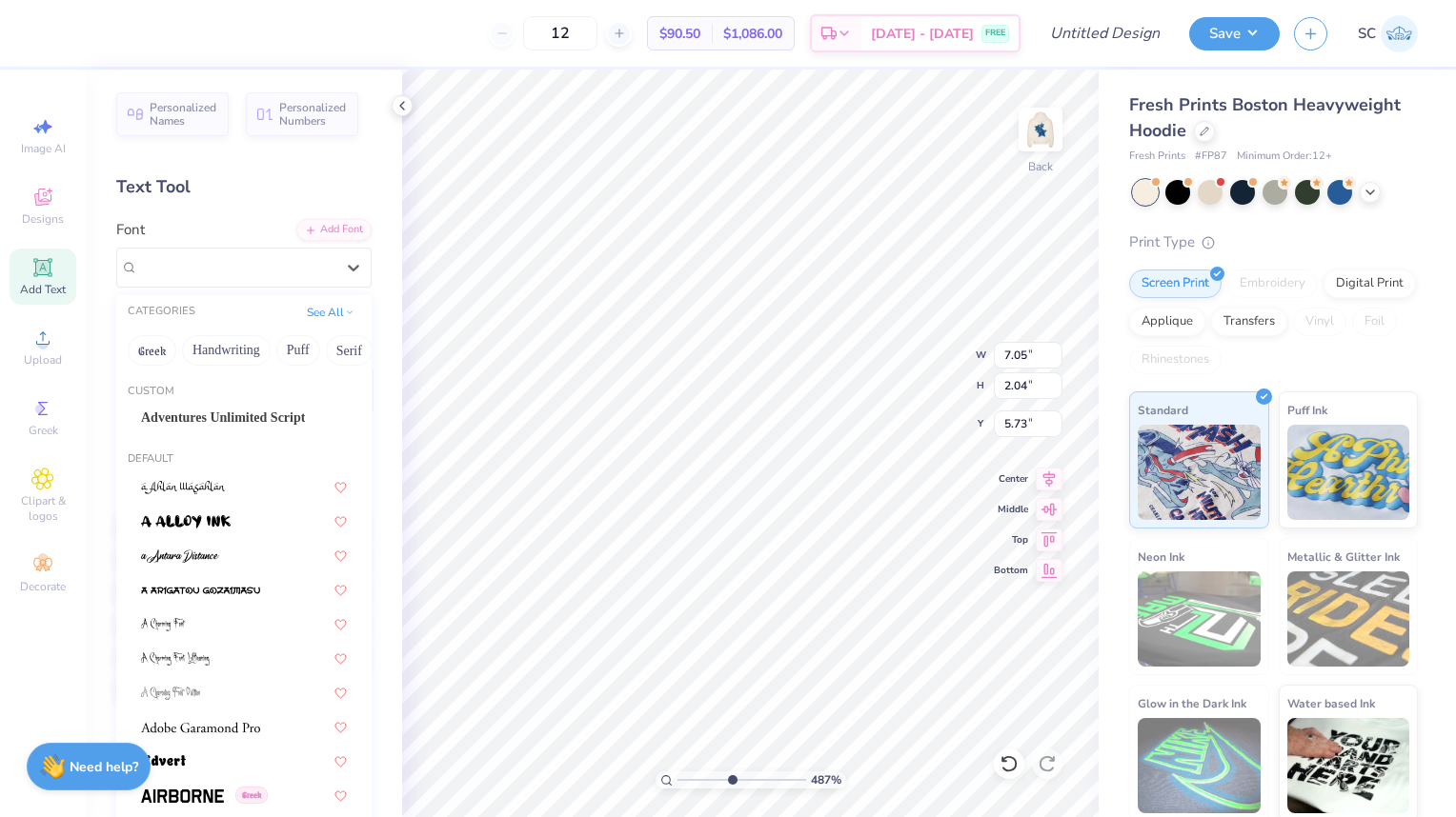
click at [144, 419] on span "Adventures Unlimited Script" at bounding box center [223, 417] width 164 height 20
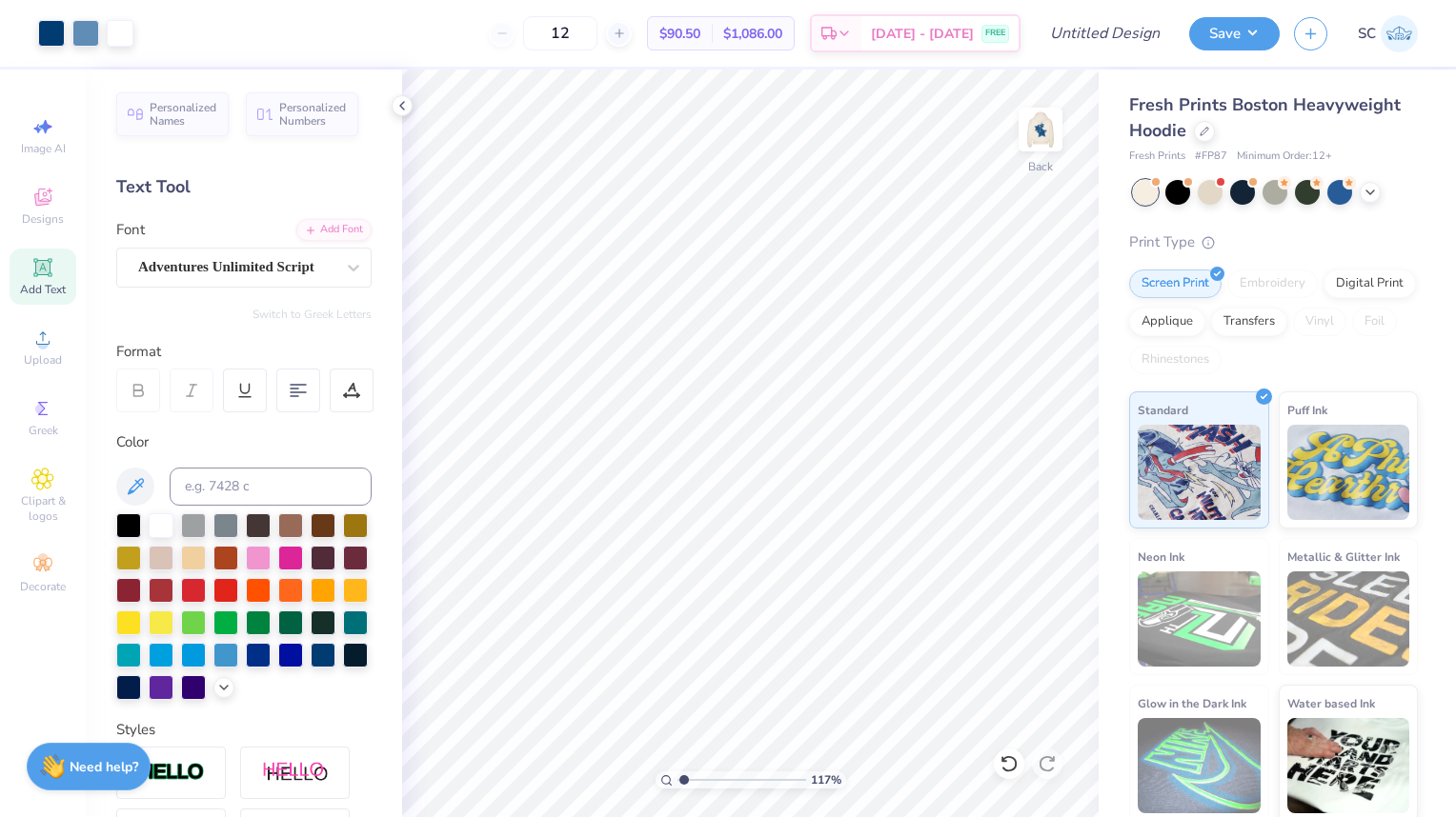
click at [1062, 134] on div at bounding box center [1041, 130] width 44 height 44
click at [1045, 131] on img at bounding box center [1041, 130] width 38 height 38
click at [1121, 49] on input "Design Title" at bounding box center [1129, 33] width 94 height 38
click at [1250, 27] on button "Save" at bounding box center [1234, 33] width 91 height 33
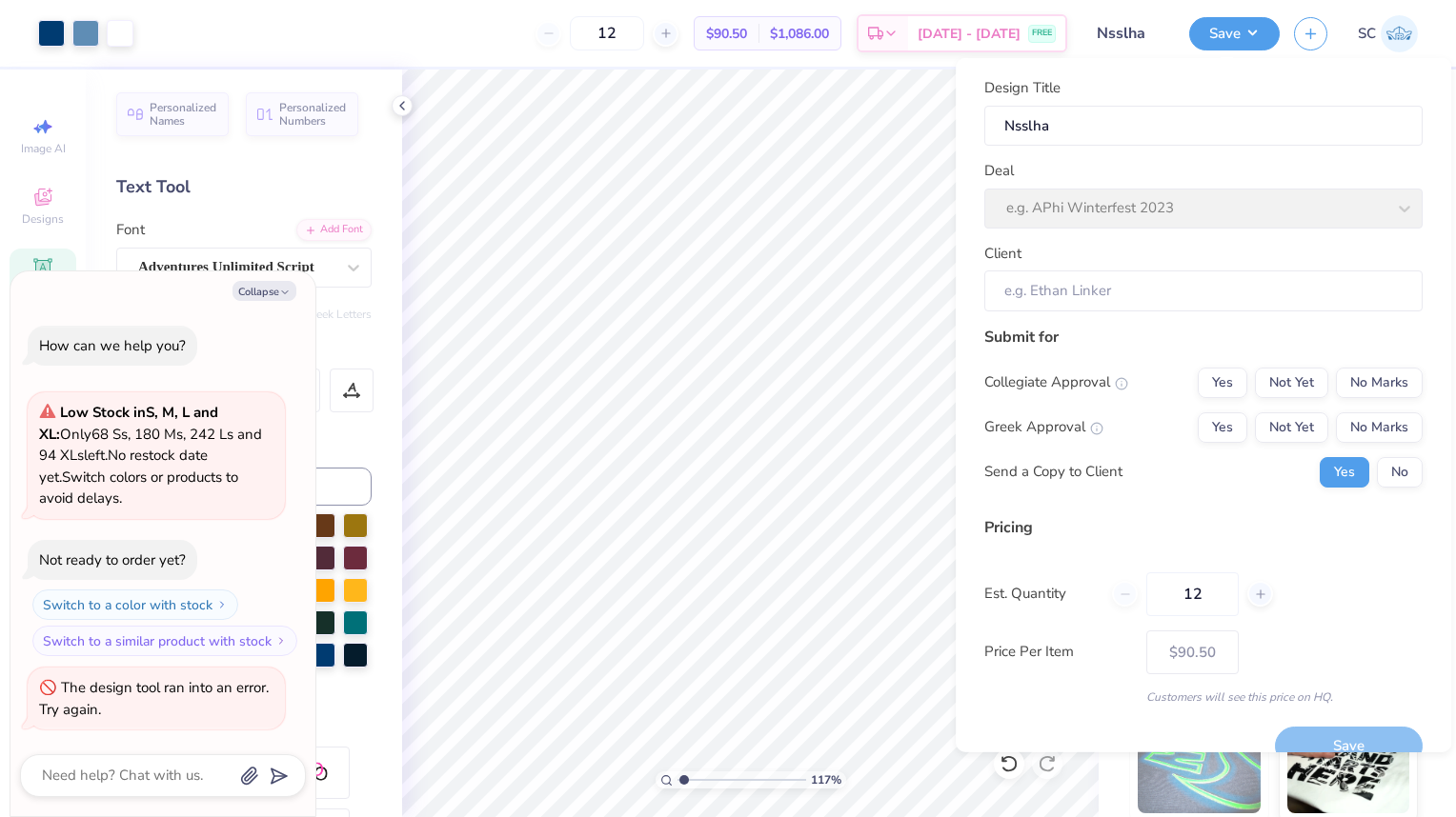
click at [1380, 212] on div "Deal e.g. APhi Winterfest 2023" at bounding box center [1203, 195] width 438 height 69
click at [1386, 209] on div "Deal e.g. APhi Winterfest 2023" at bounding box center [1203, 195] width 438 height 69
click at [1389, 210] on div "Deal e.g. APhi Winterfest 2023" at bounding box center [1203, 195] width 438 height 69
click at [288, 296] on icon "button" at bounding box center [285, 292] width 11 height 11
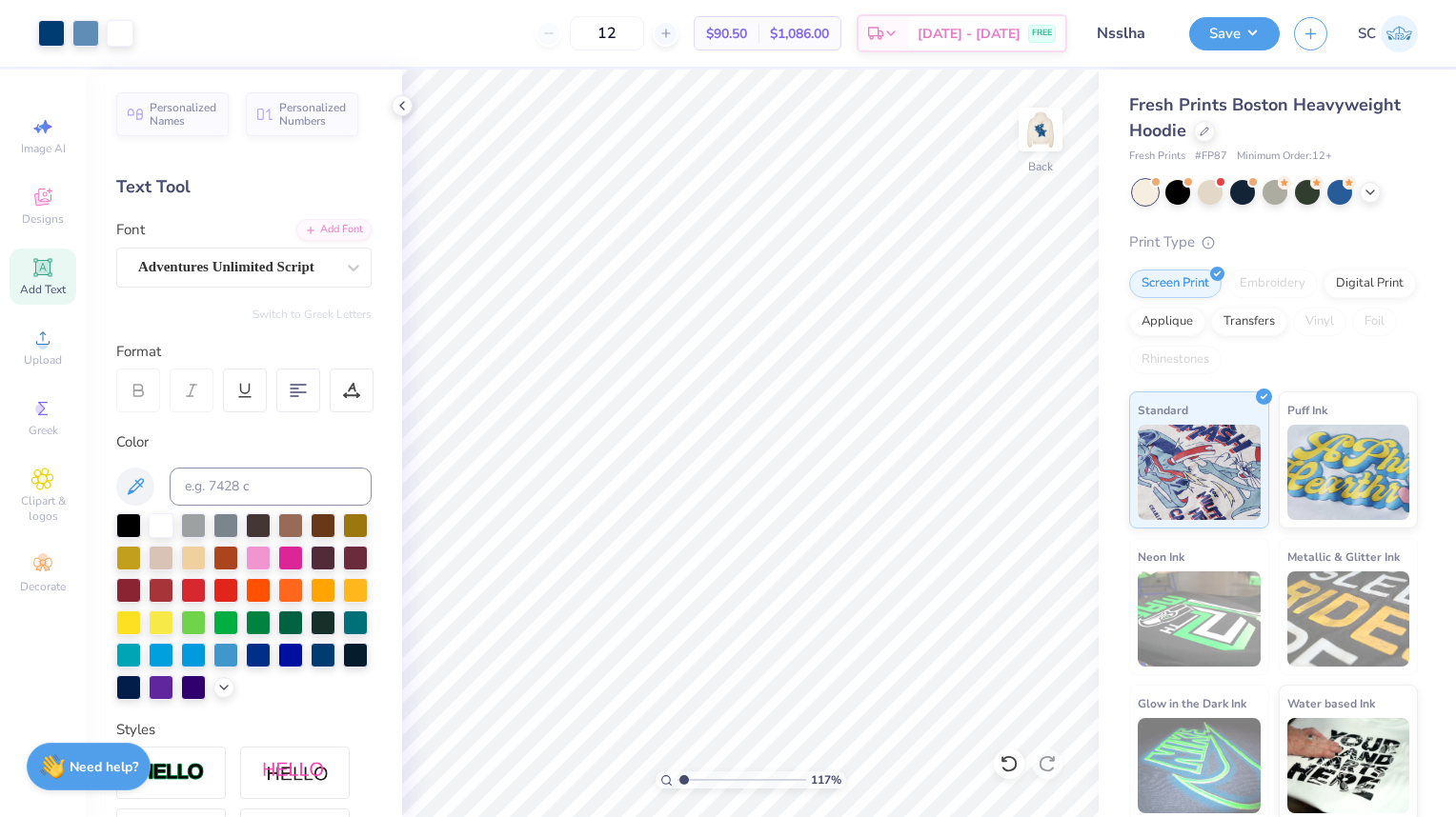
click at [1232, 42] on button "Save" at bounding box center [1234, 33] width 91 height 33
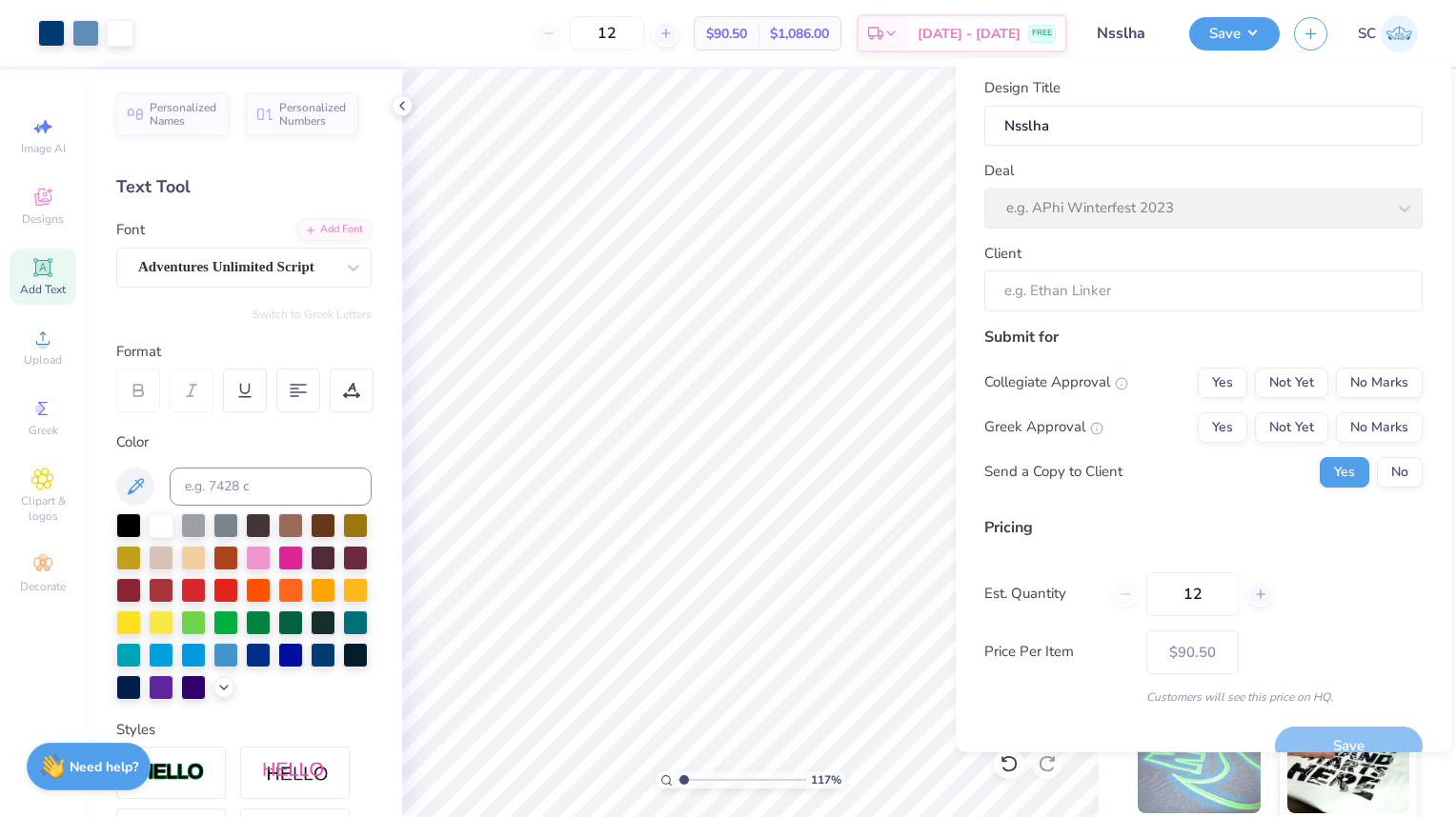
click at [1377, 233] on div "Design Title Nsslha Deal e.g. APhi Winterfest 2023 Client" at bounding box center [1203, 194] width 438 height 234
click at [1392, 215] on div "Deal e.g. APhi Winterfest 2023" at bounding box center [1203, 195] width 438 height 69
click at [1372, 206] on div "Deal e.g. APhi Winterfest 2023" at bounding box center [1203, 195] width 438 height 69
click at [1370, 206] on div "Deal e.g. APhi Winterfest 2023" at bounding box center [1203, 195] width 438 height 69
click at [1366, 199] on div "Deal e.g. APhi Winterfest 2023" at bounding box center [1203, 195] width 438 height 69
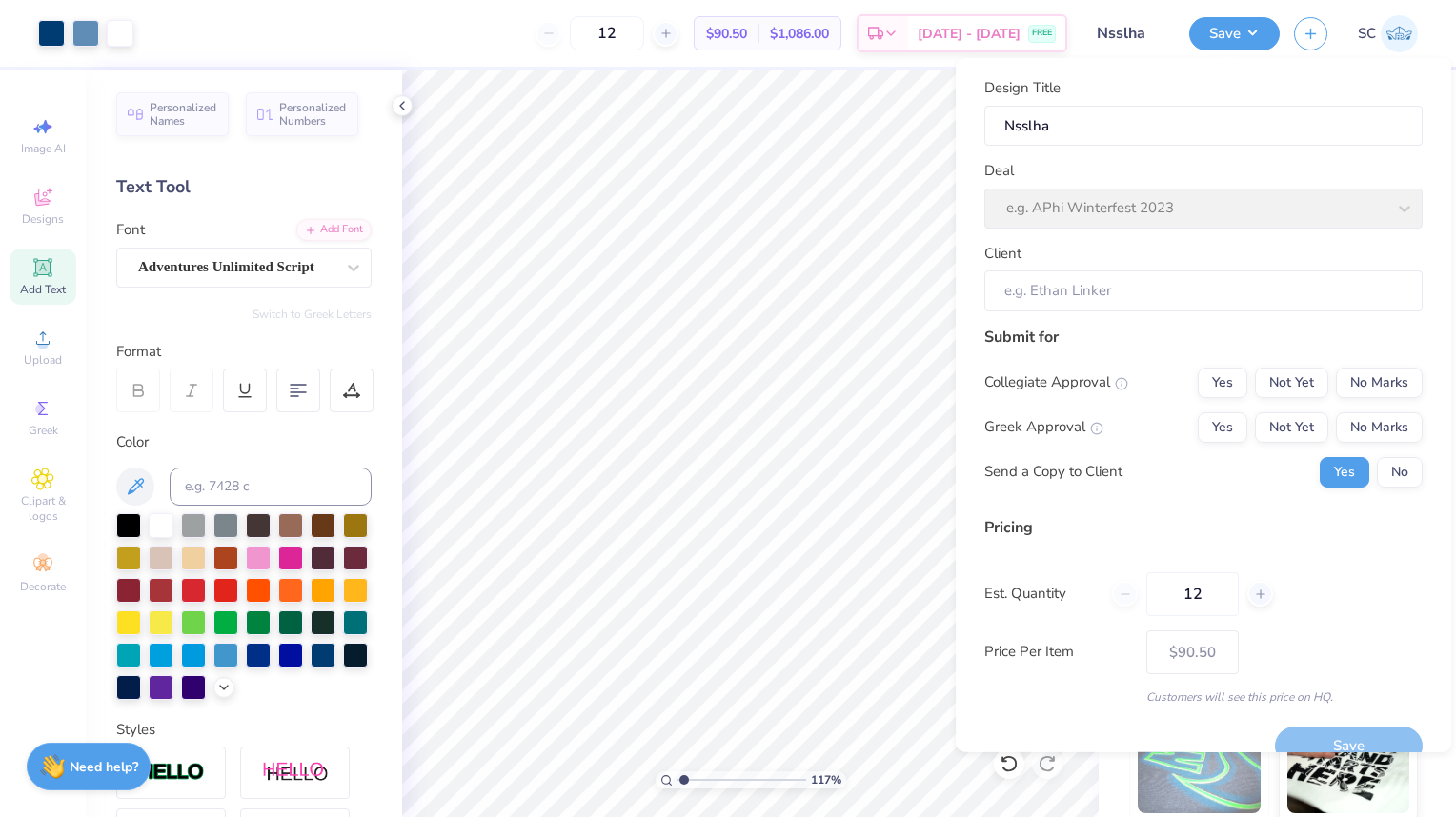
click at [1357, 195] on div "Deal e.g. APhi Winterfest 2023" at bounding box center [1203, 195] width 438 height 69
click at [1377, 198] on div "Deal e.g. APhi Winterfest 2023" at bounding box center [1203, 195] width 438 height 69
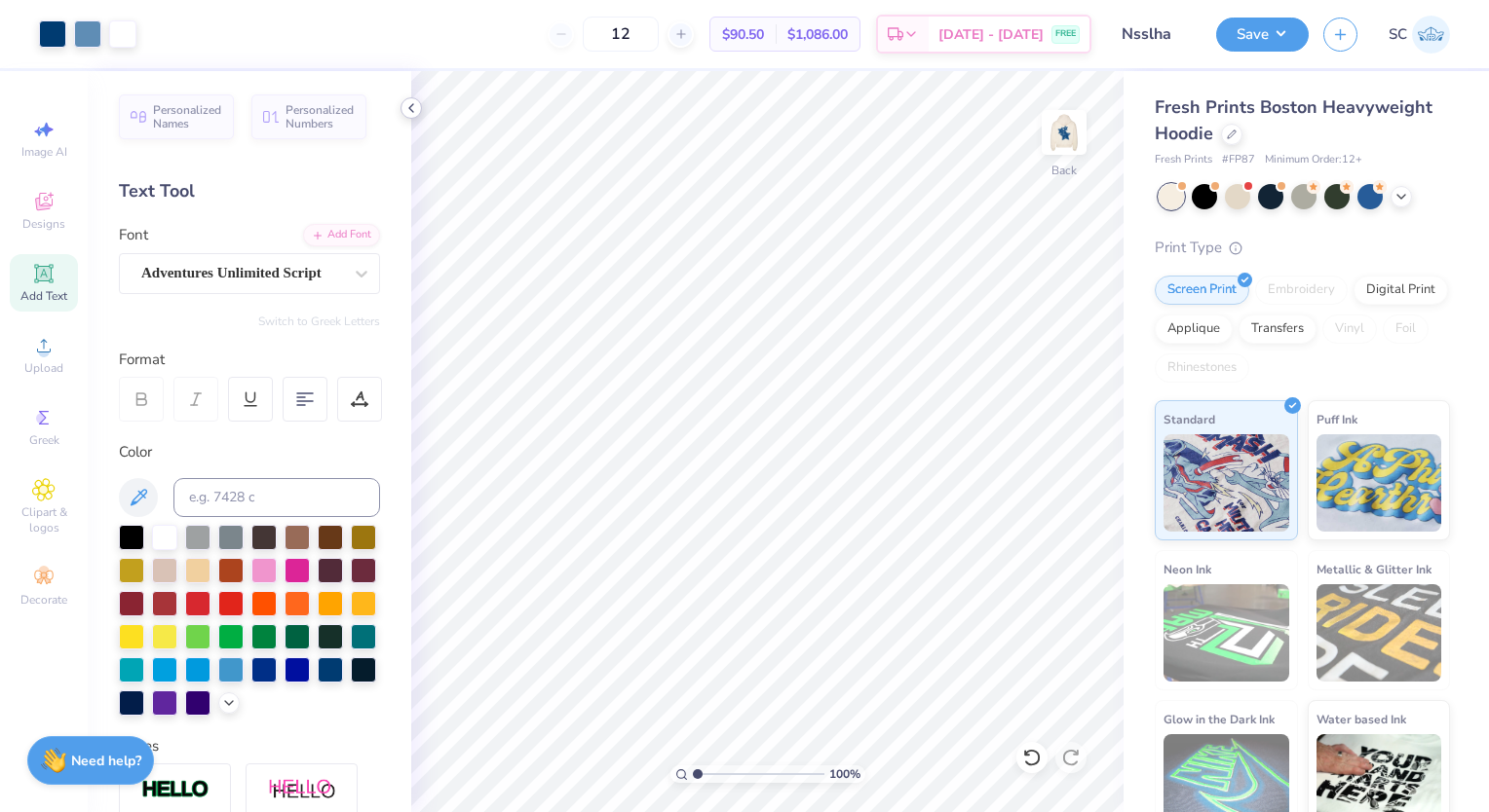
click at [415, 108] on icon at bounding box center [411, 108] width 16 height 16
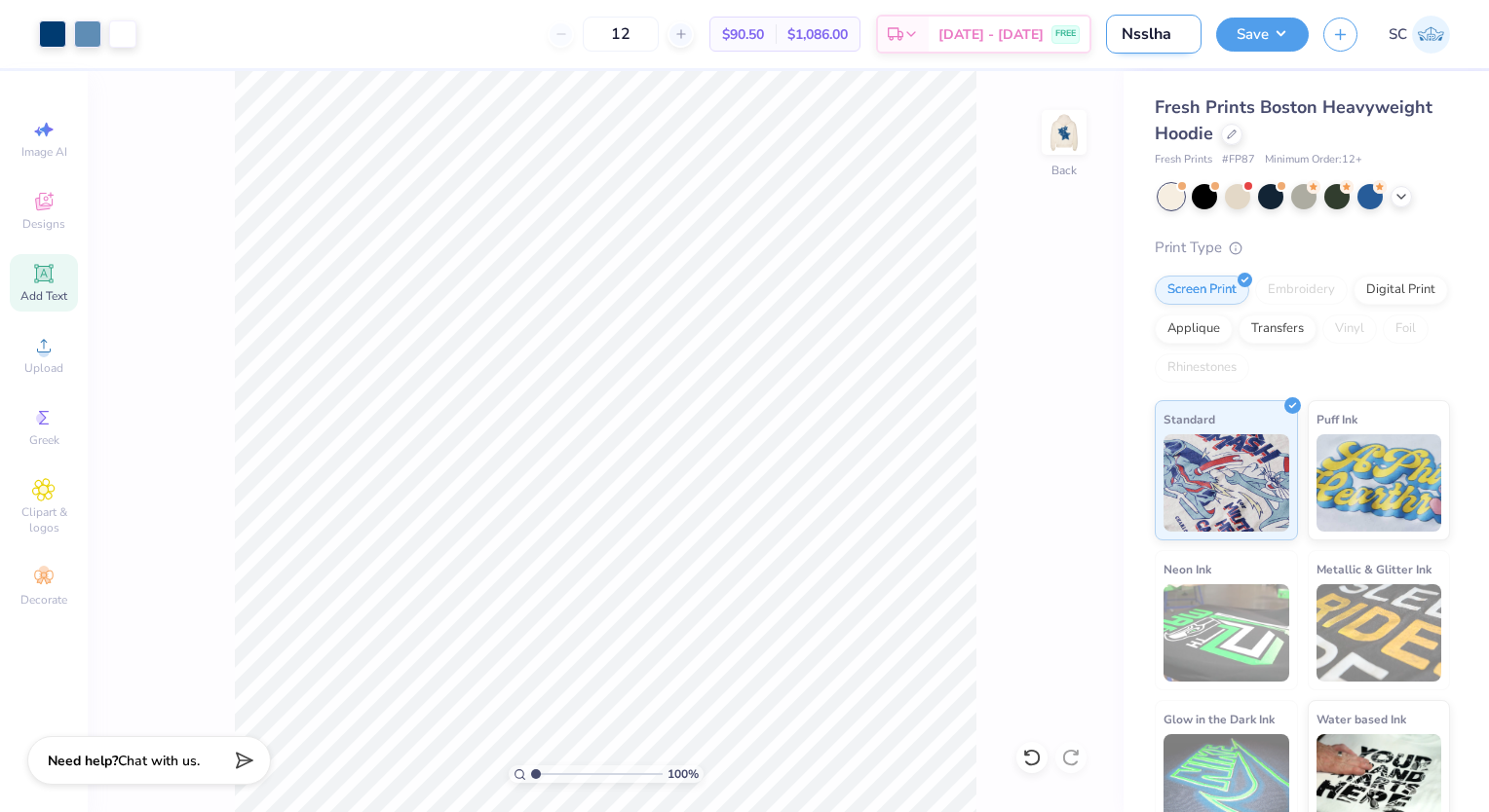
click at [1135, 33] on input "Nsslha" at bounding box center [1154, 34] width 96 height 39
click at [1261, 30] on button "Save" at bounding box center [1262, 31] width 93 height 34
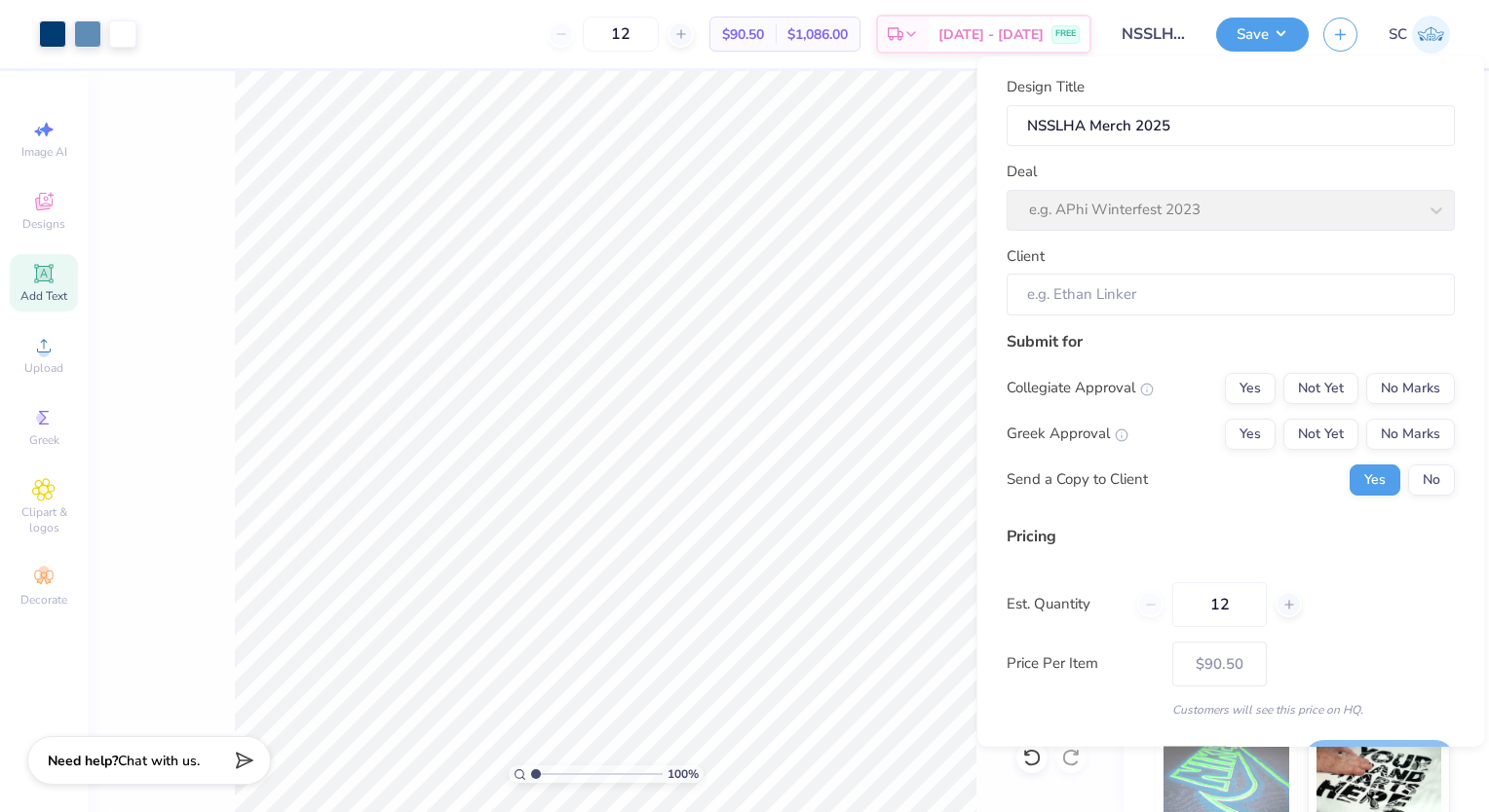
click at [1423, 208] on div "Deal e.g. APhi Winterfest 2023" at bounding box center [1230, 196] width 448 height 70
click at [1211, 285] on input "Client" at bounding box center [1230, 294] width 448 height 42
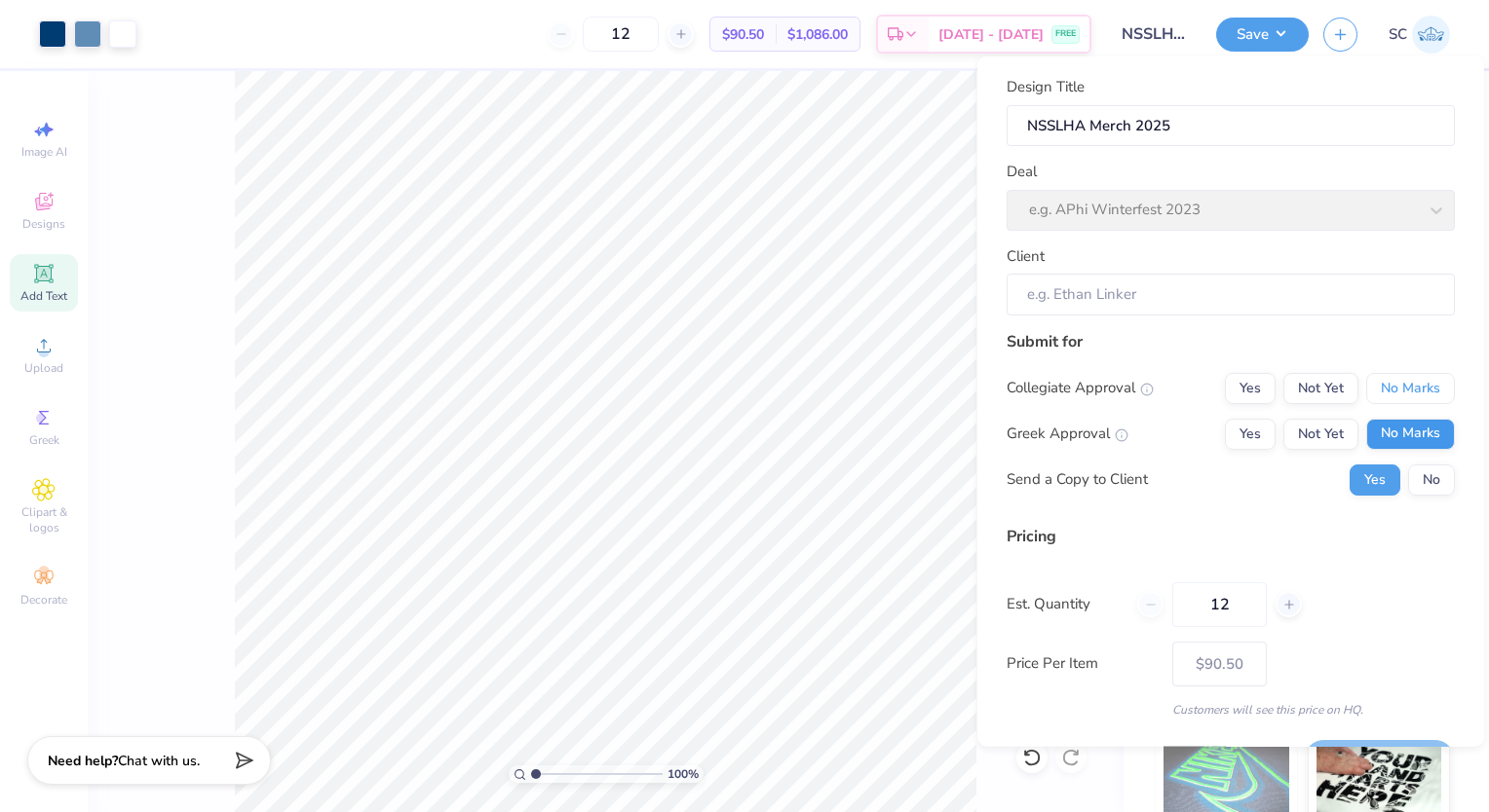
drag, startPoint x: 1361, startPoint y: 382, endPoint x: 1373, endPoint y: 423, distance: 42.7
click at [1373, 423] on div "Collegiate Approval Yes Not Yet No Marks Greek Approval Yes Not Yet No Marks Se…" at bounding box center [1230, 433] width 448 height 123
drag, startPoint x: 1297, startPoint y: 387, endPoint x: 1364, endPoint y: 437, distance: 83.6
click at [1364, 437] on div "Collegiate Approval Yes Not Yet No Marks Greek Approval Yes Not Yet No Marks Se…" at bounding box center [1230, 433] width 448 height 123
click at [1366, 437] on button "No Marks" at bounding box center [1410, 433] width 89 height 31
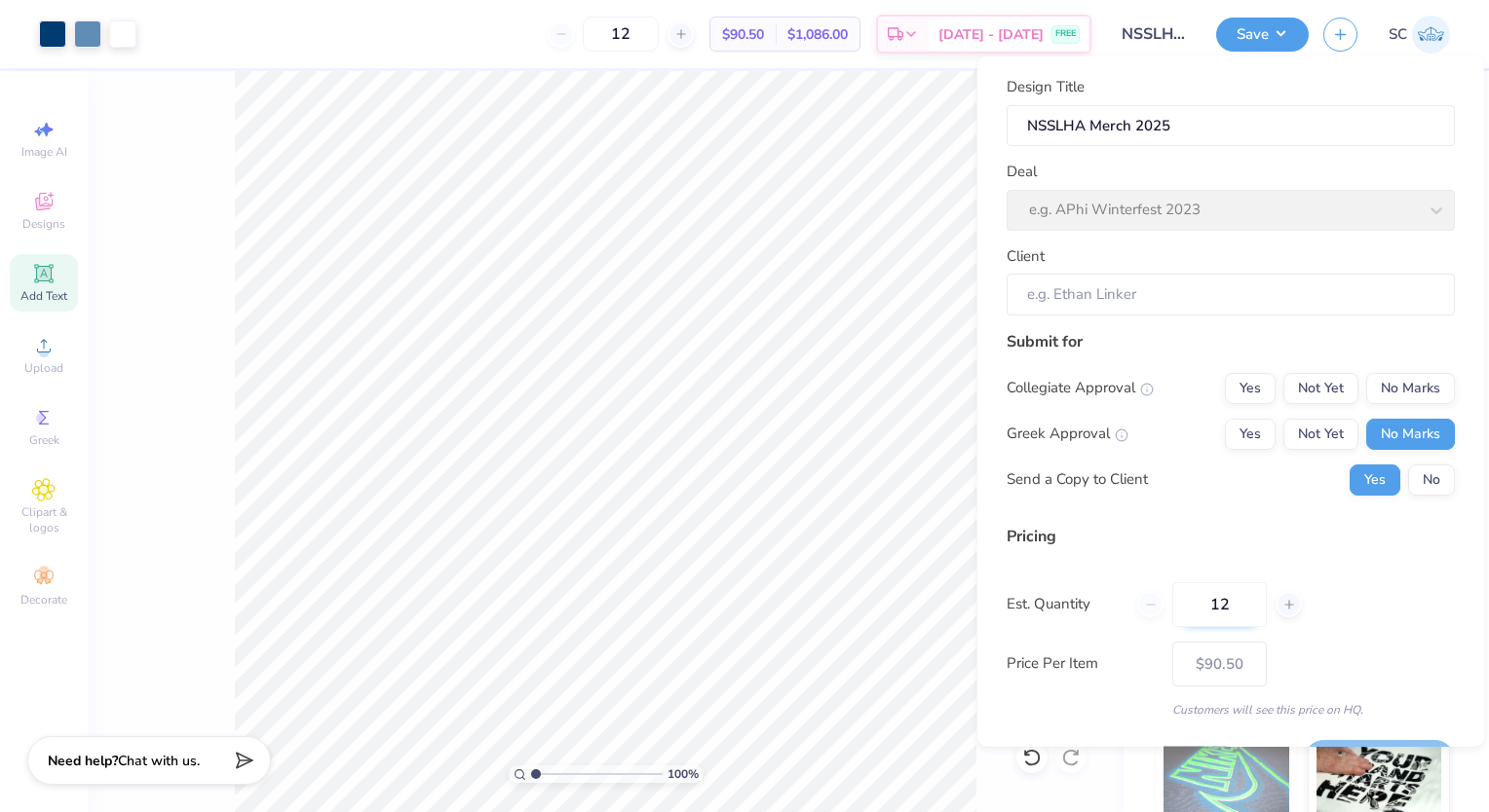
click at [1232, 600] on input "12" at bounding box center [1220, 604] width 95 height 45
click at [1147, 208] on div "Deal e.g. APhi Winterfest 2023" at bounding box center [1230, 196] width 448 height 70
